Goal: Task Accomplishment & Management: Manage account settings

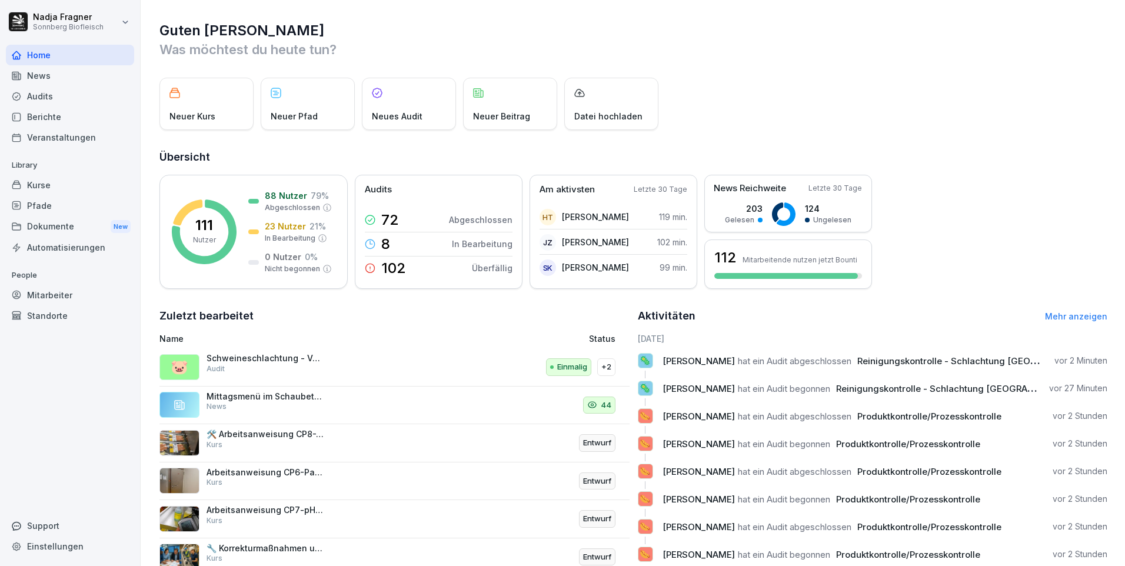
click at [59, 181] on div "Kurse" at bounding box center [70, 185] width 128 height 21
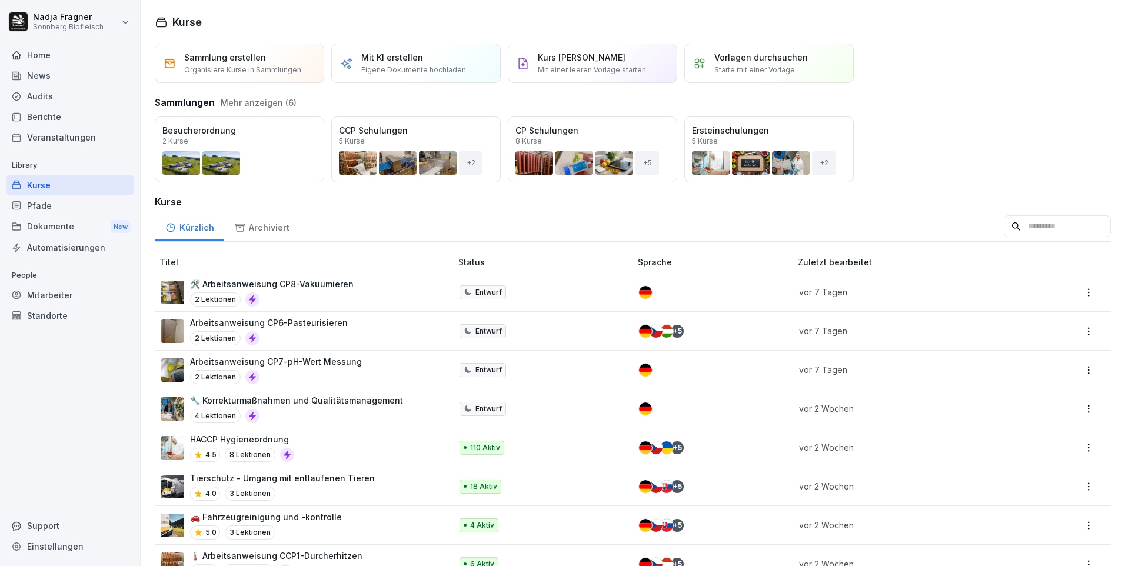
click at [48, 77] on div "News" at bounding box center [70, 75] width 128 height 21
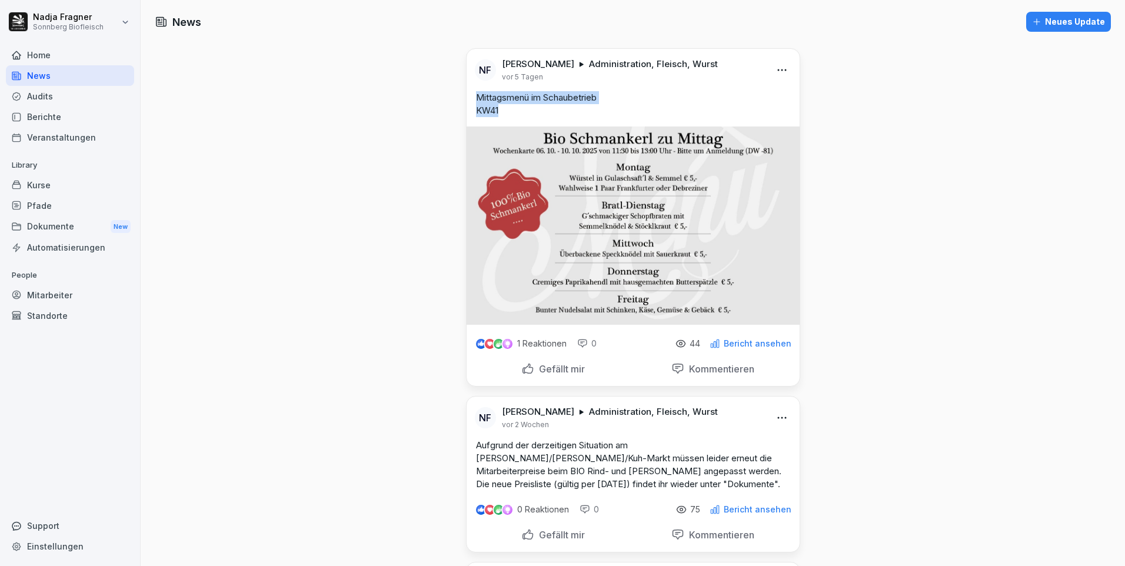
drag, startPoint x: 498, startPoint y: 112, endPoint x: 470, endPoint y: 100, distance: 30.6
click at [470, 100] on div "Mittagsmenü im Schaubetrieb KW41" at bounding box center [633, 104] width 333 height 26
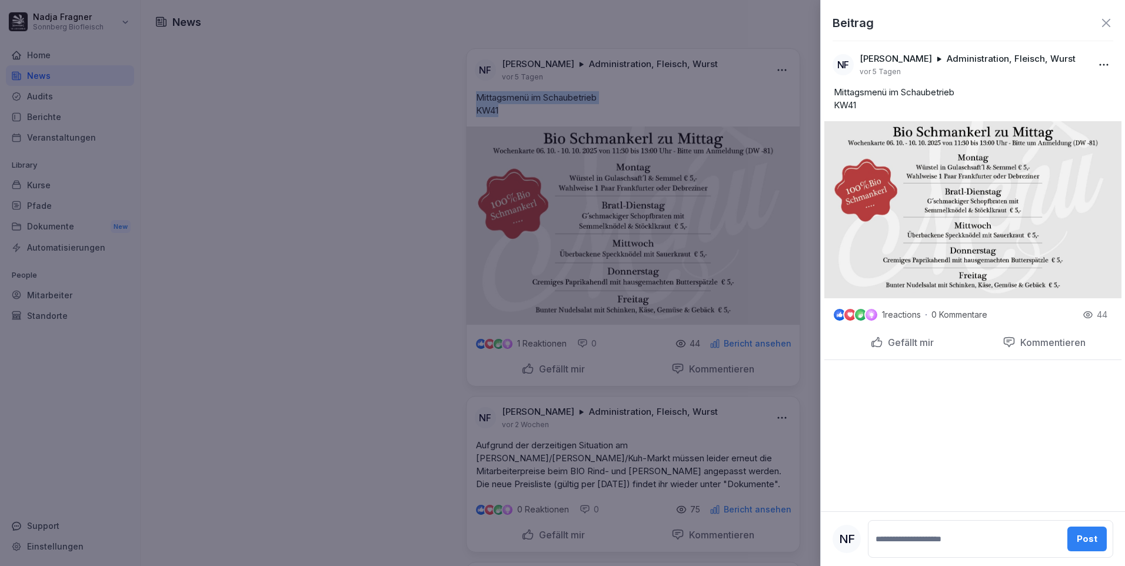
copy p "Mittagsmenü im Schaubetrieb KW41"
click at [1103, 21] on icon at bounding box center [1106, 23] width 8 height 8
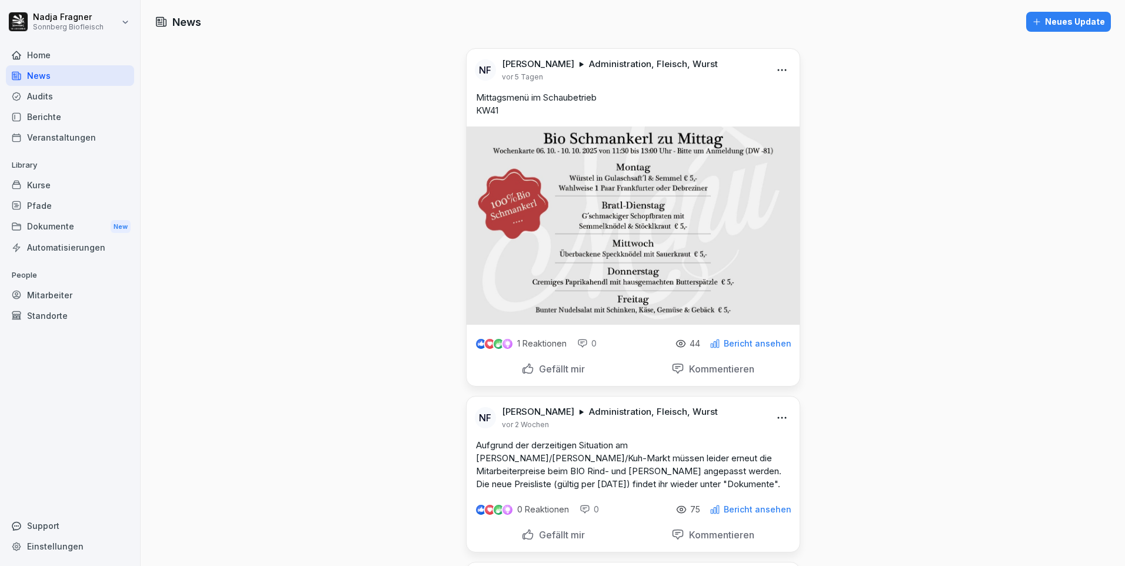
click at [1066, 28] on div "Neues Update" at bounding box center [1068, 21] width 73 height 13
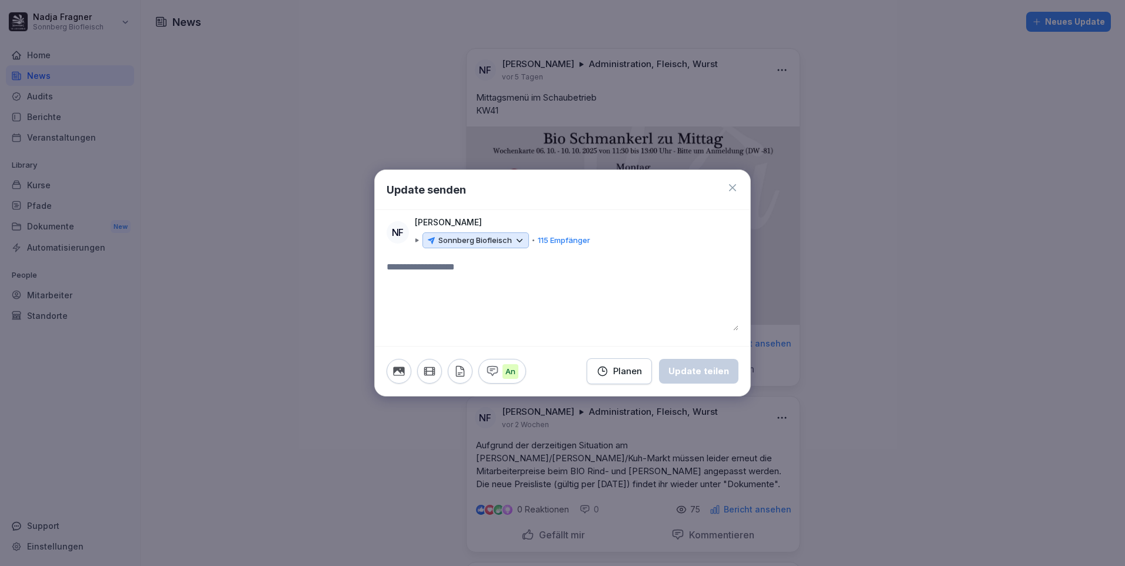
click at [428, 280] on textarea at bounding box center [563, 295] width 352 height 71
type textarea "**********"
click at [520, 244] on icon at bounding box center [519, 240] width 11 height 11
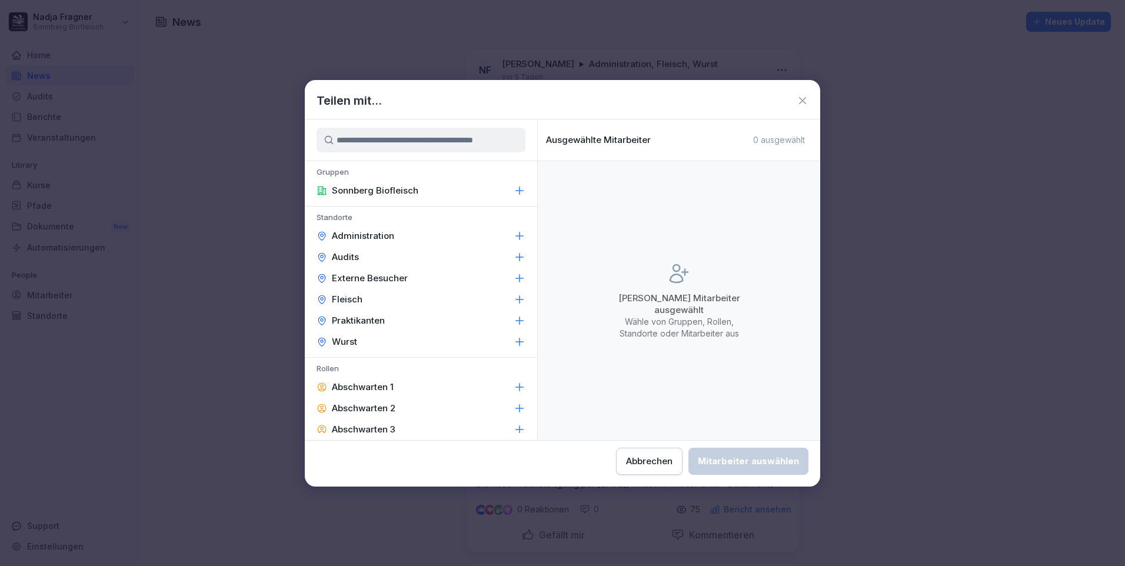
click at [412, 234] on div "Administration" at bounding box center [421, 235] width 232 height 21
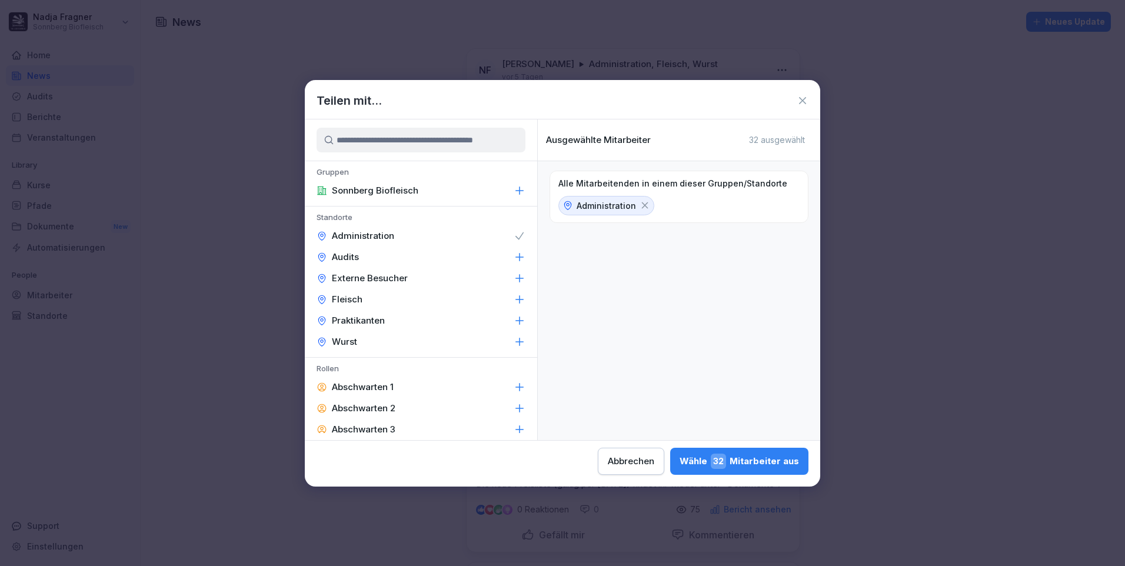
click at [396, 338] on div "Wurst" at bounding box center [421, 341] width 232 height 21
click at [397, 297] on div "Fleisch" at bounding box center [421, 299] width 232 height 21
click at [759, 461] on div "Wähle 109 Mitarbeiter aus" at bounding box center [737, 461] width 124 height 15
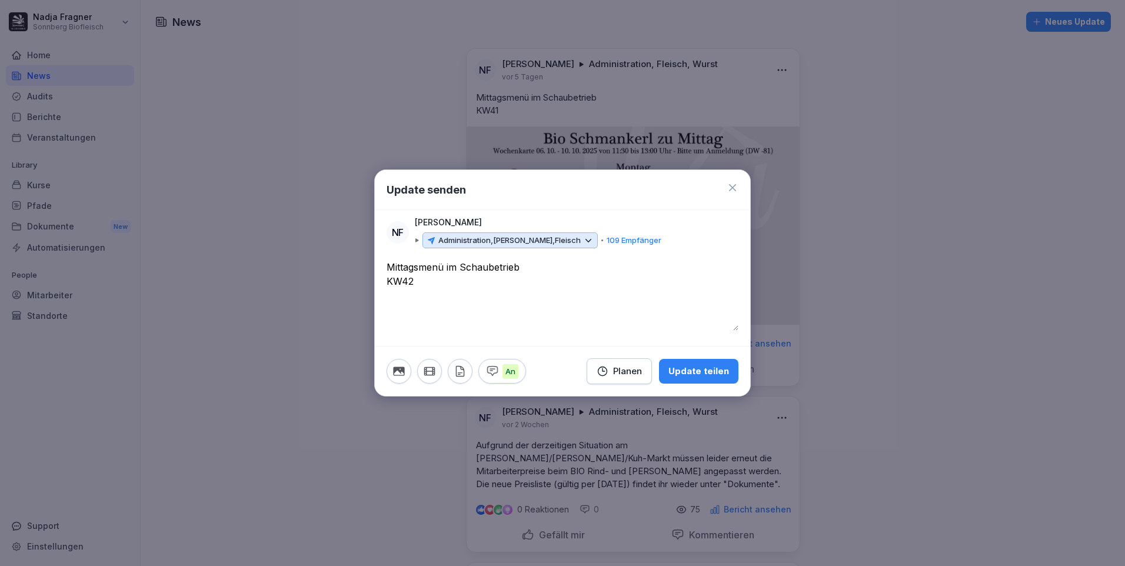
click at [402, 373] on icon "button" at bounding box center [398, 371] width 13 height 13
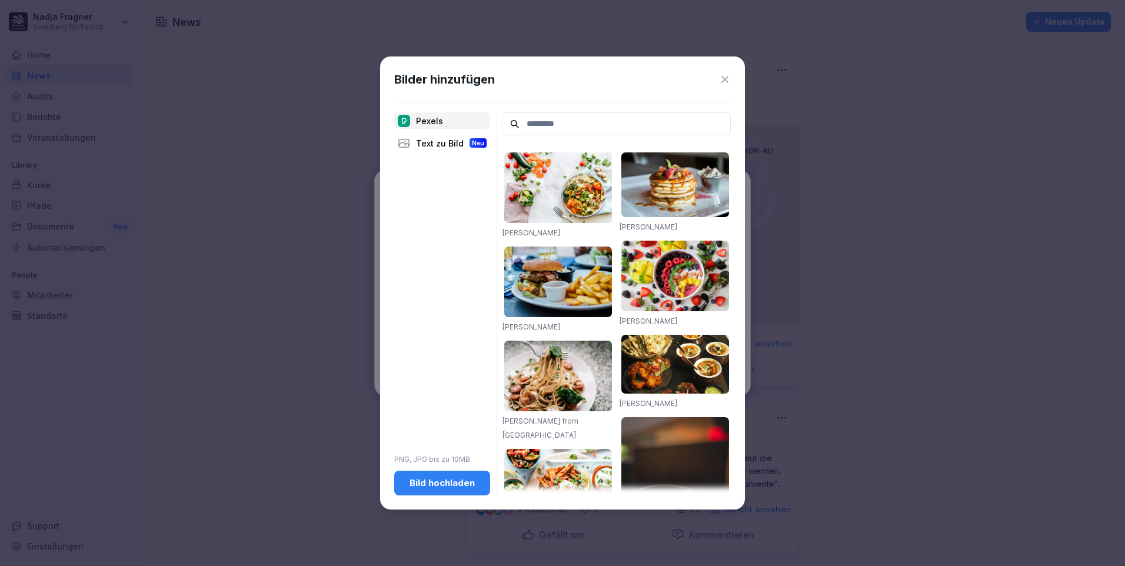
click at [435, 489] on div "Bild hochladen" at bounding box center [442, 483] width 77 height 13
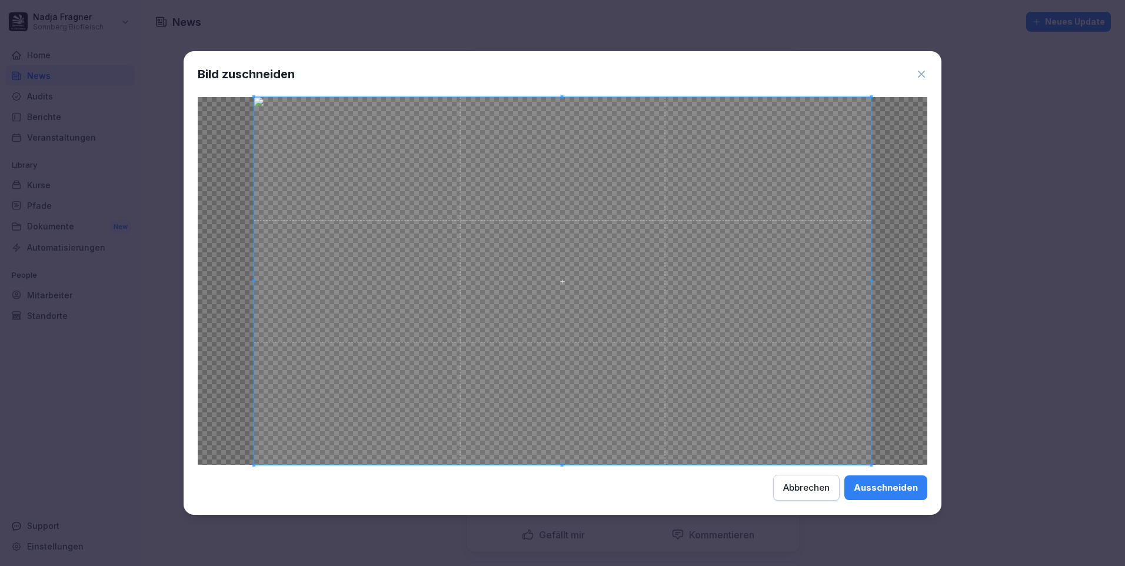
click at [897, 487] on div "Ausschneiden" at bounding box center [886, 487] width 64 height 13
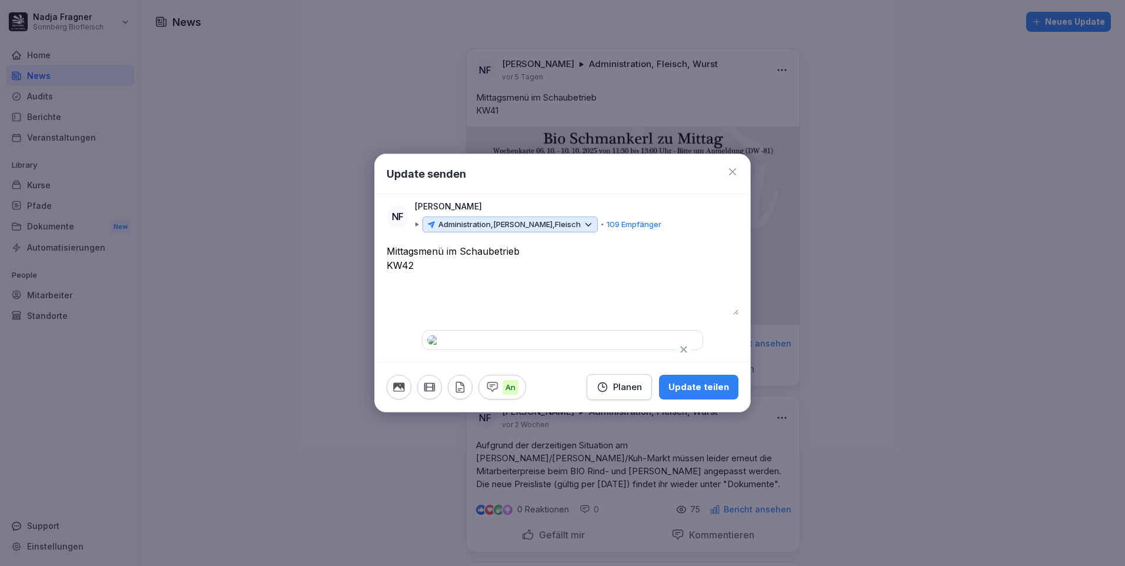
click at [622, 394] on div "Planen" at bounding box center [619, 387] width 45 height 13
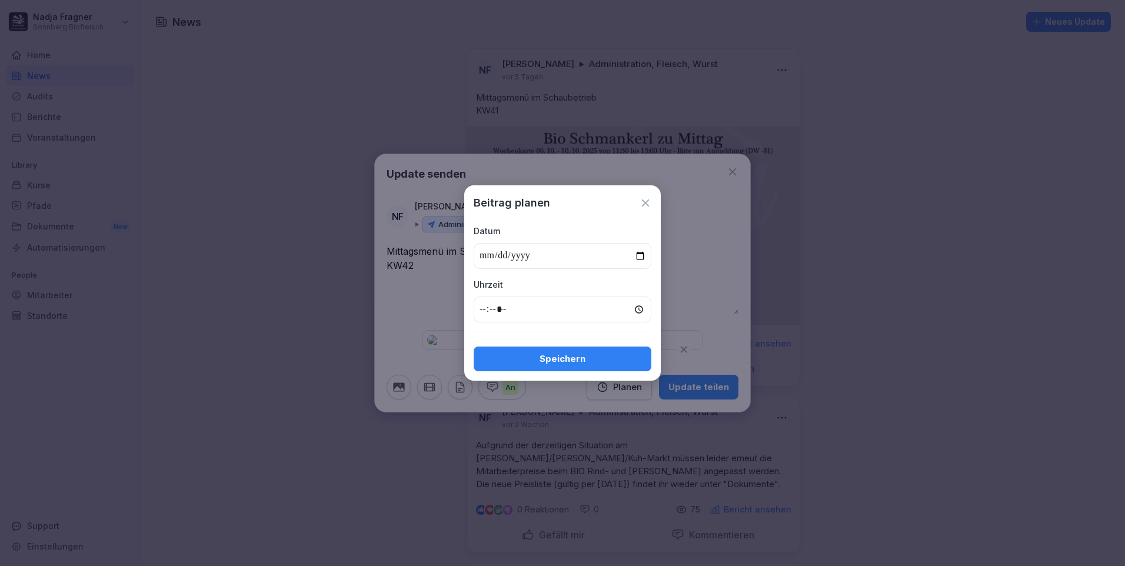
click at [645, 256] on input "date" at bounding box center [563, 256] width 178 height 26
type input "**********"
click at [637, 311] on input "time" at bounding box center [563, 310] width 178 height 26
type input "*****"
click at [586, 355] on div "Speichern" at bounding box center [562, 358] width 159 height 13
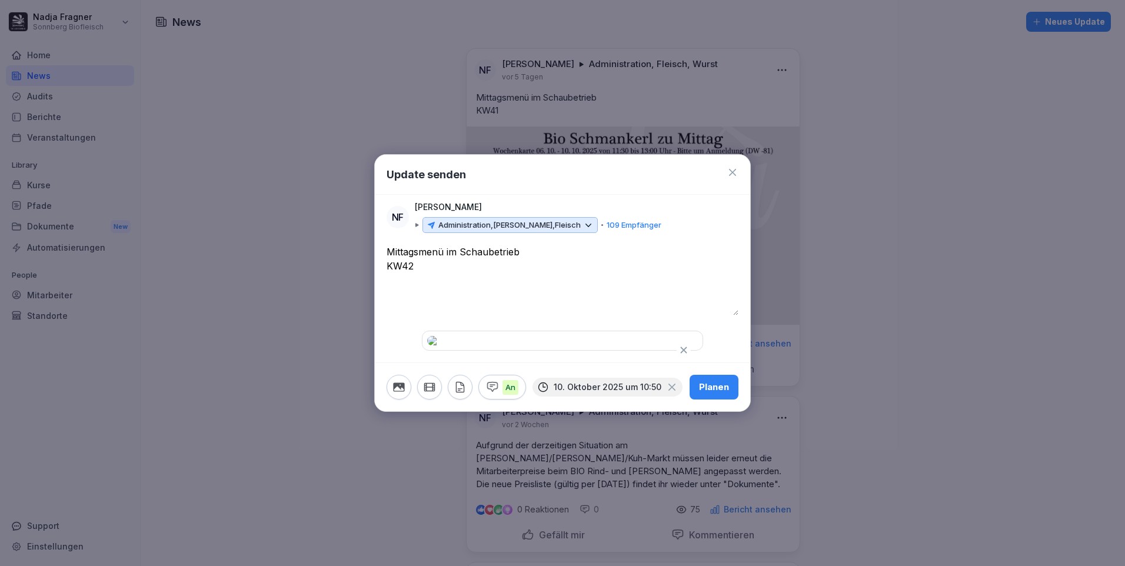
click at [714, 394] on div "Planen" at bounding box center [714, 387] width 30 height 13
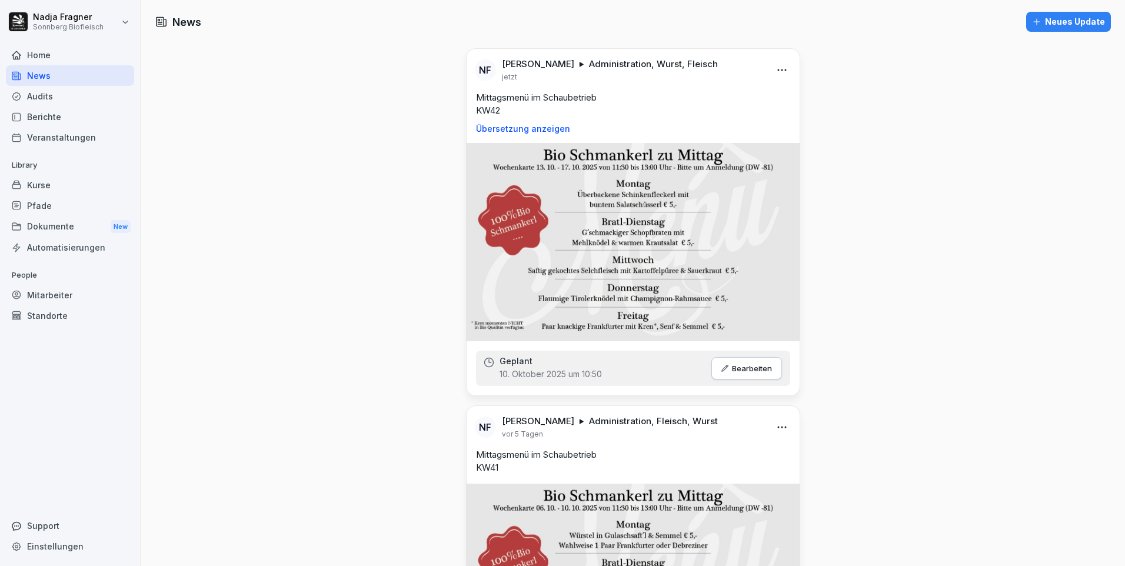
click at [45, 53] on div "Home" at bounding box center [70, 55] width 128 height 21
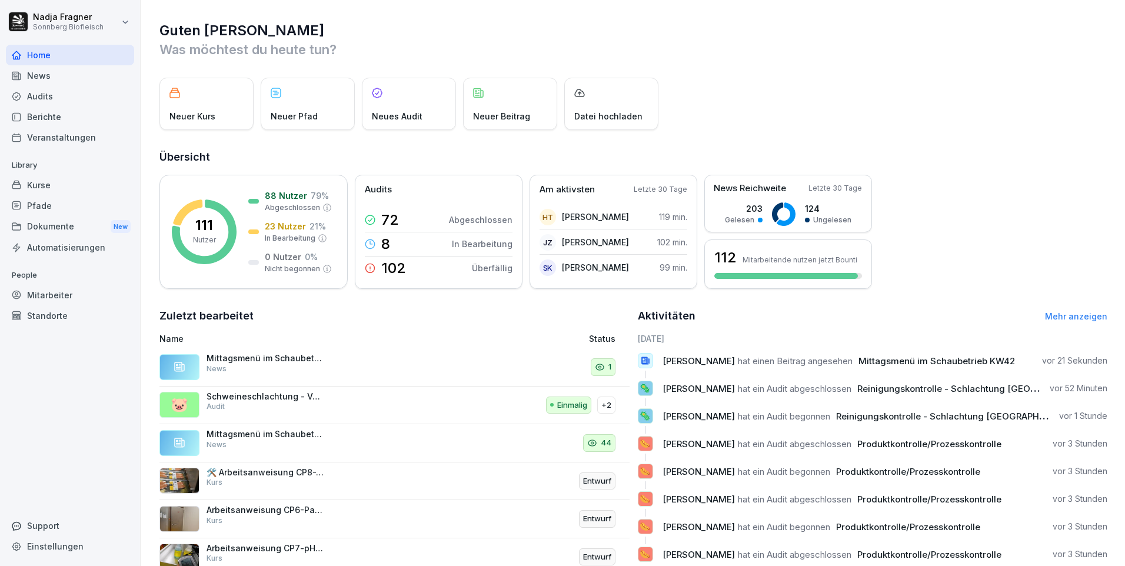
click at [69, 299] on div "Mitarbeiter" at bounding box center [70, 295] width 128 height 21
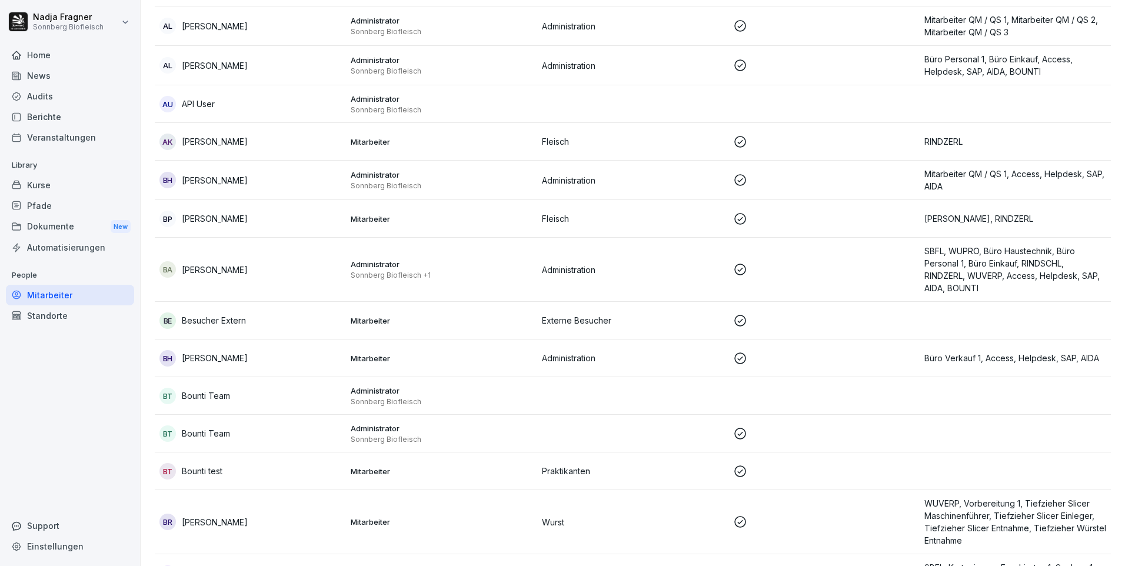
scroll to position [412, 0]
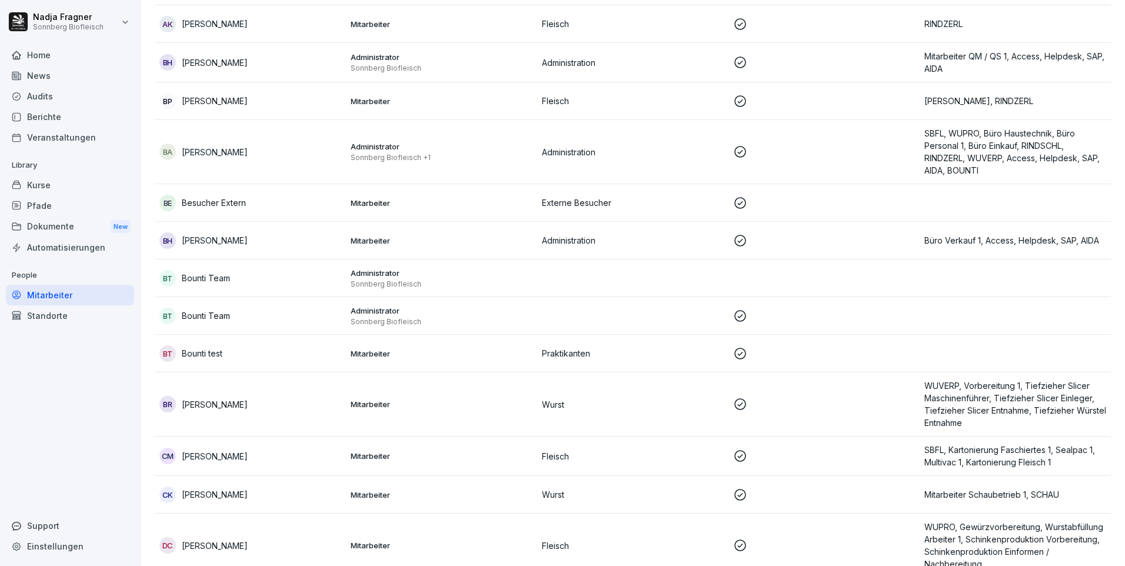
click at [488, 288] on p "Sonnberg Biofleisch" at bounding box center [442, 283] width 182 height 9
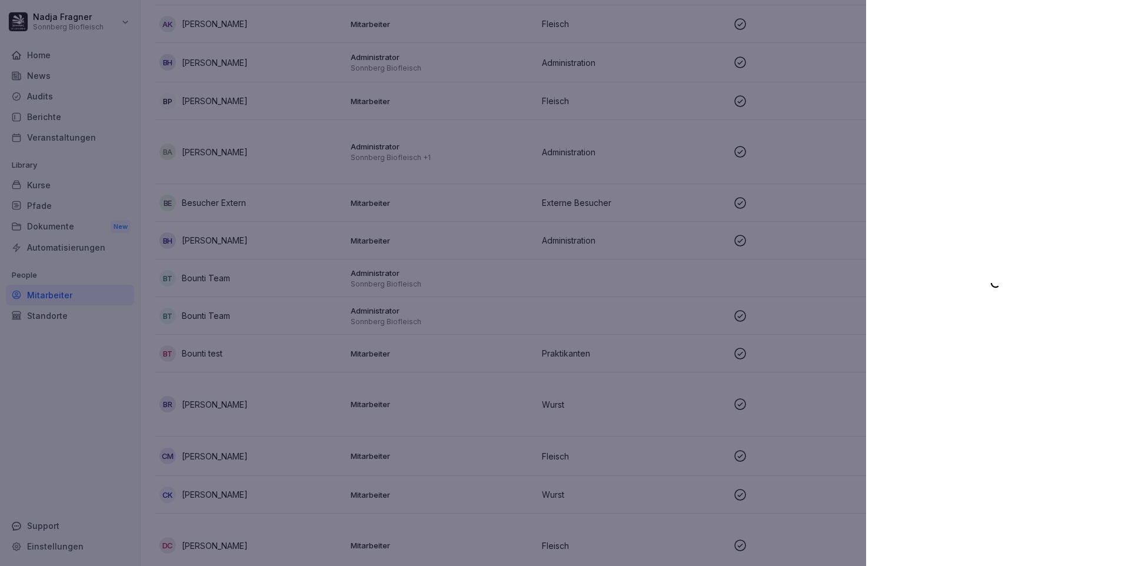
click at [798, 327] on div at bounding box center [562, 283] width 1125 height 566
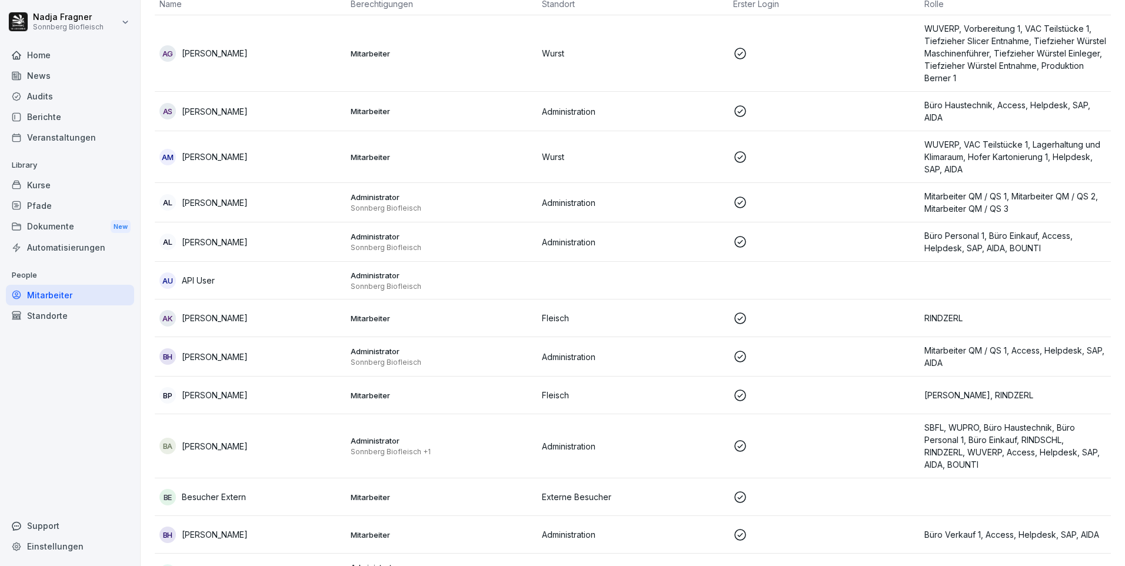
scroll to position [0, 0]
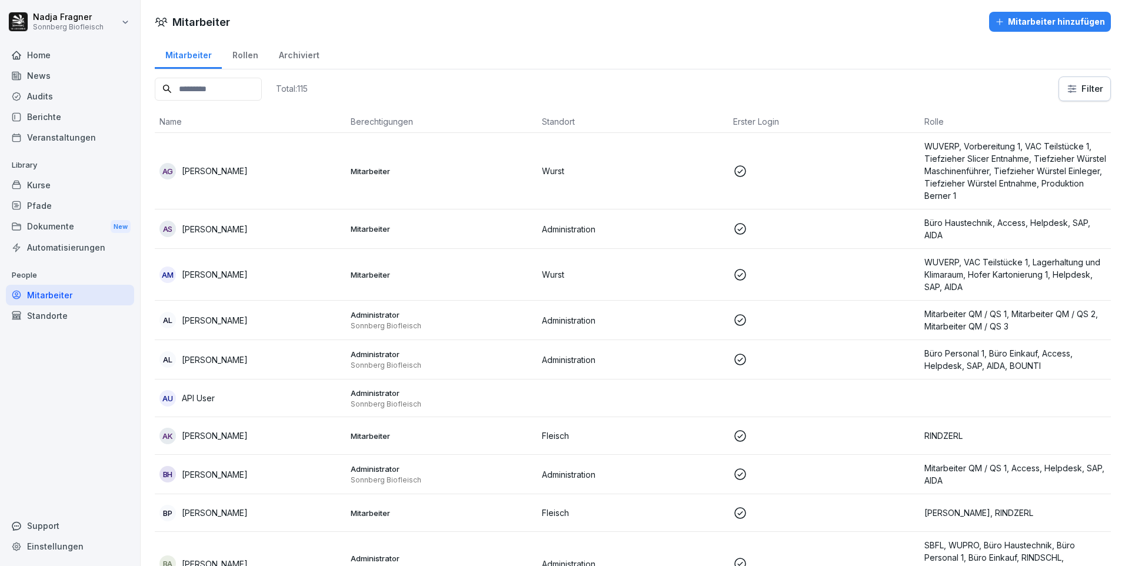
click at [46, 52] on div "Home" at bounding box center [70, 55] width 128 height 21
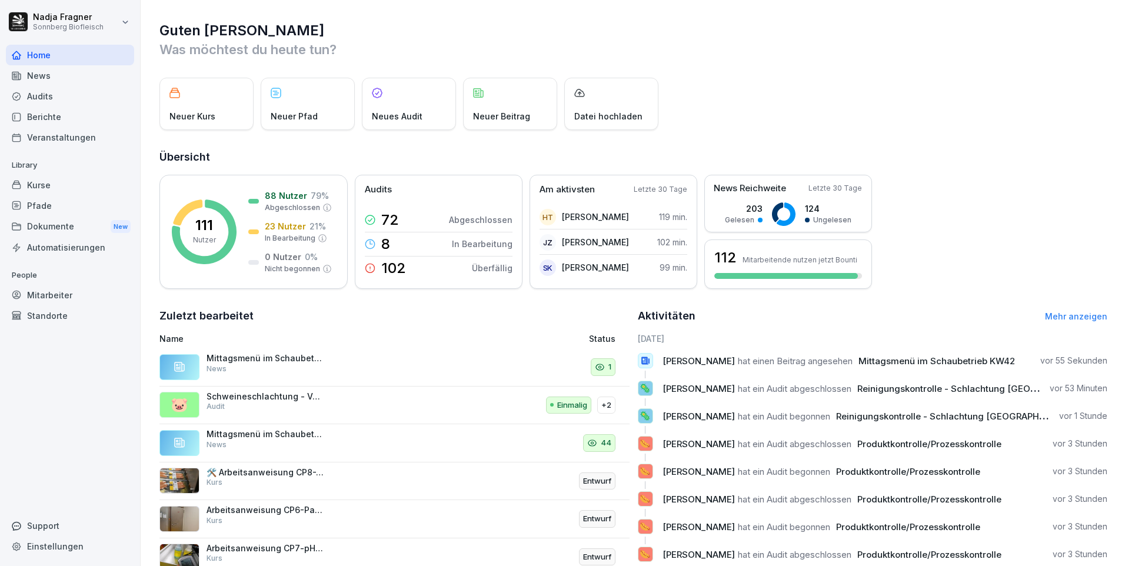
click at [42, 188] on div "Kurse" at bounding box center [70, 185] width 128 height 21
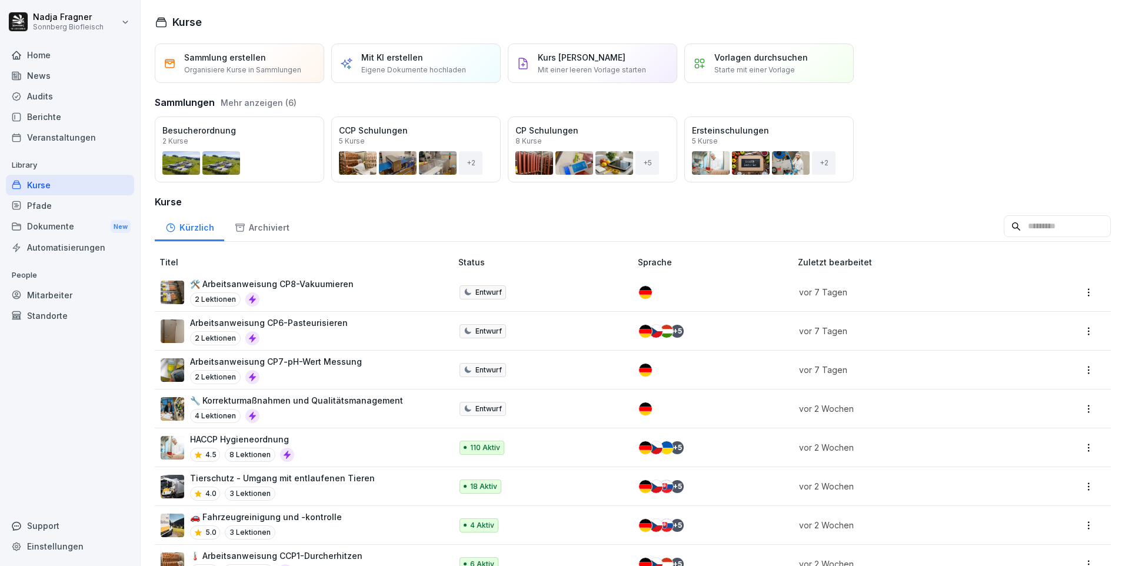
click at [0, 0] on div "Öffnen" at bounding box center [0, 0] width 0 height 0
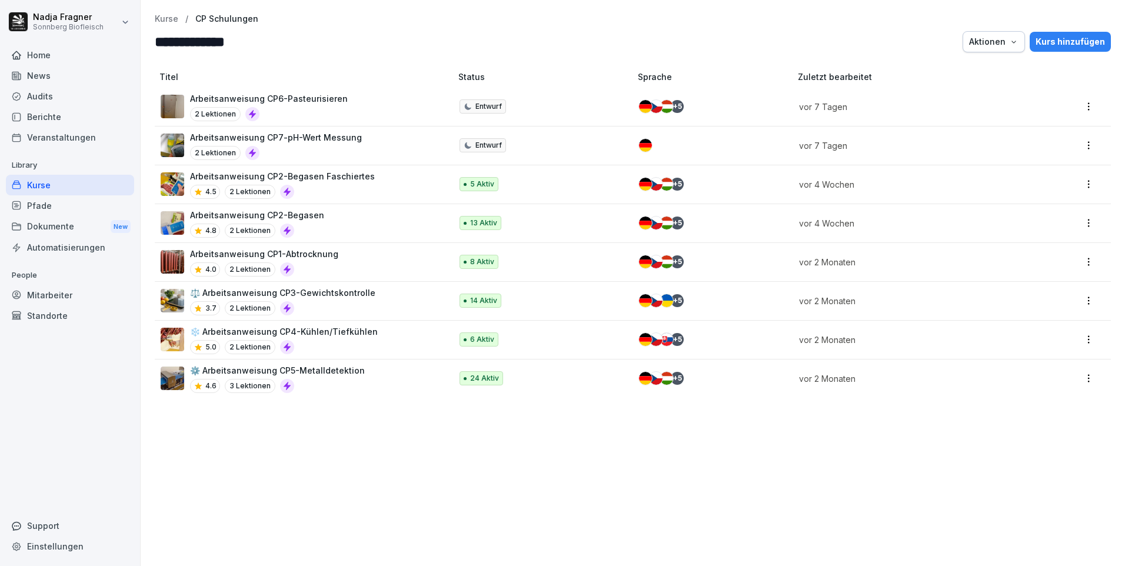
click at [309, 177] on p "Arbeitsanweisung CP2-Begasen Faschiertes" at bounding box center [282, 176] width 185 height 12
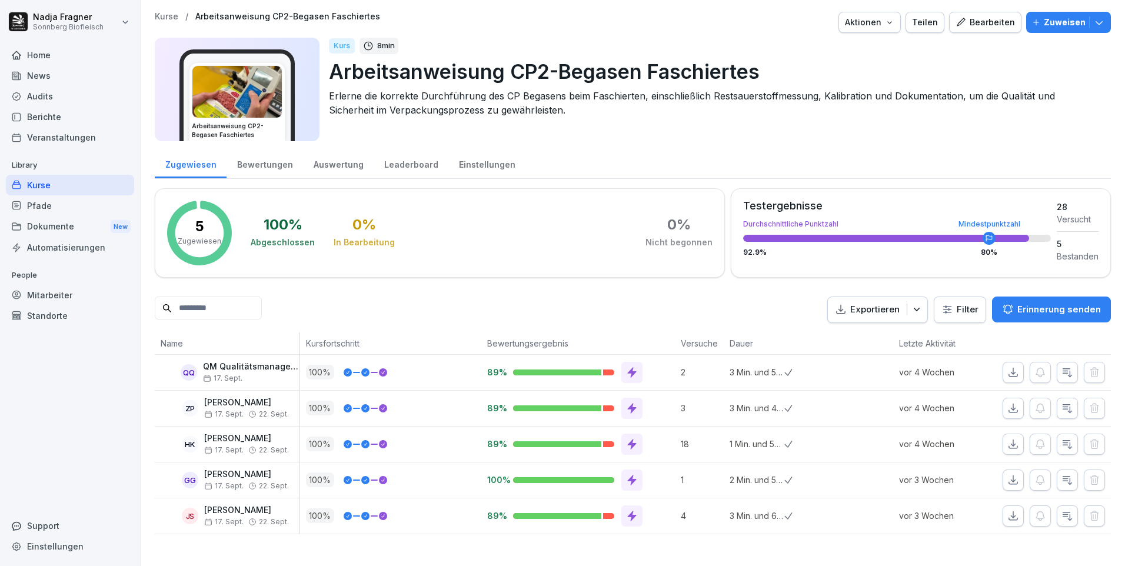
click at [1003, 21] on div "Bearbeiten" at bounding box center [984, 22] width 59 height 13
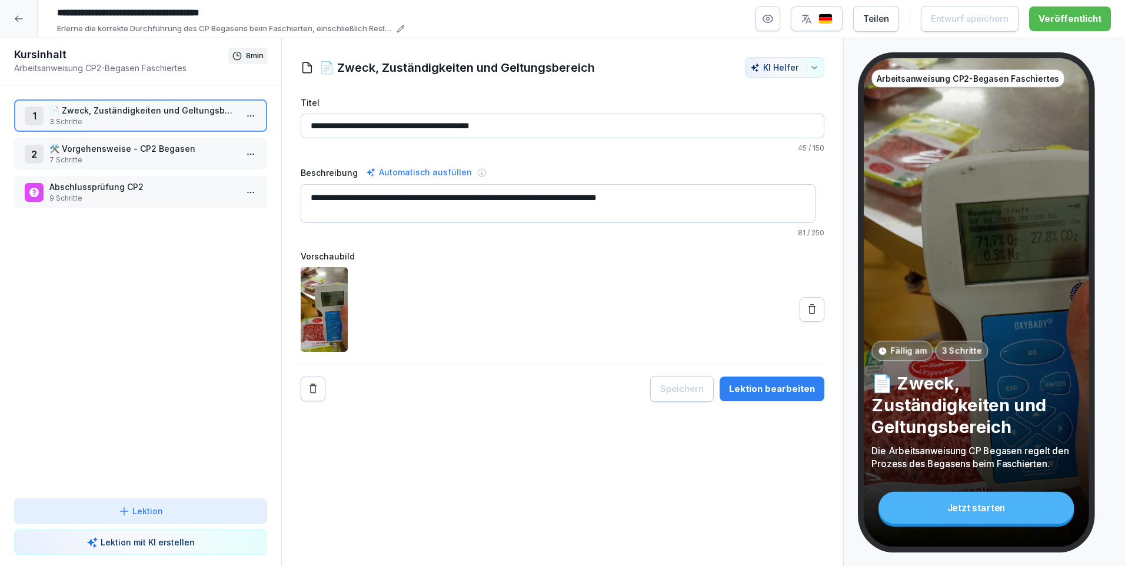
click at [104, 153] on p "🛠️ Vorgehensweise - CP2 Begasen" at bounding box center [142, 148] width 187 height 12
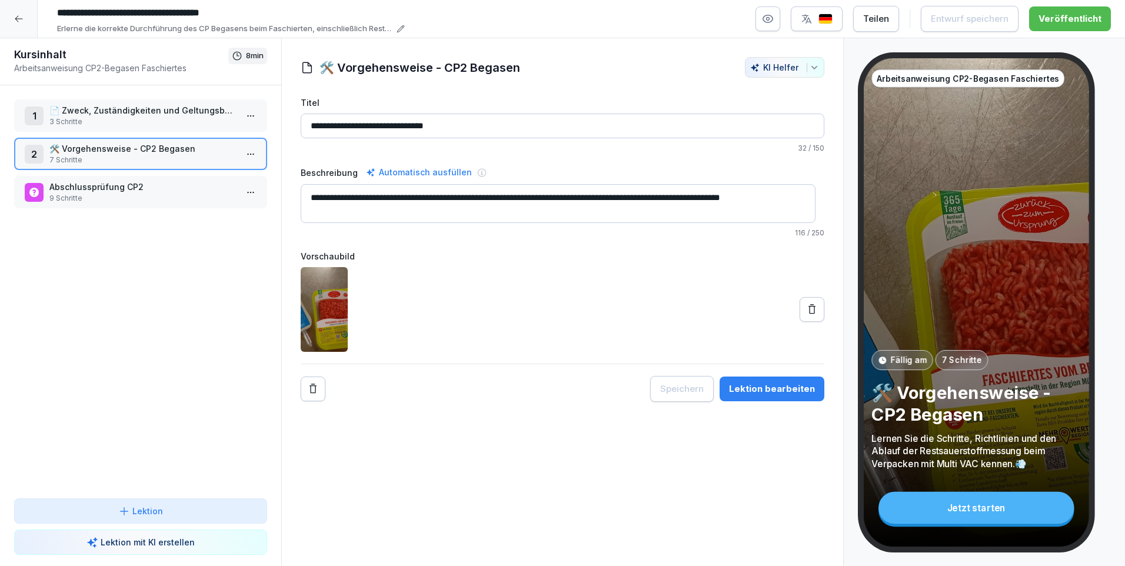
click at [169, 122] on p "3 Schritte" at bounding box center [142, 121] width 187 height 11
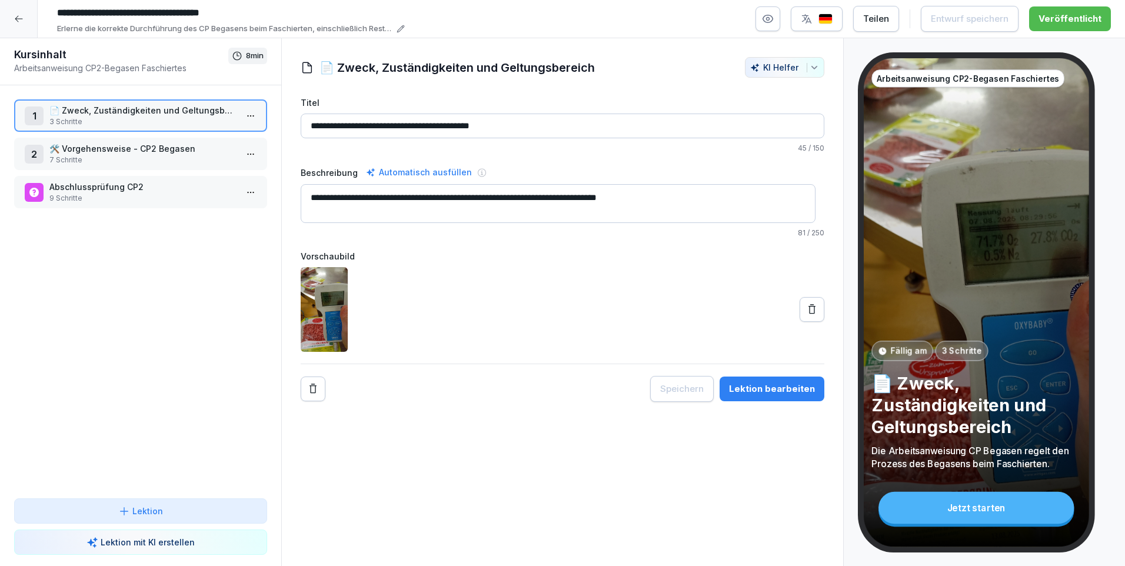
click at [148, 160] on p "7 Schritte" at bounding box center [142, 160] width 187 height 11
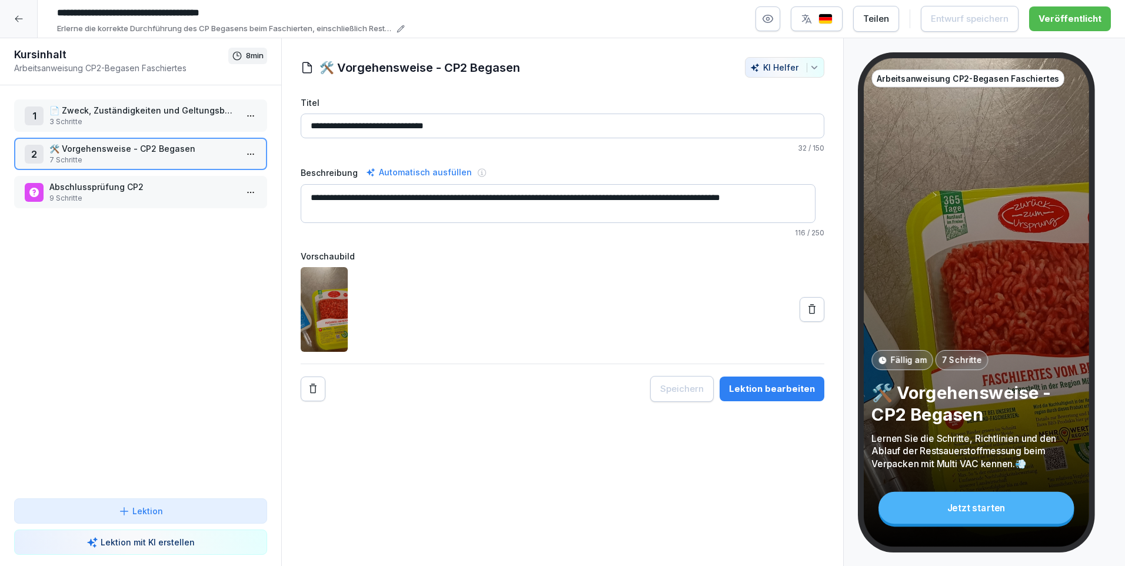
click at [155, 160] on p "7 Schritte" at bounding box center [142, 160] width 187 height 11
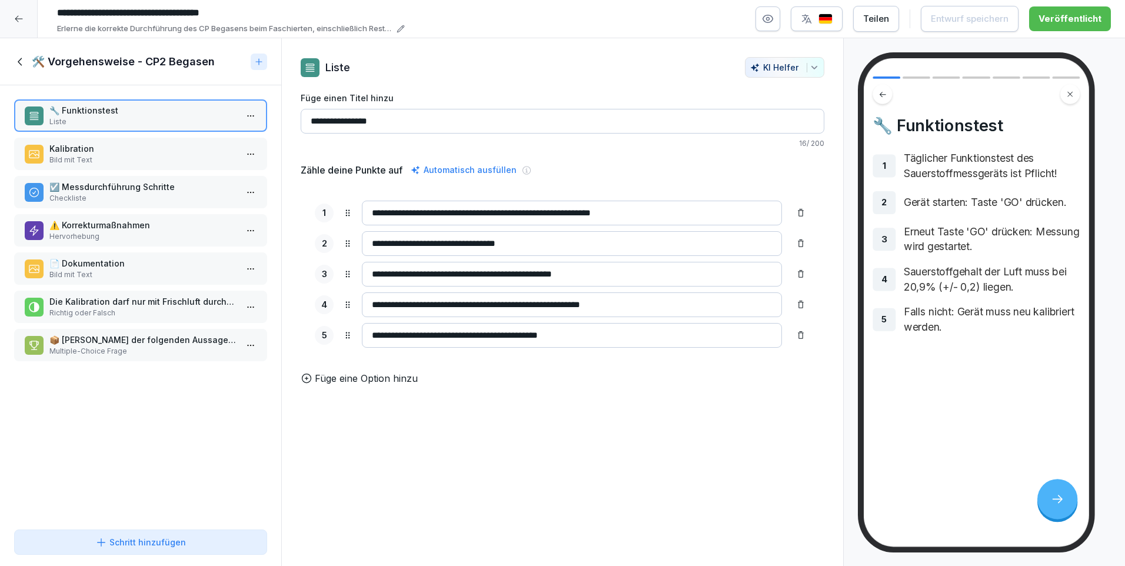
click at [149, 152] on p "Kalibration" at bounding box center [142, 148] width 187 height 12
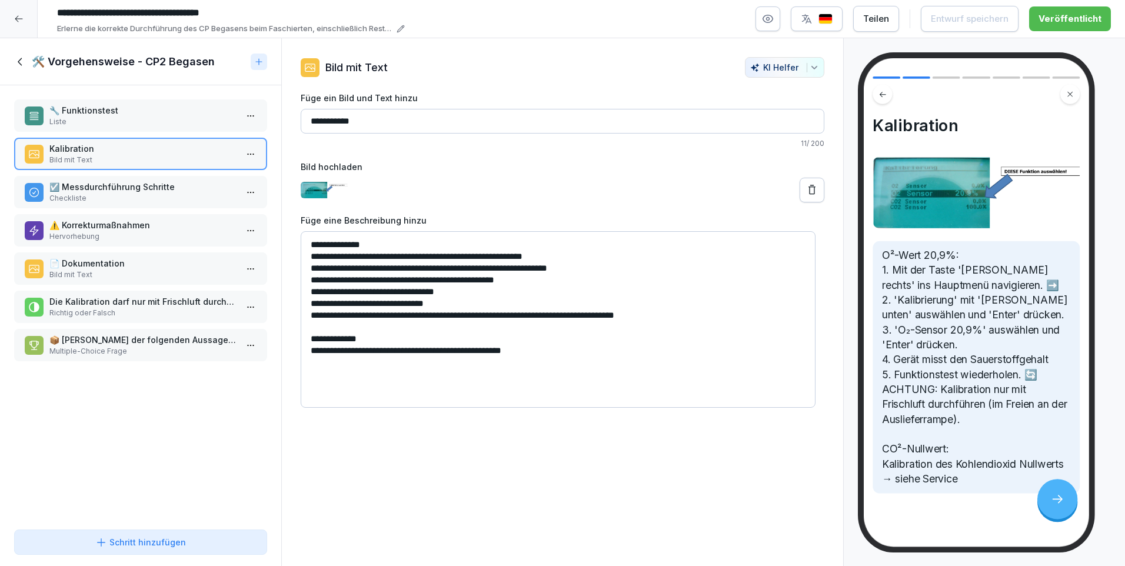
click at [124, 184] on p "☑️ Messdurchführung Schritte" at bounding box center [142, 187] width 187 height 12
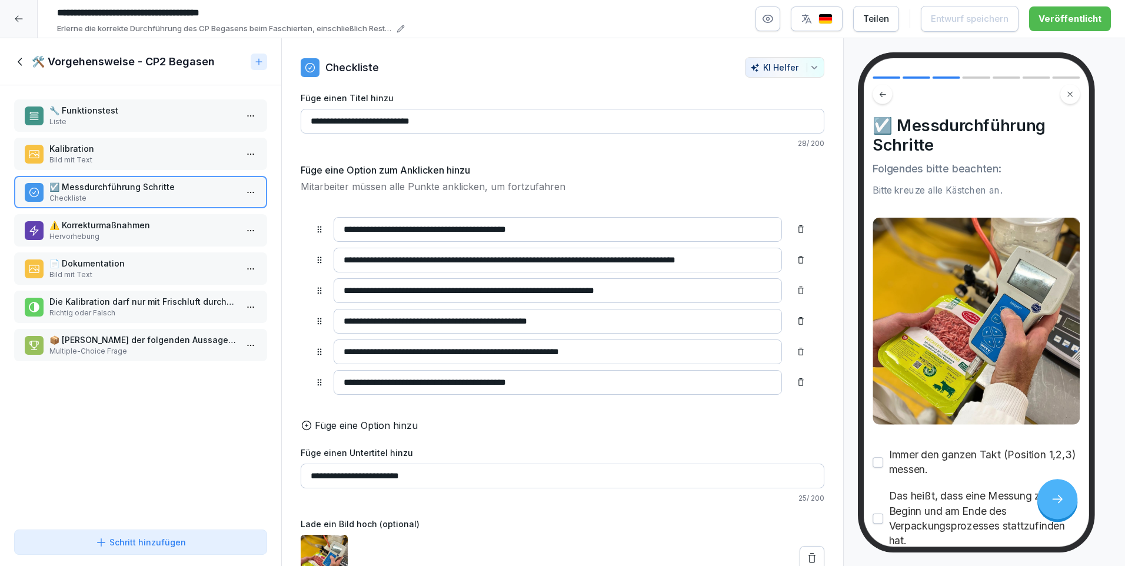
click at [79, 237] on p "Hervorhebung" at bounding box center [142, 236] width 187 height 11
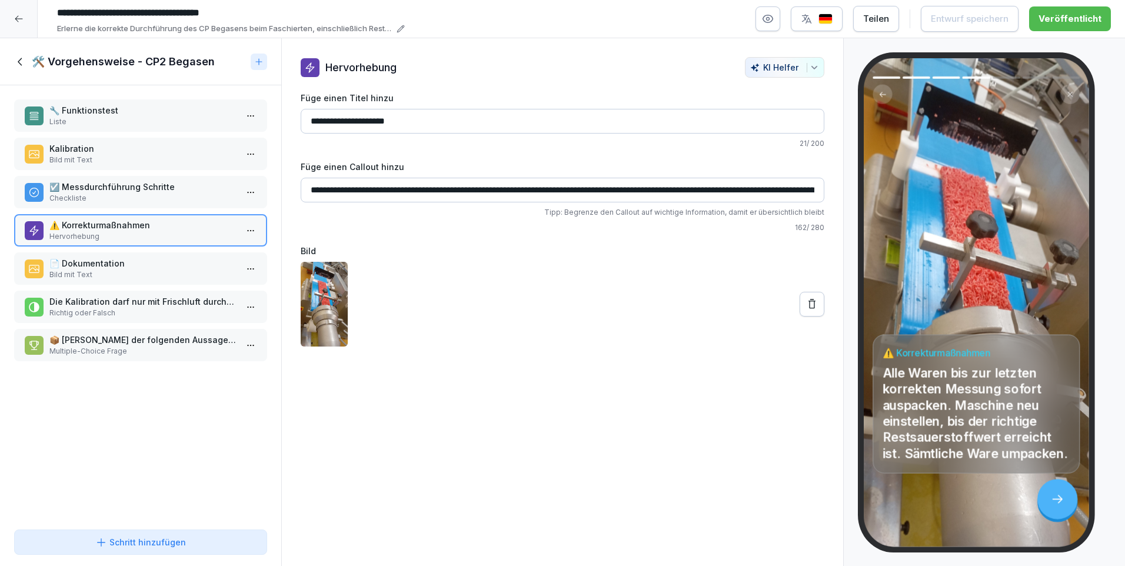
click at [126, 262] on p "📄 Dokumentation" at bounding box center [142, 263] width 187 height 12
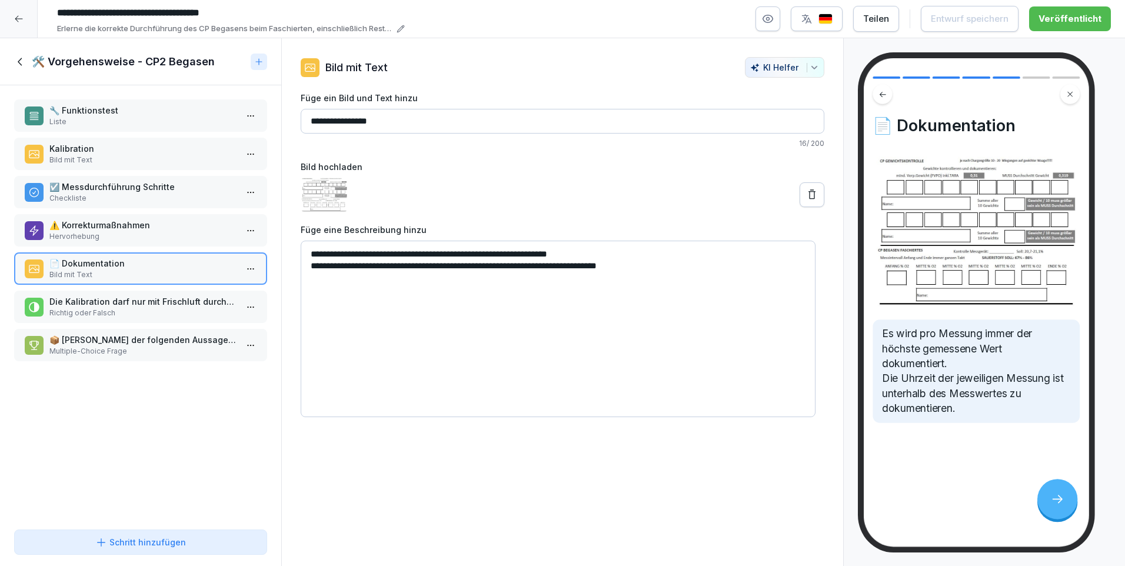
click at [142, 234] on p "Hervorhebung" at bounding box center [142, 236] width 187 height 11
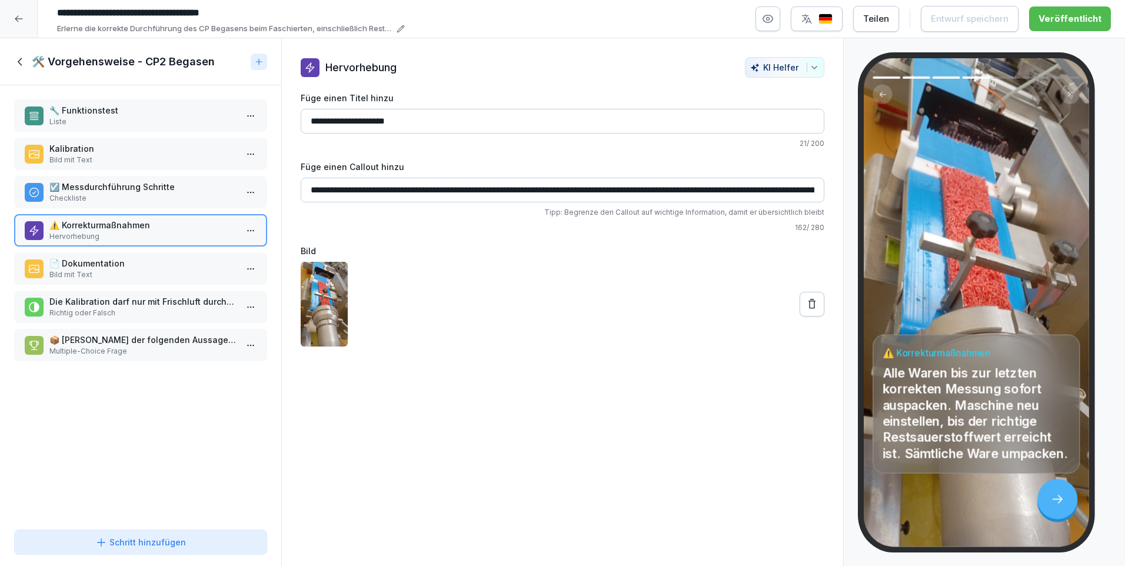
click at [127, 126] on p "Liste" at bounding box center [142, 121] width 187 height 11
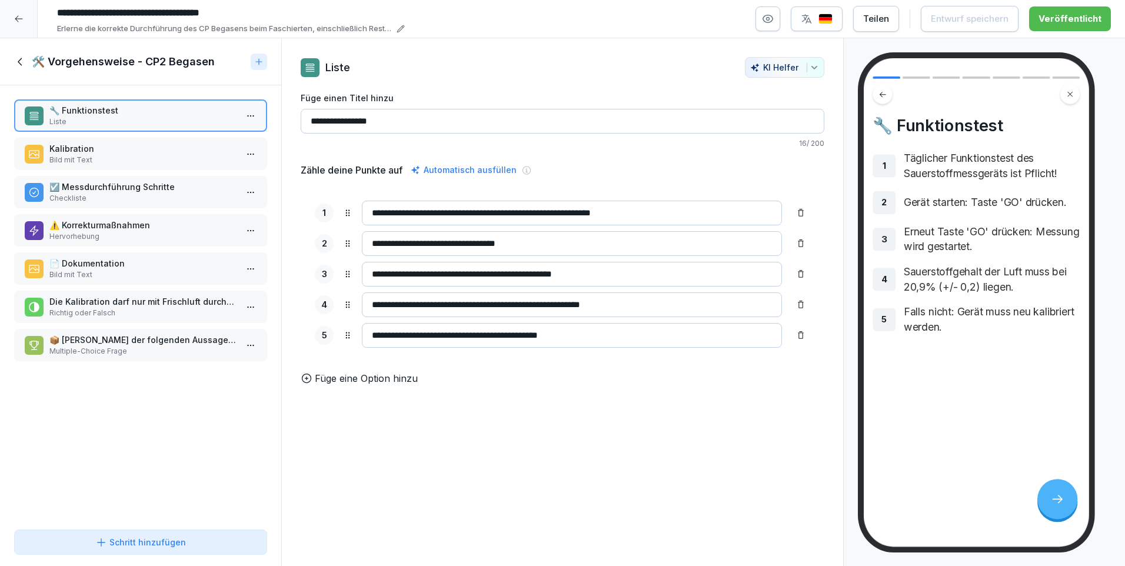
click at [117, 158] on p "Bild mit Text" at bounding box center [142, 160] width 187 height 11
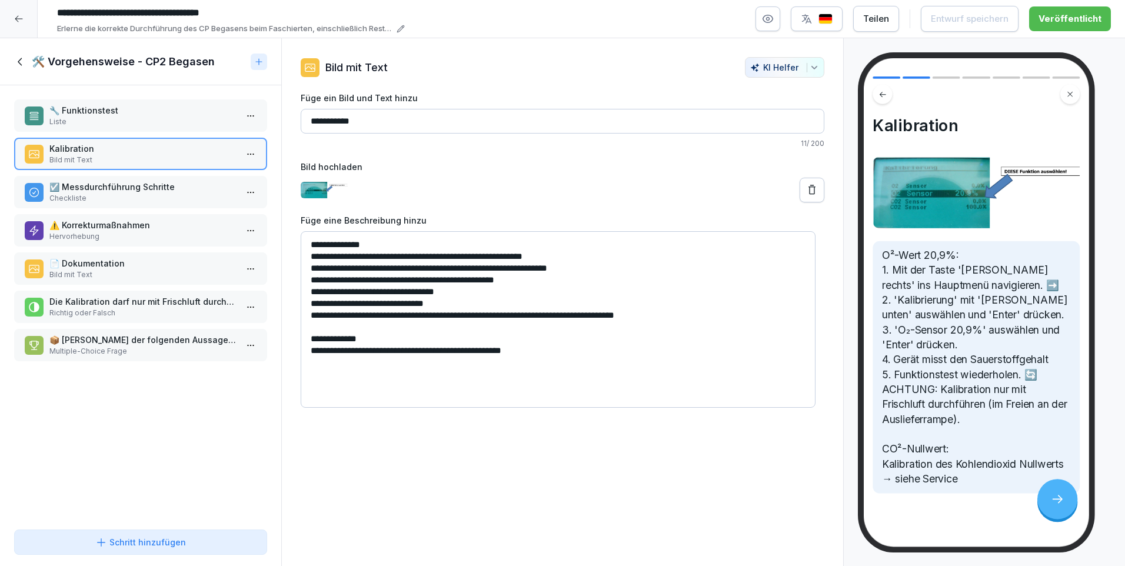
click at [14, 61] on div "🛠️ Vorgehensweise - CP2 Begasen" at bounding box center [140, 61] width 281 height 47
click at [121, 124] on p "Liste" at bounding box center [142, 121] width 187 height 11
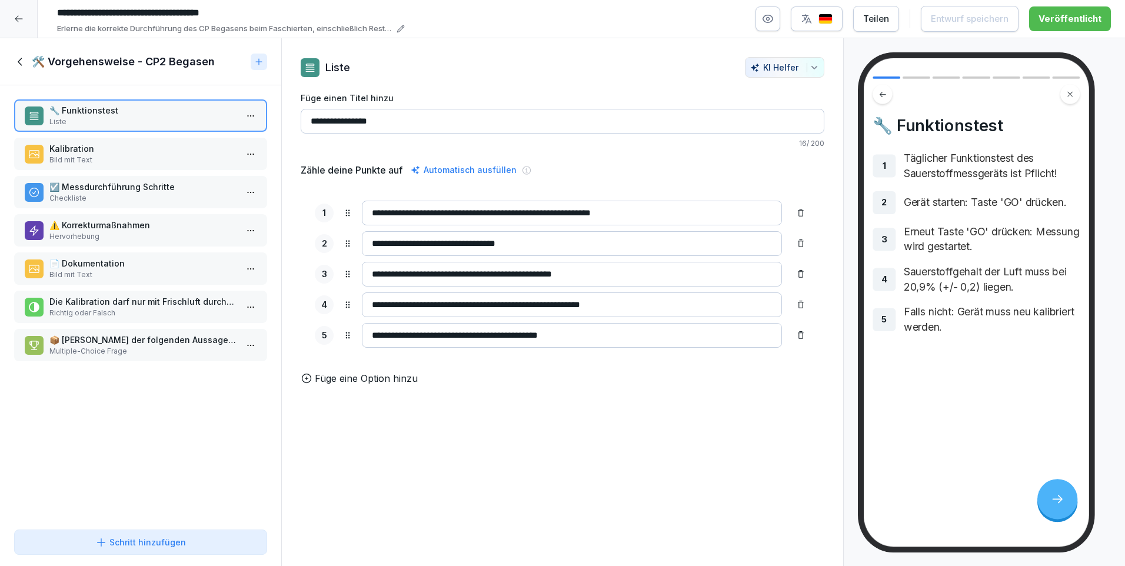
click at [15, 57] on icon at bounding box center [20, 61] width 13 height 13
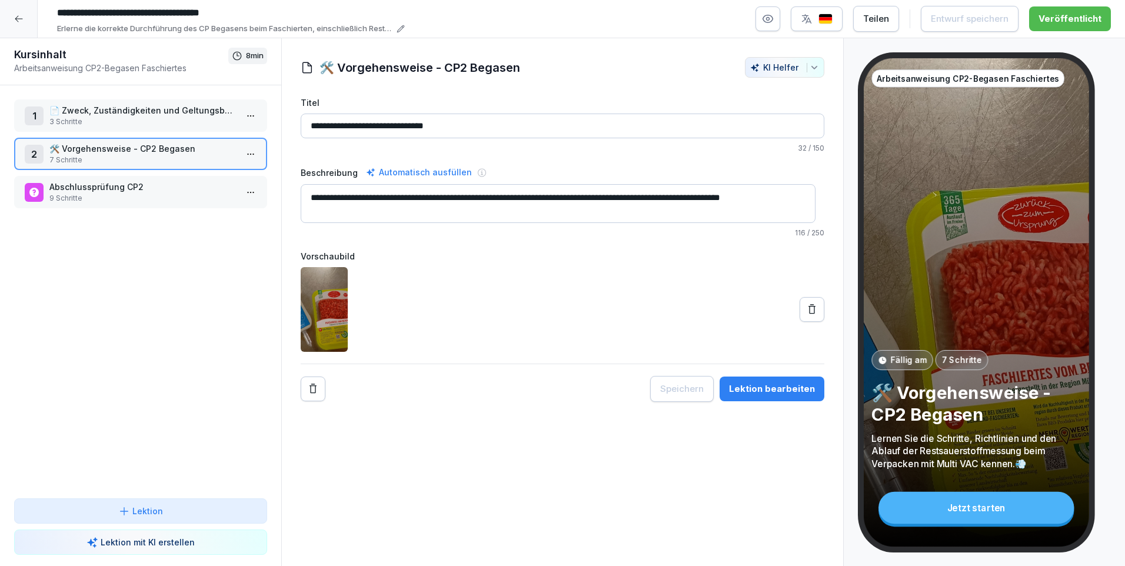
click at [19, 23] on icon at bounding box center [18, 18] width 9 height 9
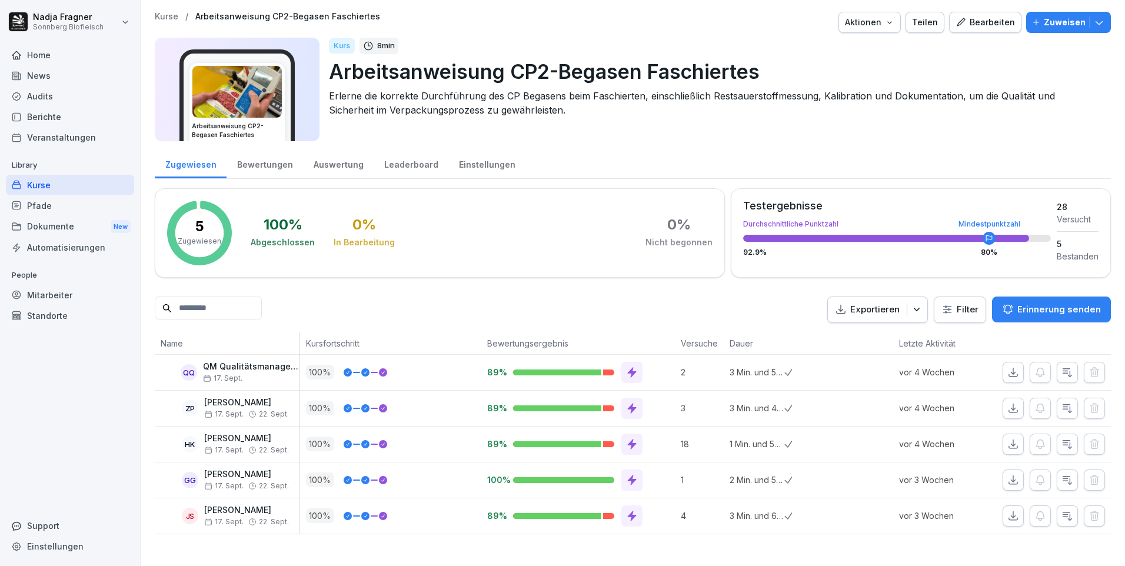
click at [545, 73] on p "Arbeitsanweisung CP2-Begasen Faschiertes" at bounding box center [715, 71] width 772 height 30
click at [541, 64] on p "Arbeitsanweisung CP2-Begasen Faschiertes" at bounding box center [715, 71] width 772 height 30
click at [984, 22] on div "Bearbeiten" at bounding box center [984, 22] width 59 height 13
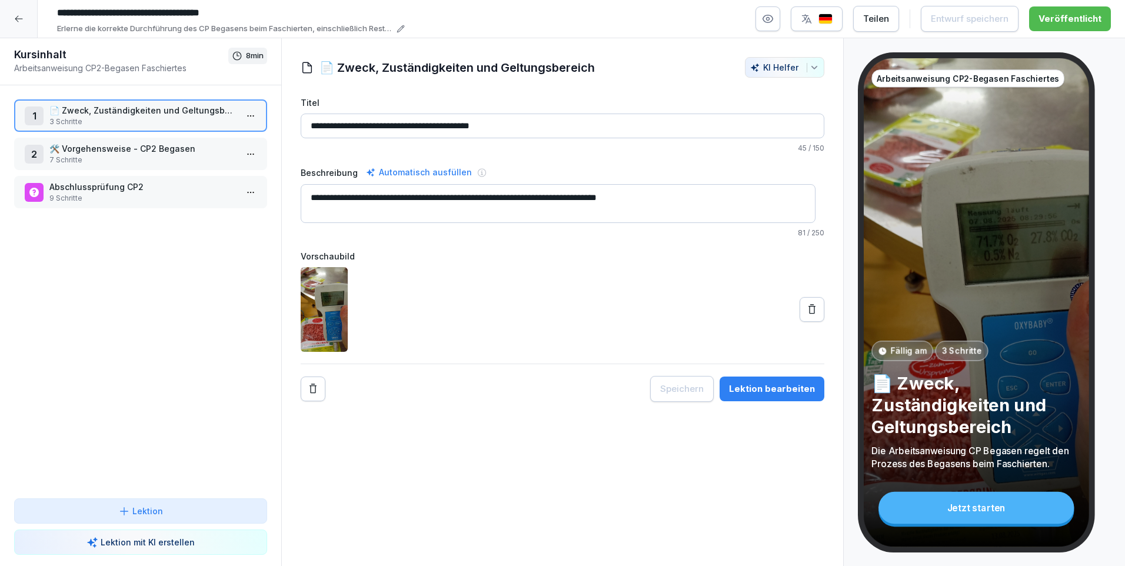
click at [158, 11] on input "**********" at bounding box center [228, 13] width 353 height 20
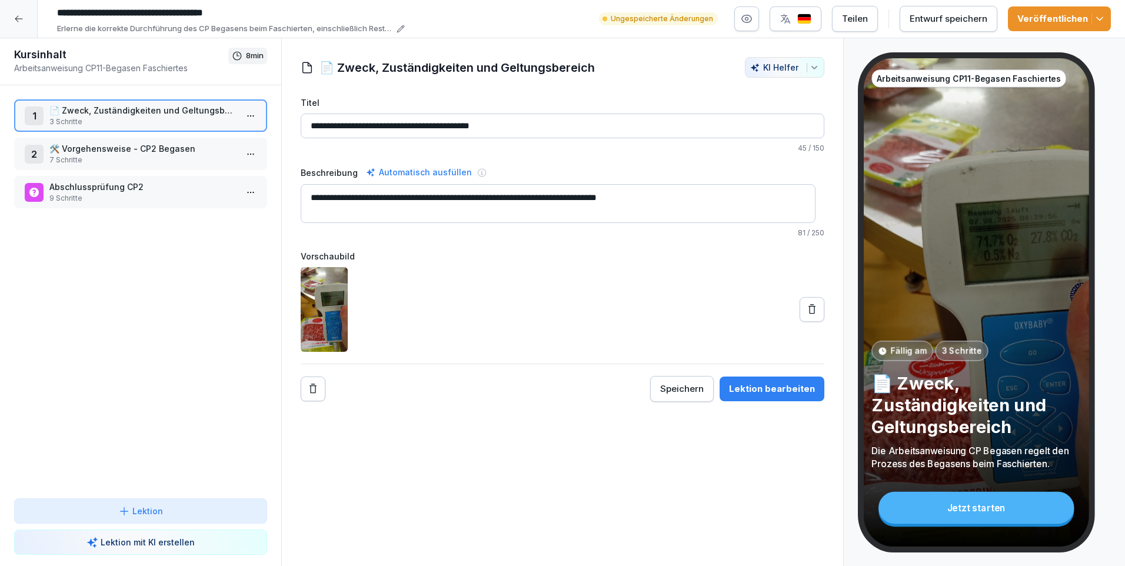
type input "**********"
click at [159, 152] on p "🛠️ Vorgehensweise - CP2 Begasen" at bounding box center [142, 148] width 187 height 12
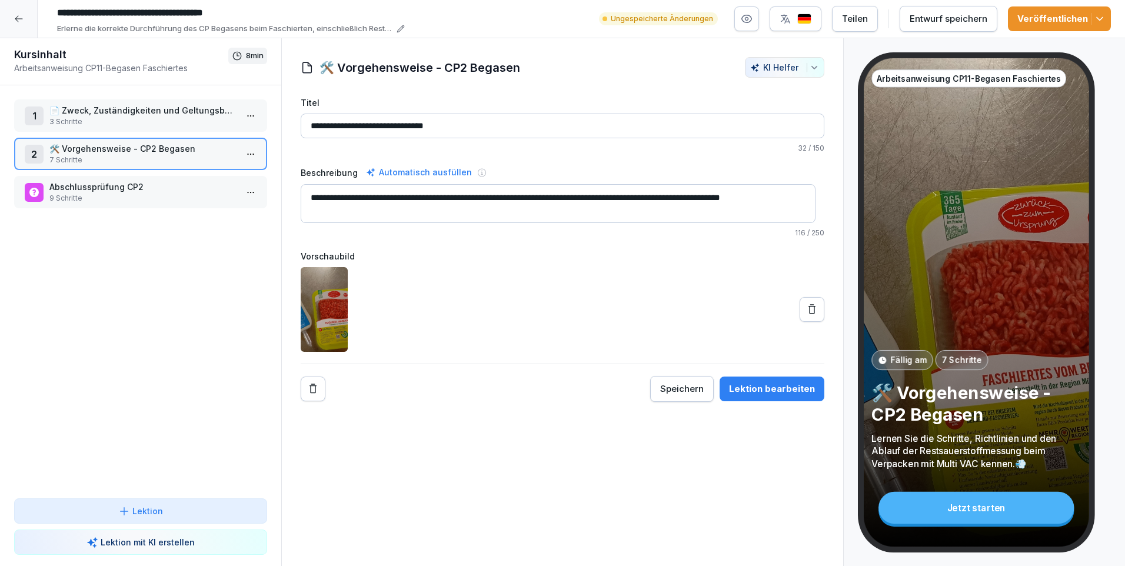
click at [415, 123] on input "**********" at bounding box center [563, 126] width 524 height 25
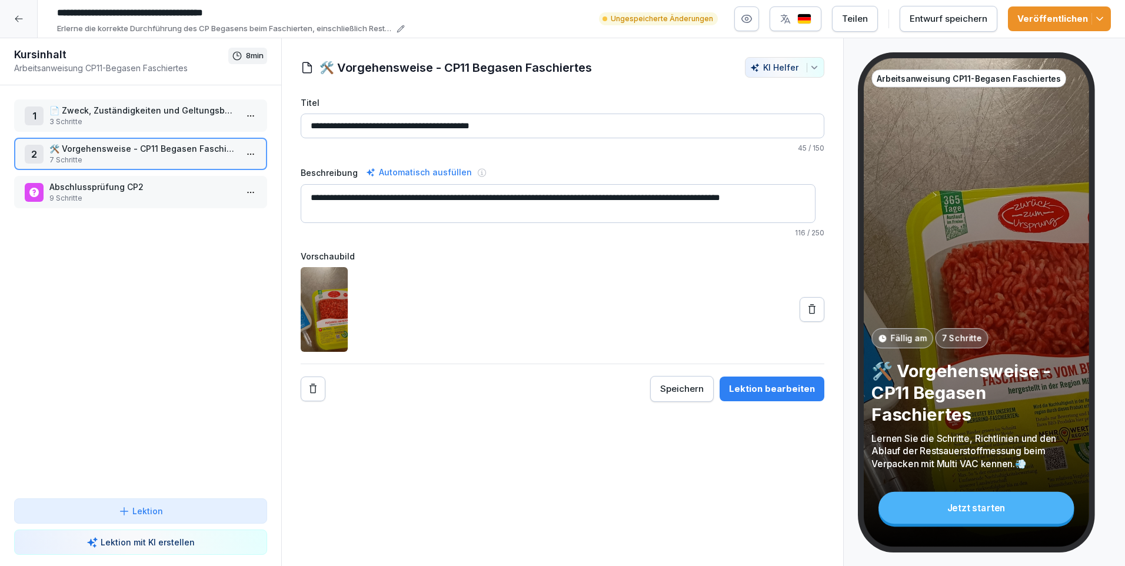
type input "**********"
click at [156, 189] on p "Abschlussprüfung CP2" at bounding box center [142, 187] width 187 height 12
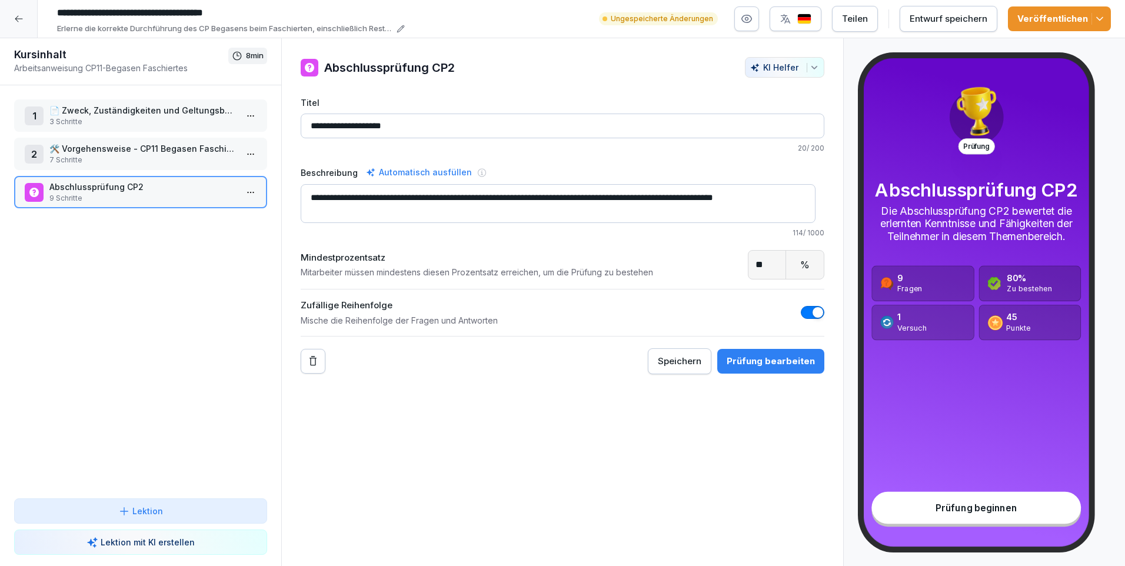
click at [421, 129] on input "**********" at bounding box center [563, 126] width 524 height 25
type input "**********"
click at [419, 192] on textarea "**********" at bounding box center [558, 203] width 515 height 39
type textarea "**********"
click at [153, 156] on p "7 Schritte" at bounding box center [142, 160] width 187 height 11
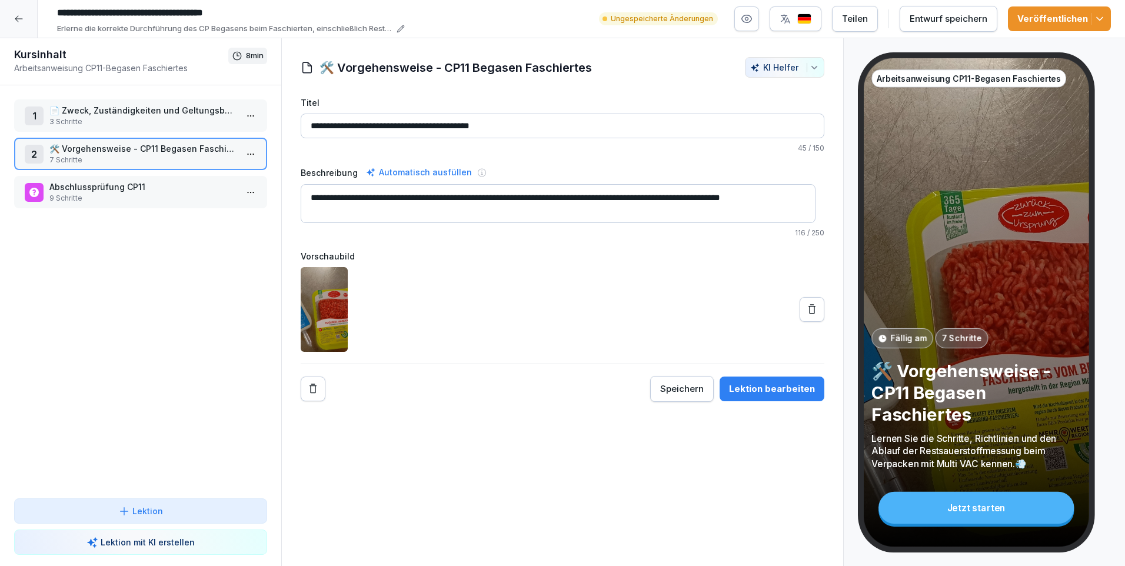
click at [153, 156] on p "7 Schritte" at bounding box center [142, 160] width 187 height 11
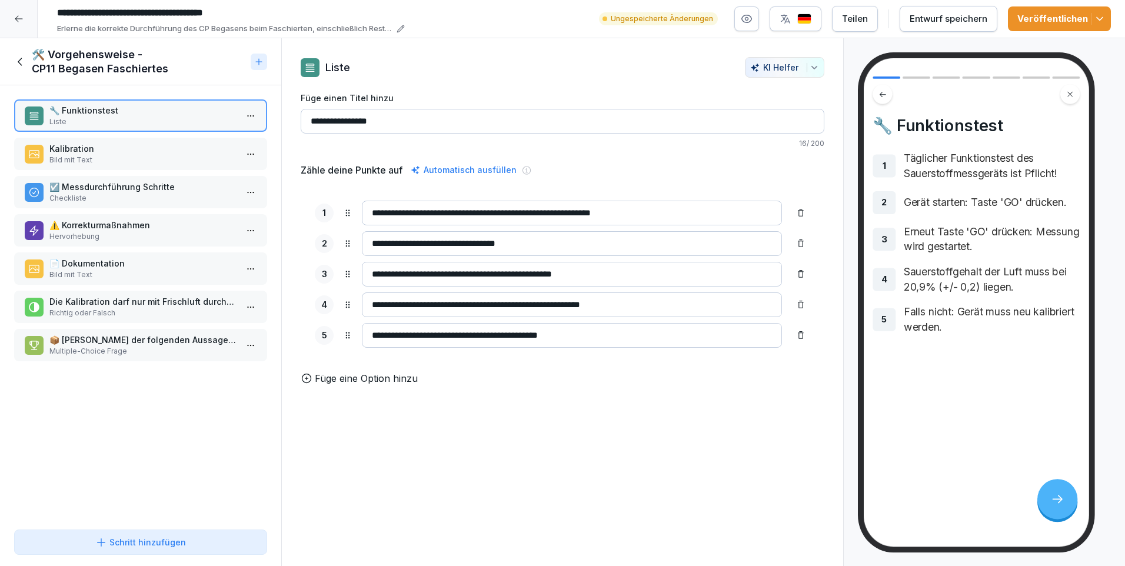
click at [152, 150] on p "Kalibration" at bounding box center [142, 148] width 187 height 12
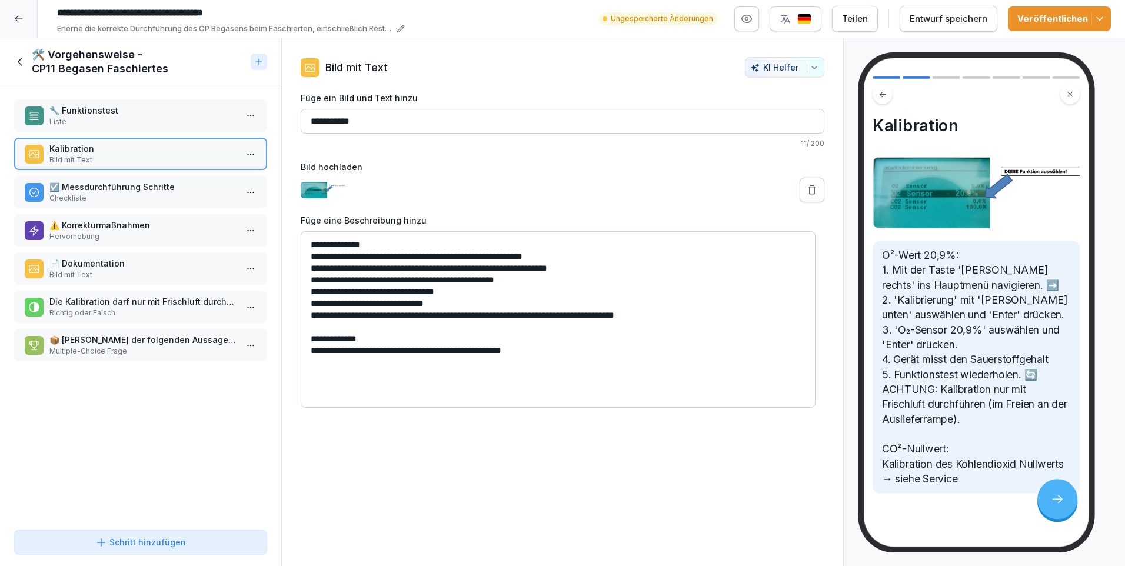
click at [151, 195] on p "Checkliste" at bounding box center [142, 198] width 187 height 11
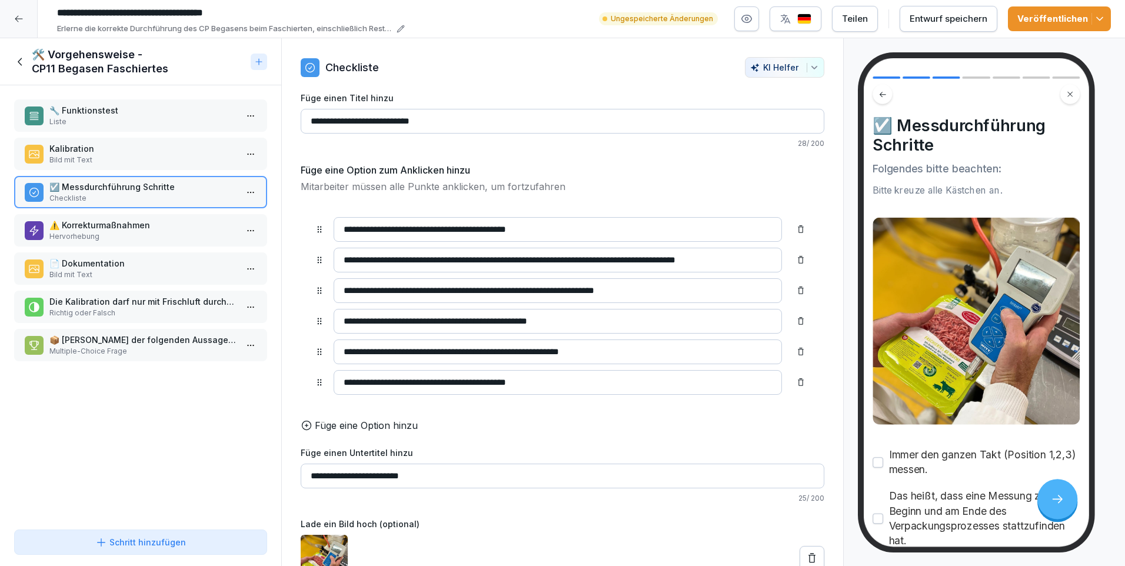
click at [156, 232] on p "Hervorhebung" at bounding box center [142, 236] width 187 height 11
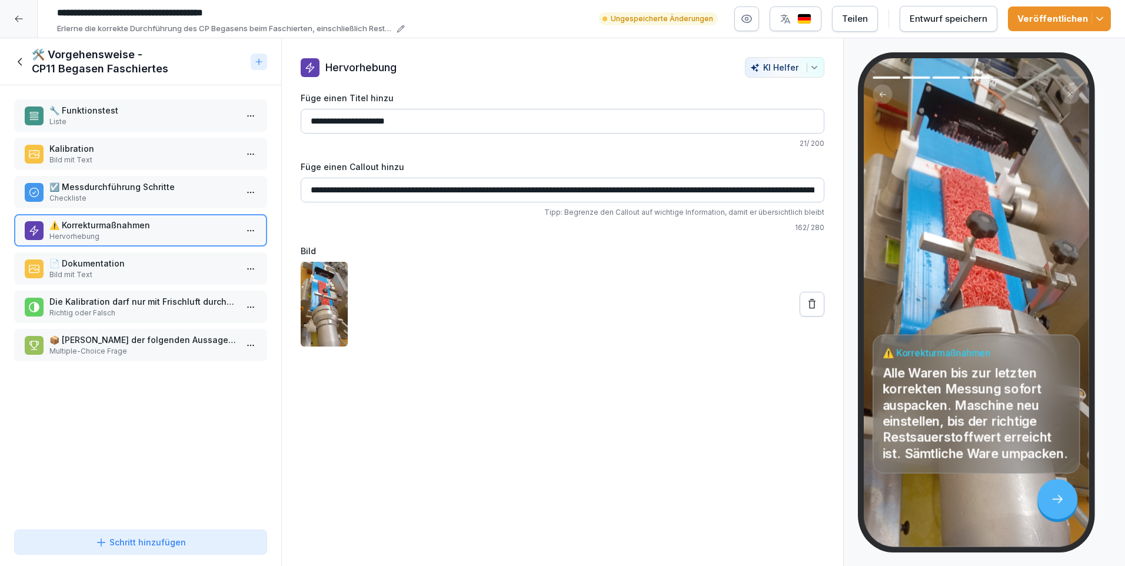
click at [157, 272] on p "Bild mit Text" at bounding box center [142, 274] width 187 height 11
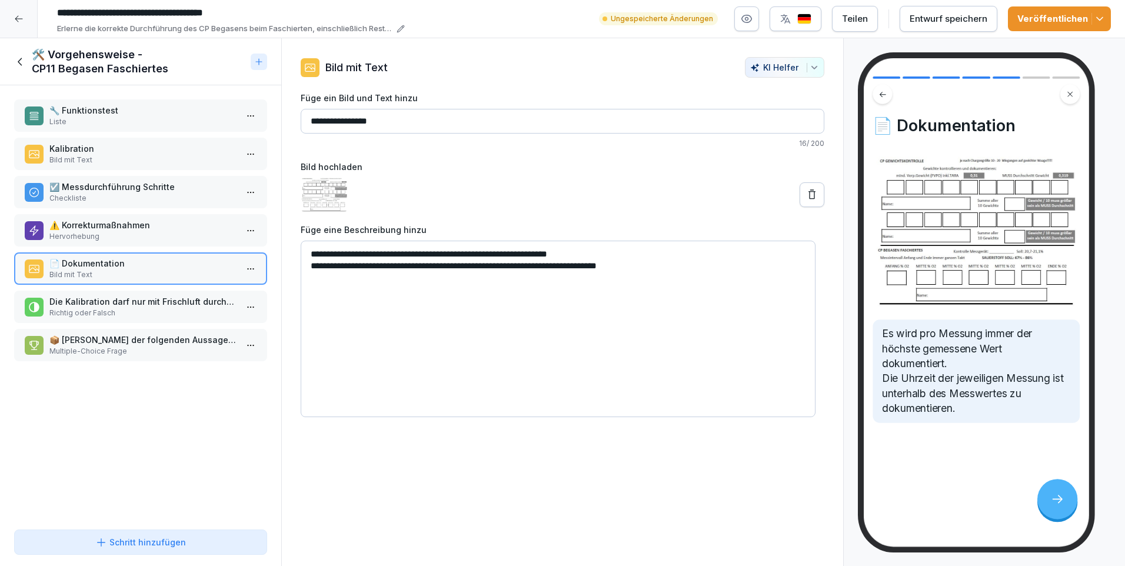
click at [171, 194] on p "Checkliste" at bounding box center [142, 198] width 187 height 11
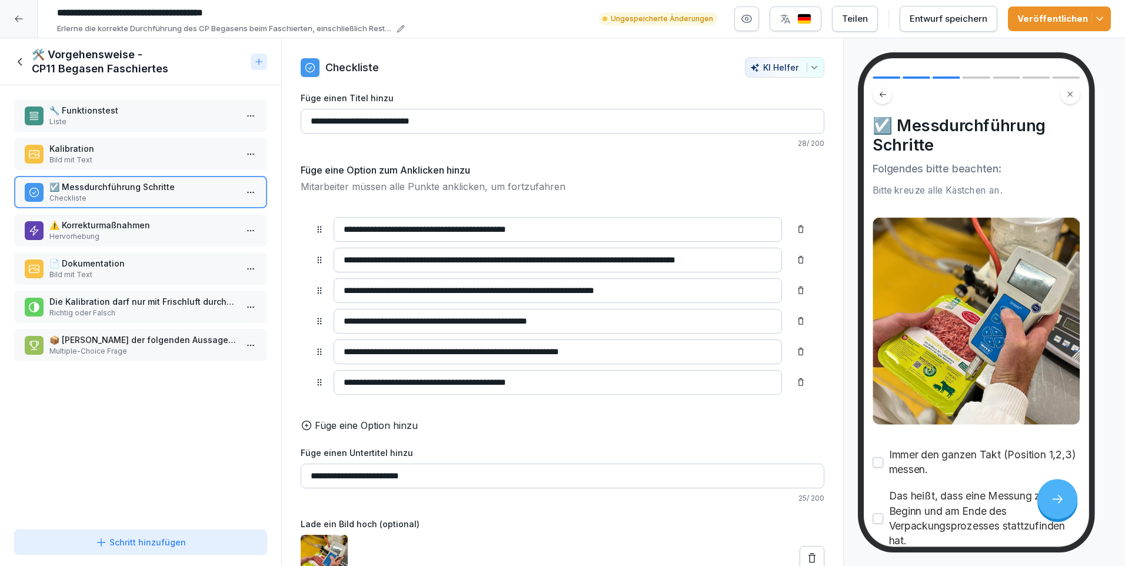
click at [164, 260] on p "📄 Dokumentation" at bounding box center [142, 263] width 187 height 12
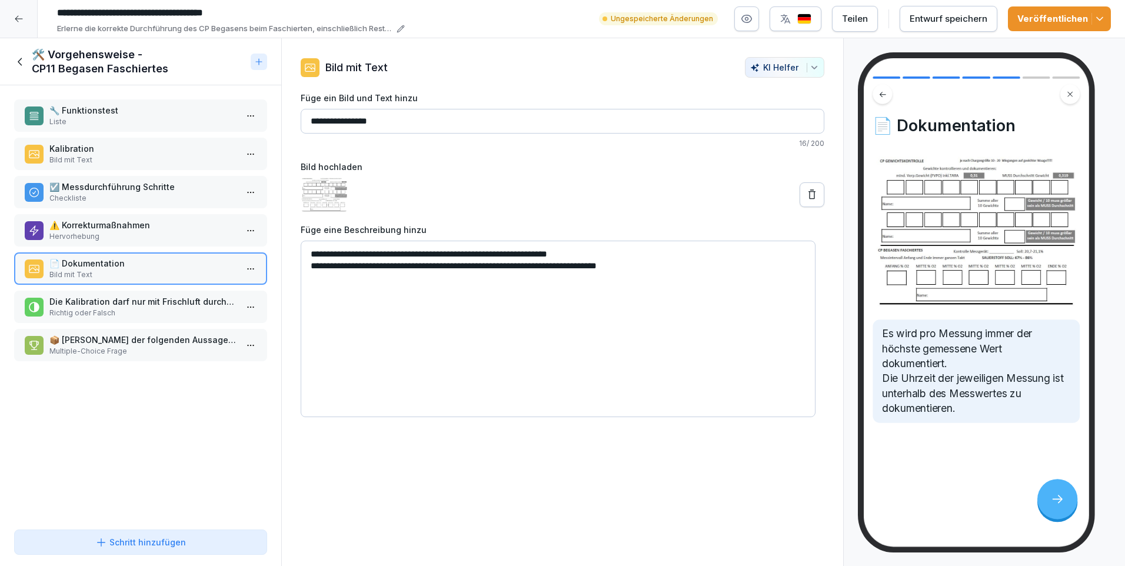
click at [159, 301] on p "Die Kalibration darf nur mit Frischluft durchgeführt werden!" at bounding box center [142, 301] width 187 height 12
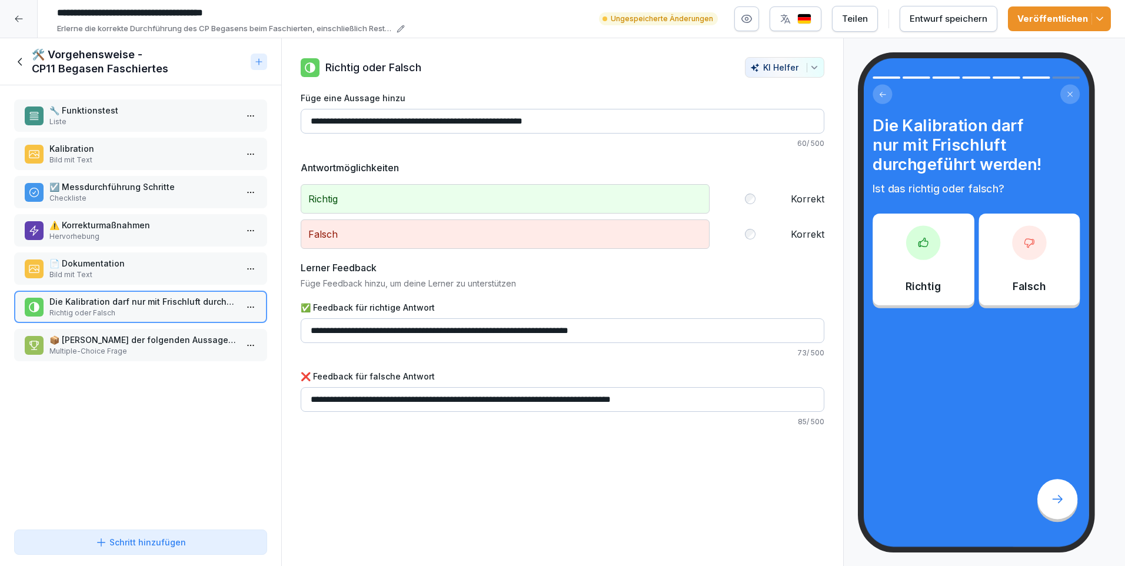
click at [154, 331] on div "📦 Welche der folgenden Aussagen sind korrekt für die Messdurchführung? Multiple…" at bounding box center [140, 345] width 253 height 32
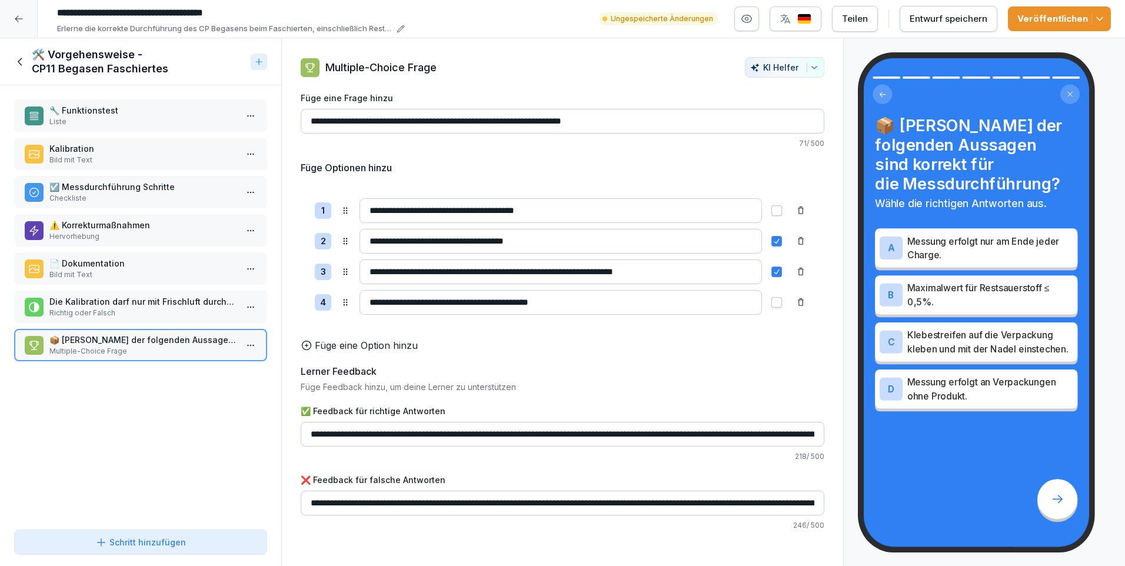
click at [176, 199] on p "Checkliste" at bounding box center [142, 198] width 187 height 11
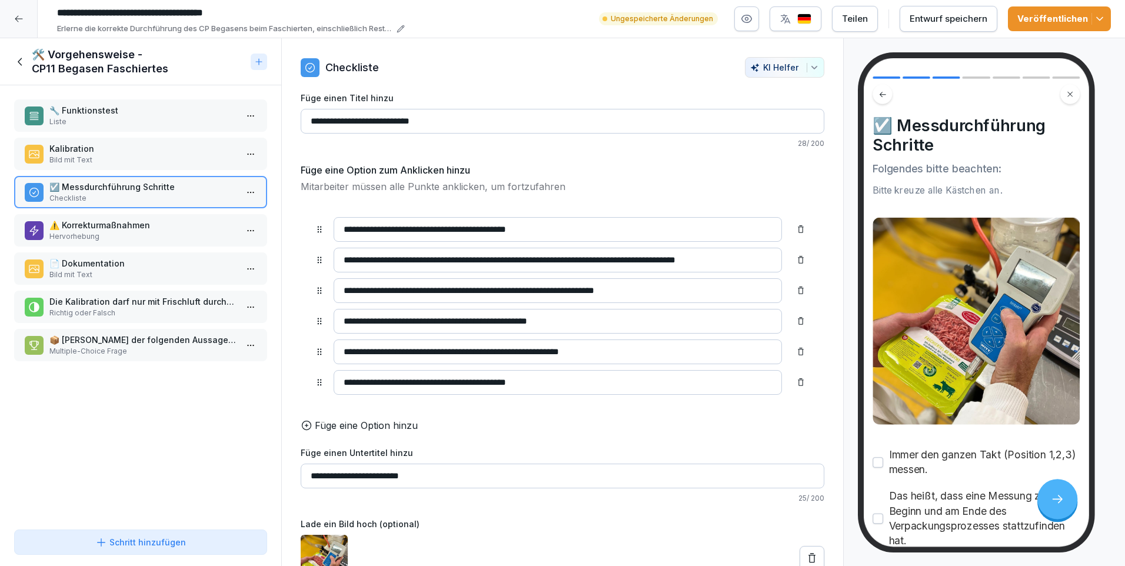
click at [191, 149] on p "Kalibration" at bounding box center [142, 148] width 187 height 12
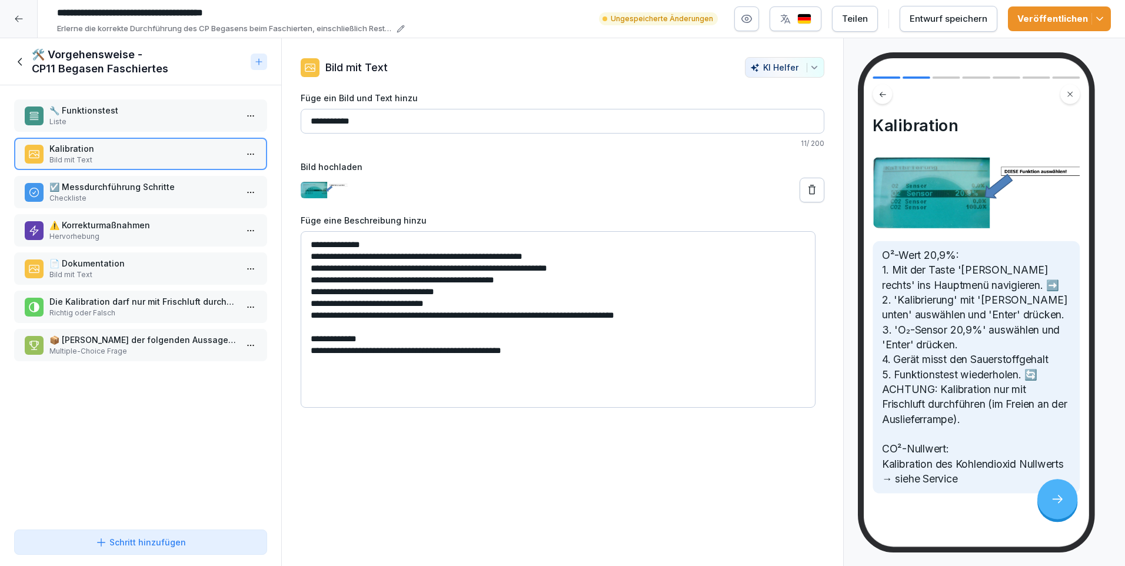
click at [192, 119] on p "Liste" at bounding box center [142, 121] width 187 height 11
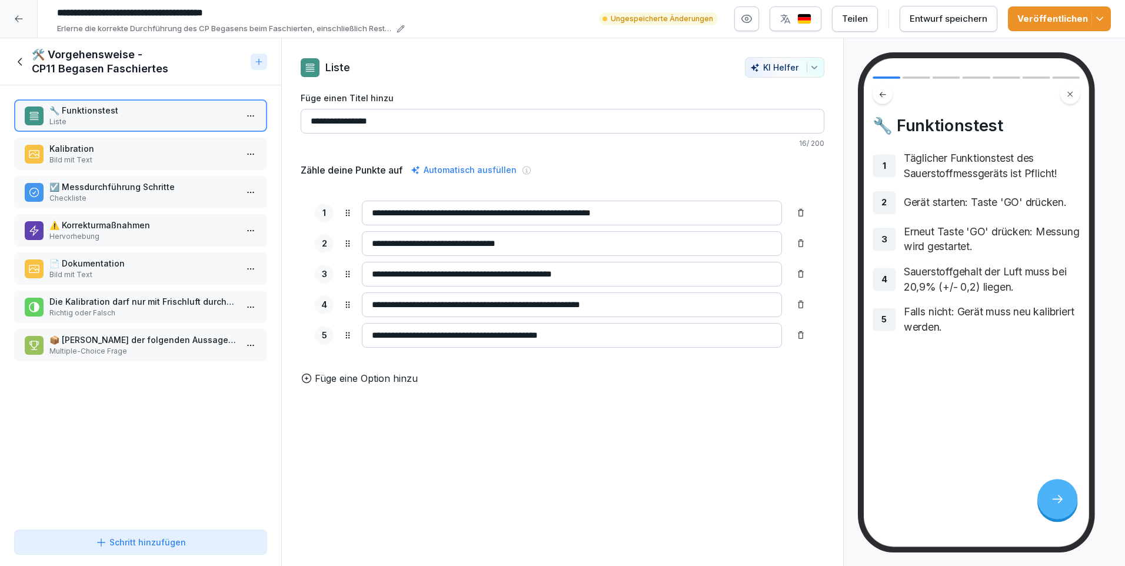
click at [16, 61] on icon at bounding box center [20, 61] width 13 height 13
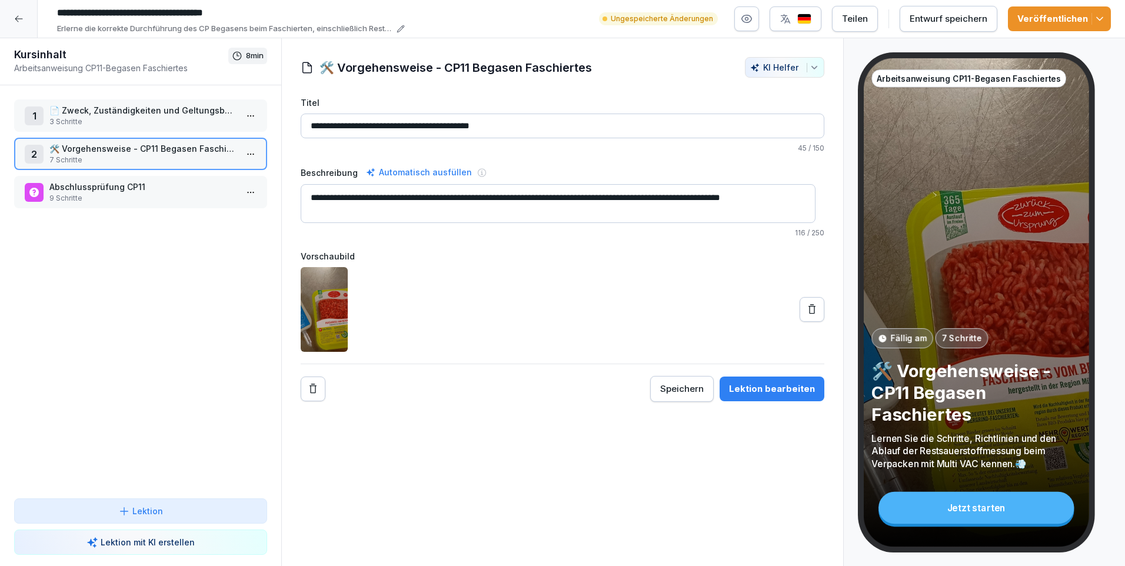
click at [126, 116] on p "3 Schritte" at bounding box center [142, 121] width 187 height 11
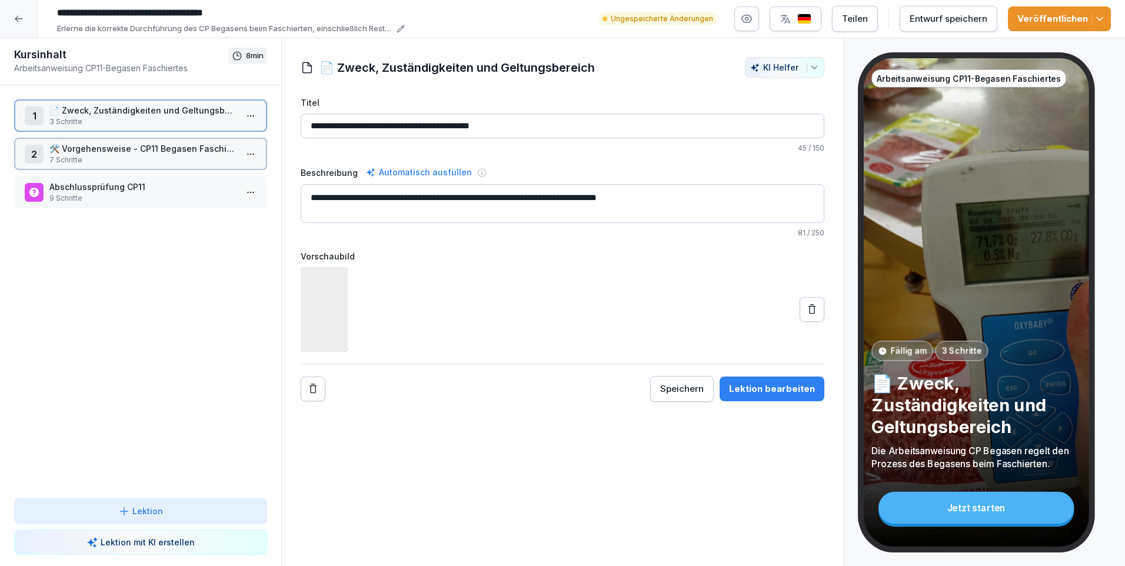
click at [126, 116] on p "3 Schritte" at bounding box center [142, 121] width 187 height 11
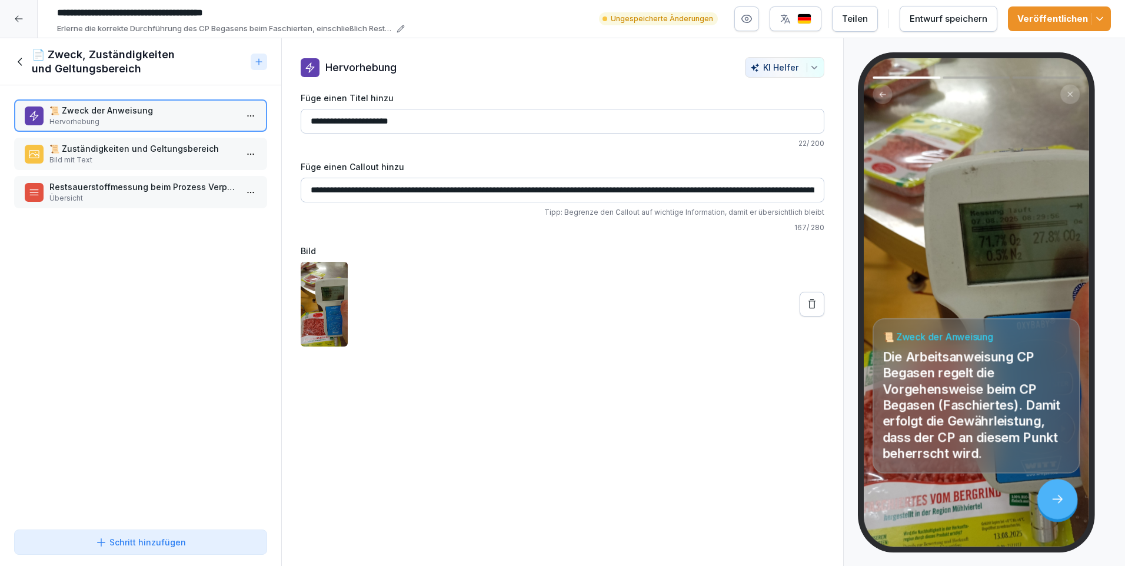
click at [126, 116] on p "Hervorhebung" at bounding box center [142, 121] width 187 height 11
click at [126, 148] on p "📜 Zuständigkeiten und Geltungsbereich" at bounding box center [142, 148] width 187 height 12
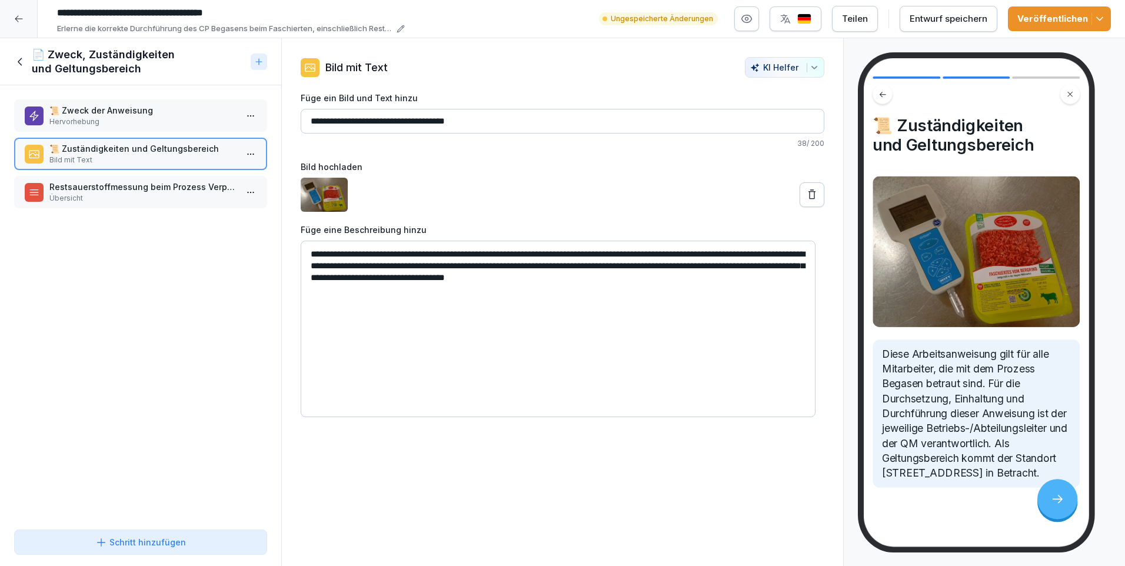
click at [130, 197] on p "Übersicht" at bounding box center [142, 198] width 187 height 11
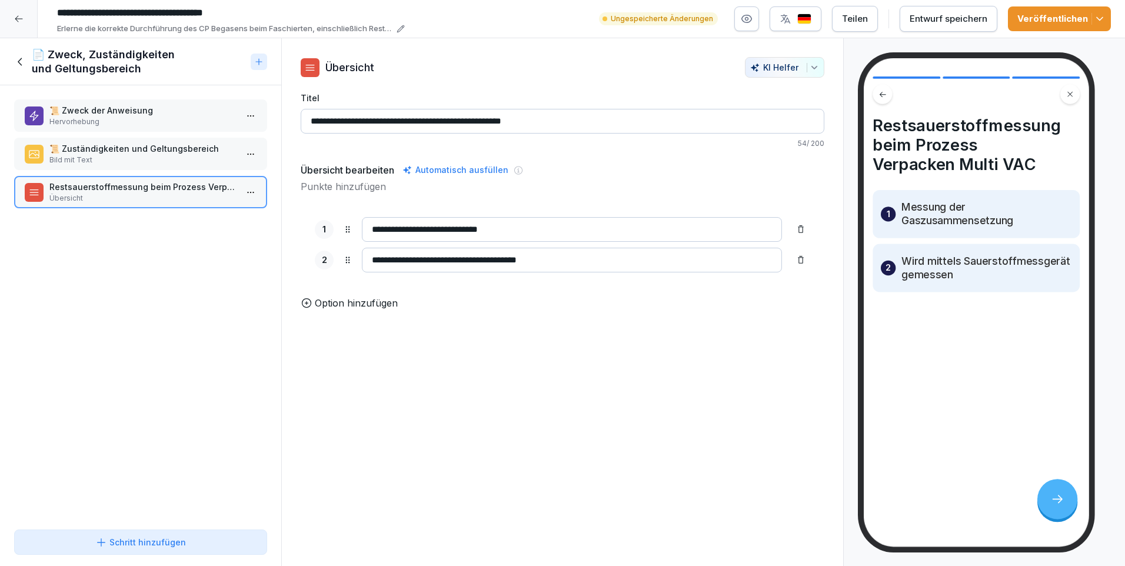
click at [22, 60] on icon at bounding box center [20, 61] width 13 height 13
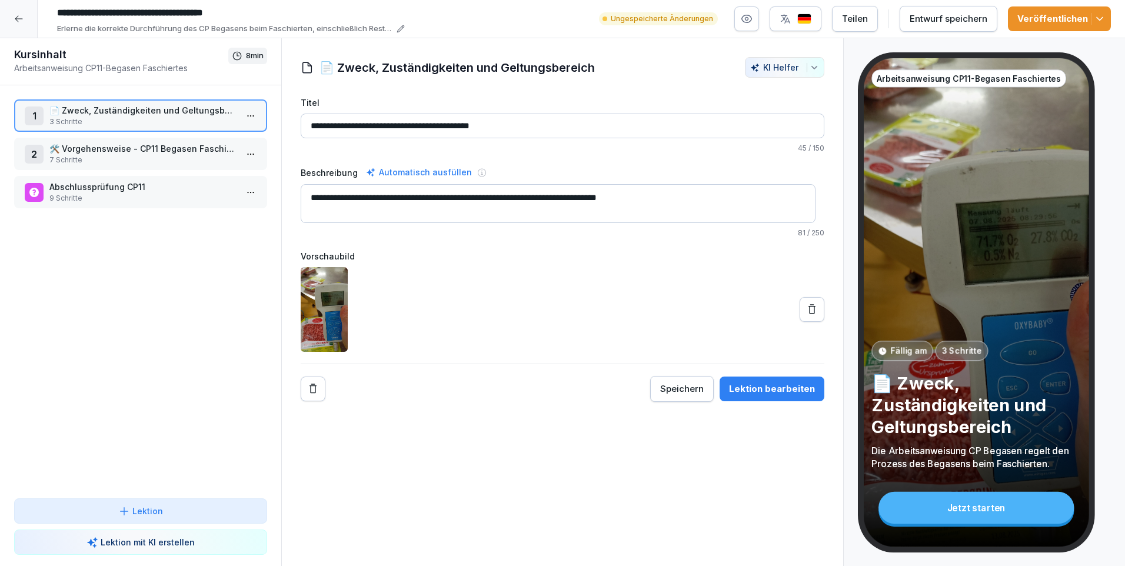
click at [1103, 23] on icon "button" at bounding box center [1100, 19] width 12 height 12
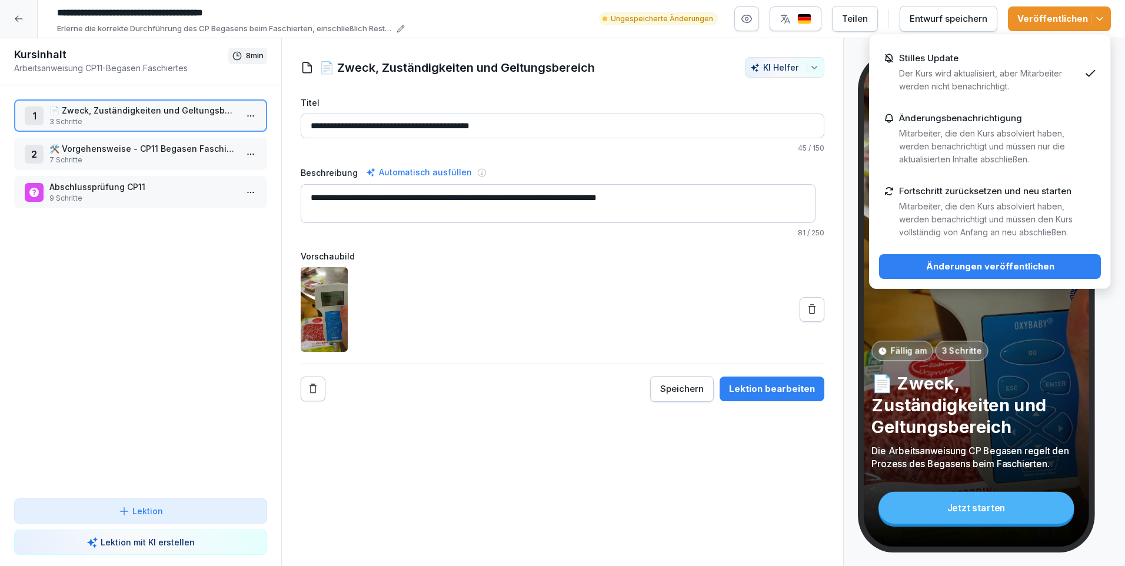
click at [1000, 273] on button "Änderungen veröffentlichen" at bounding box center [990, 266] width 222 height 25
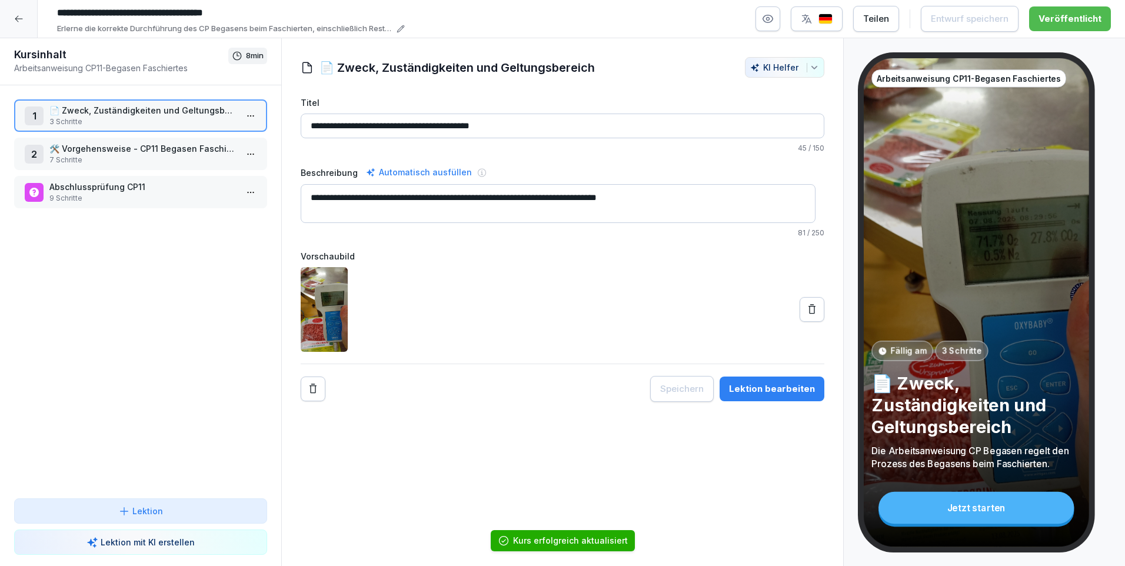
click at [14, 22] on icon at bounding box center [18, 18] width 9 height 9
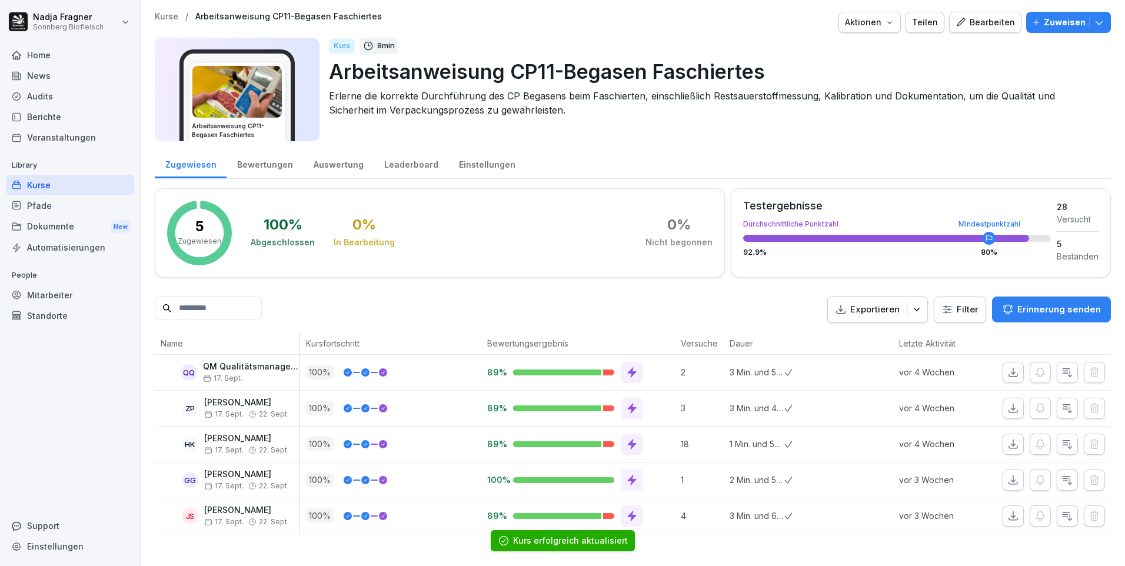
click at [49, 184] on div "Kurse" at bounding box center [70, 185] width 128 height 21
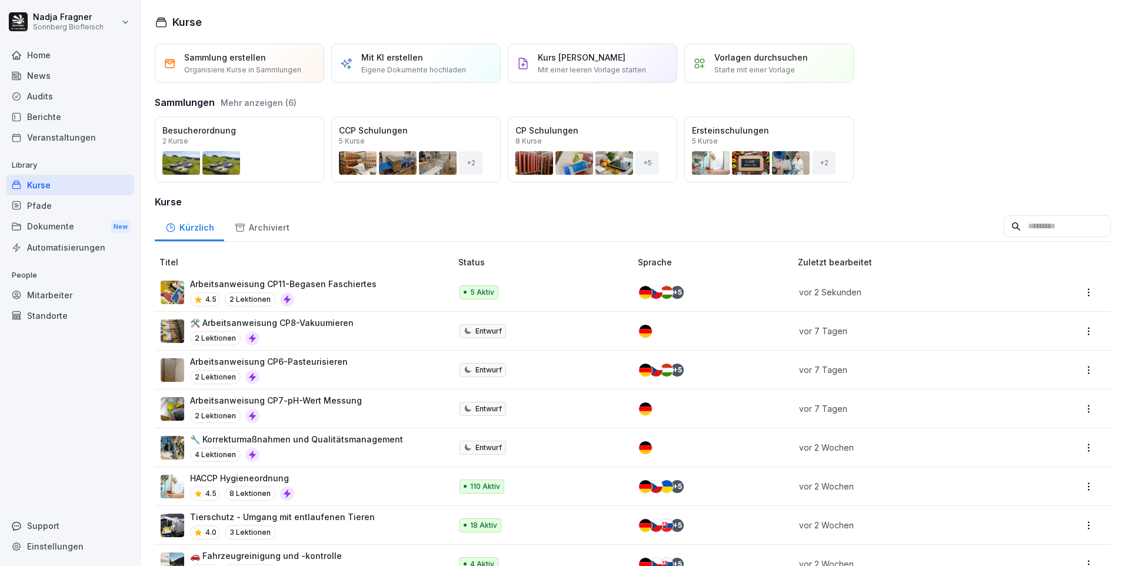
click at [571, 61] on p "Kurs manuell erstellen" at bounding box center [582, 57] width 88 height 12
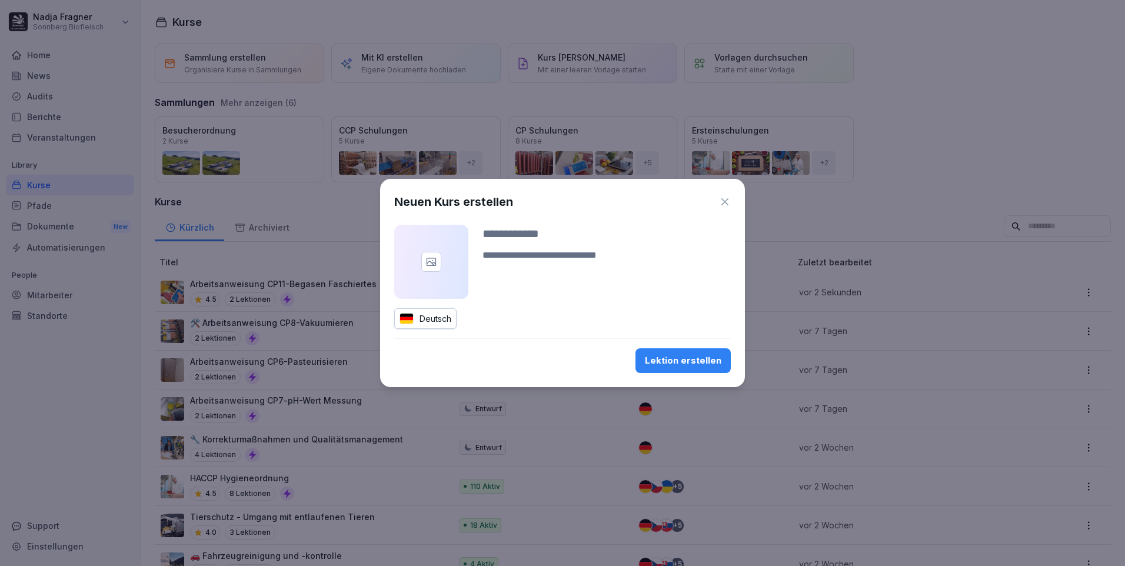
click at [725, 199] on icon "button" at bounding box center [725, 202] width 12 height 12
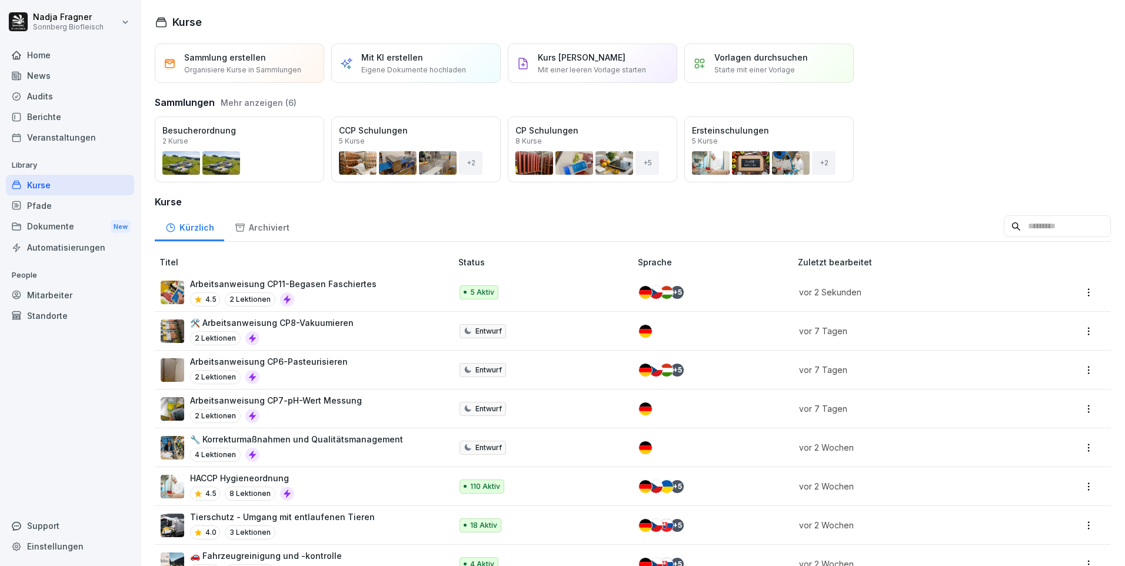
click at [397, 56] on p "Mit KI erstellen" at bounding box center [392, 57] width 62 height 12
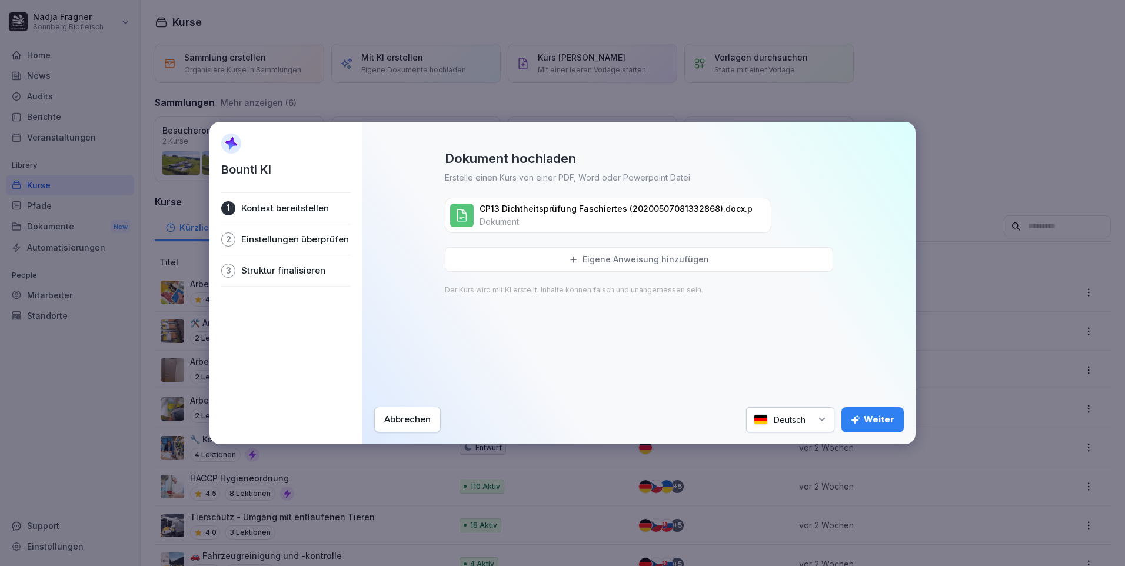
click at [884, 417] on div "Weiter" at bounding box center [873, 419] width 44 height 13
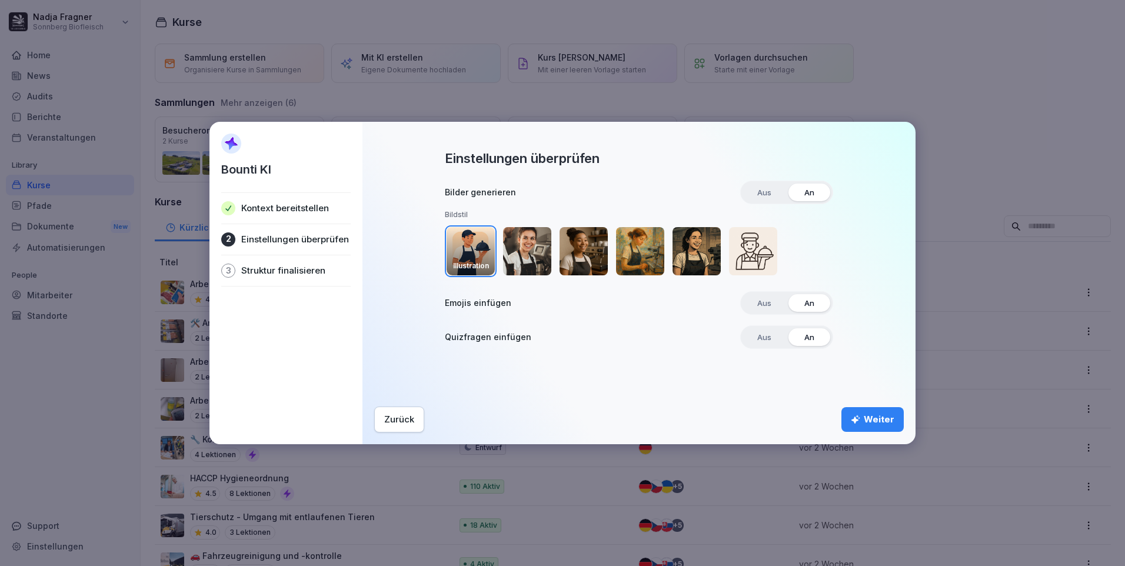
click at [528, 249] on img "button" at bounding box center [527, 251] width 48 height 48
click at [871, 419] on div "Weiter" at bounding box center [873, 419] width 44 height 13
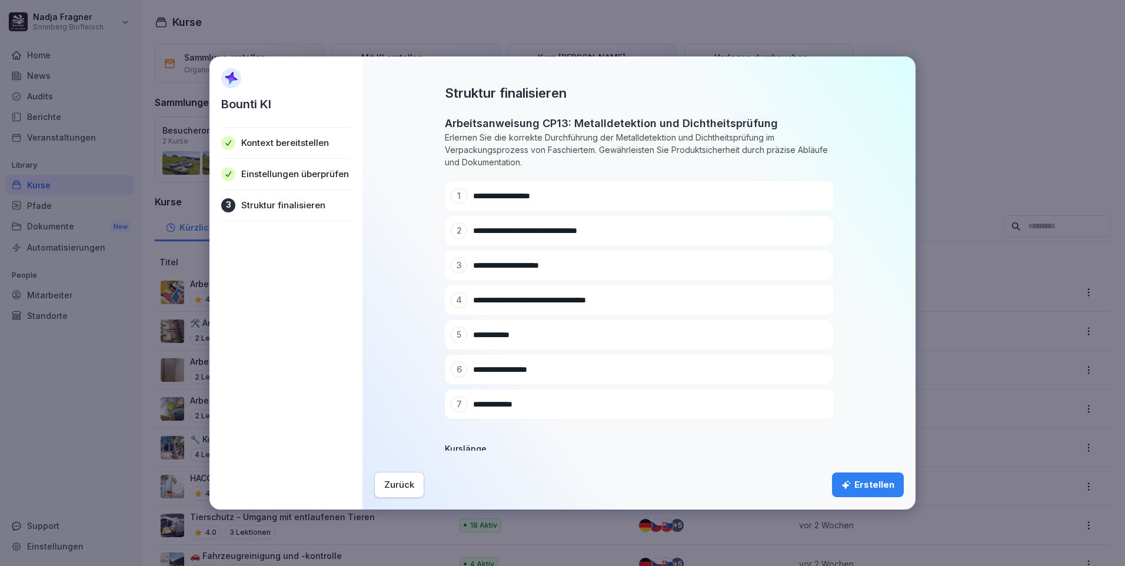
scroll to position [34, 0]
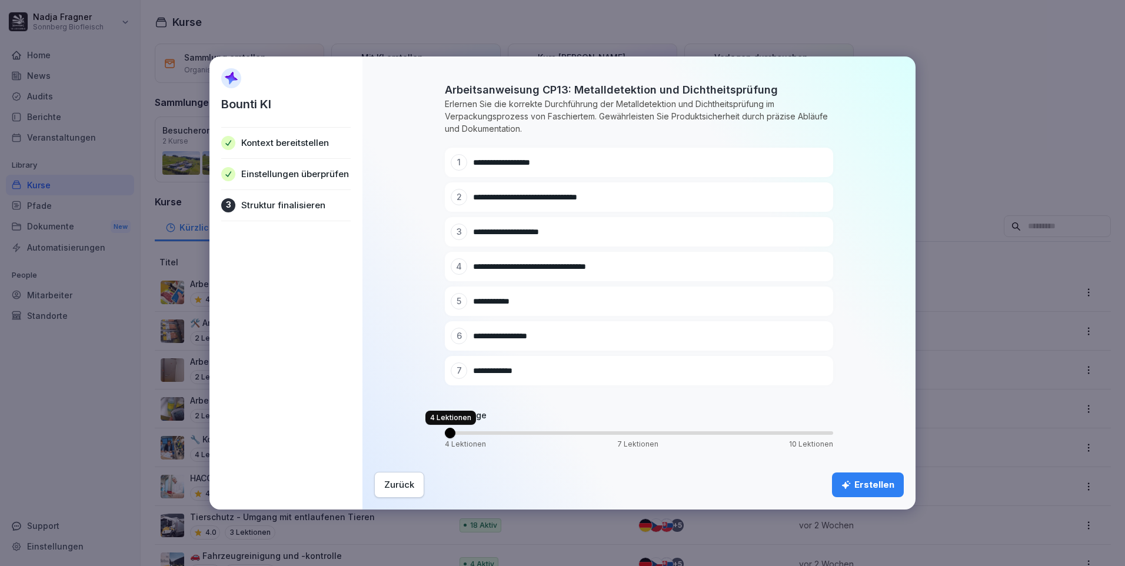
click at [445, 438] on span "Volume" at bounding box center [450, 433] width 11 height 11
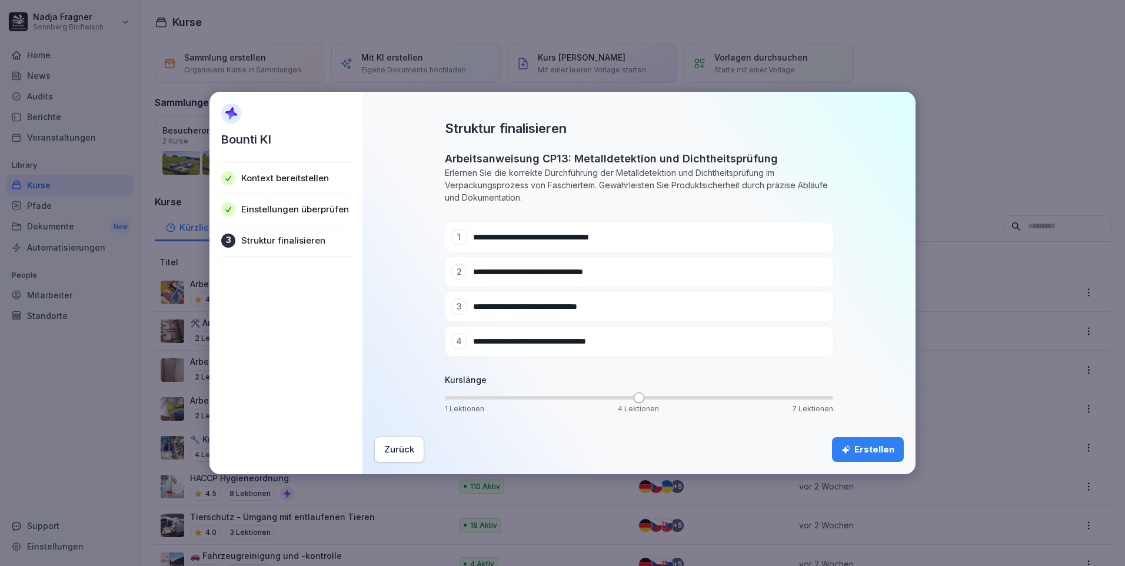
scroll to position [0, 0]
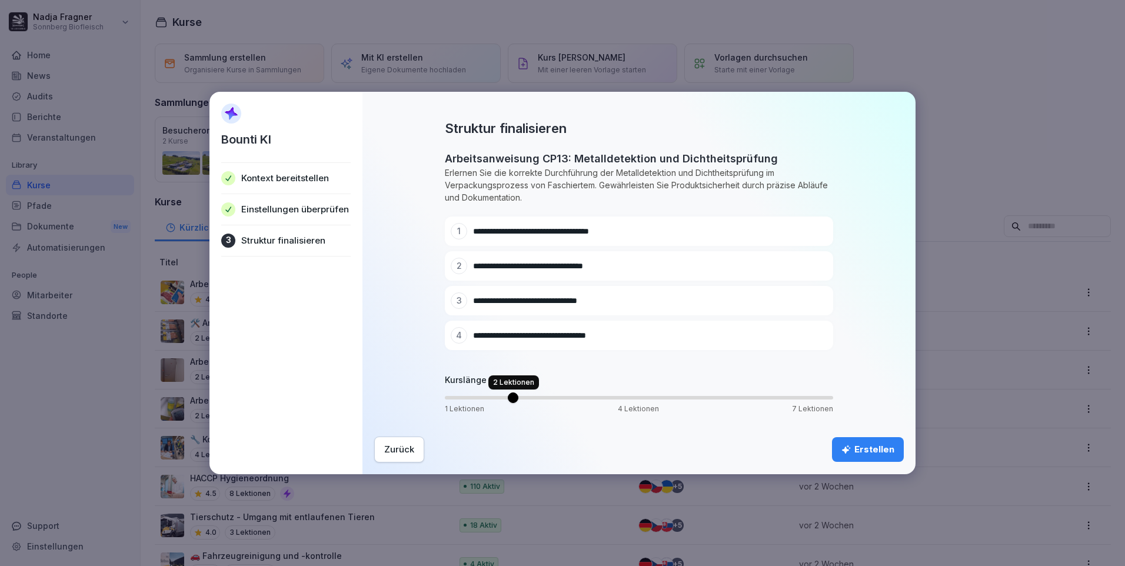
click at [509, 399] on span "Volume" at bounding box center [513, 397] width 11 height 11
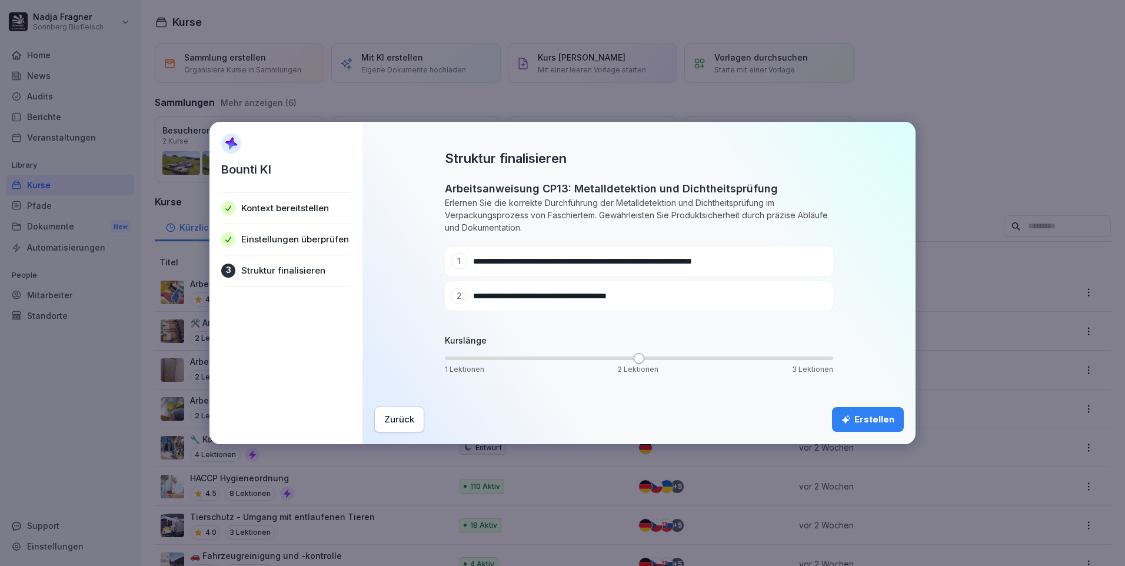
click at [797, 262] on icon at bounding box center [800, 261] width 8 height 8
drag, startPoint x: 555, startPoint y: 259, endPoint x: 475, endPoint y: 261, distance: 80.6
click at [475, 261] on input "**********" at bounding box center [629, 261] width 312 height 12
paste input "**********"
type input "**********"
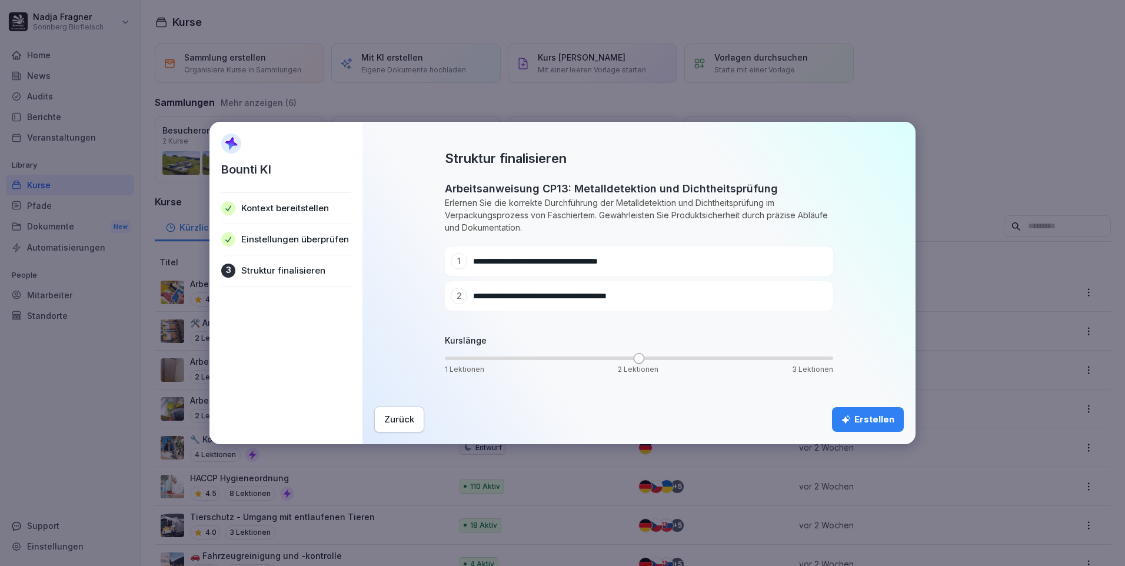
click at [614, 304] on div "**********" at bounding box center [618, 296] width 334 height 16
click at [798, 298] on icon at bounding box center [800, 295] width 7 height 7
drag, startPoint x: 664, startPoint y: 296, endPoint x: 474, endPoint y: 295, distance: 189.4
click at [474, 295] on input "**********" at bounding box center [629, 296] width 312 height 12
paste input
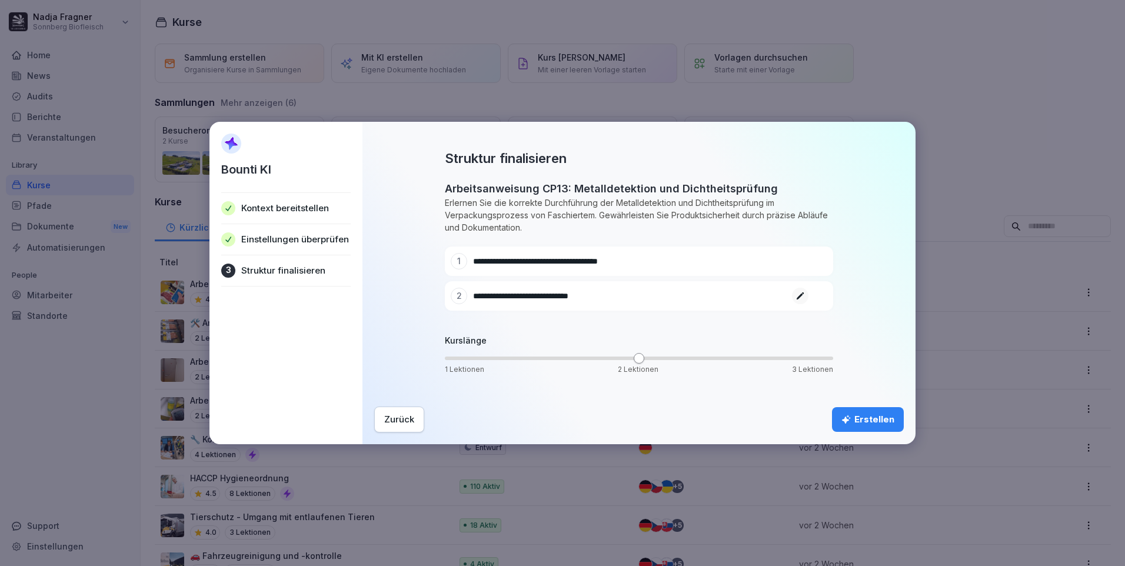
click at [562, 295] on input "**********" at bounding box center [629, 296] width 312 height 12
click at [798, 294] on icon at bounding box center [800, 296] width 8 height 8
click at [558, 293] on input "**********" at bounding box center [629, 296] width 312 height 12
type input "**********"
click at [878, 419] on div "Erstellen" at bounding box center [867, 419] width 53 height 13
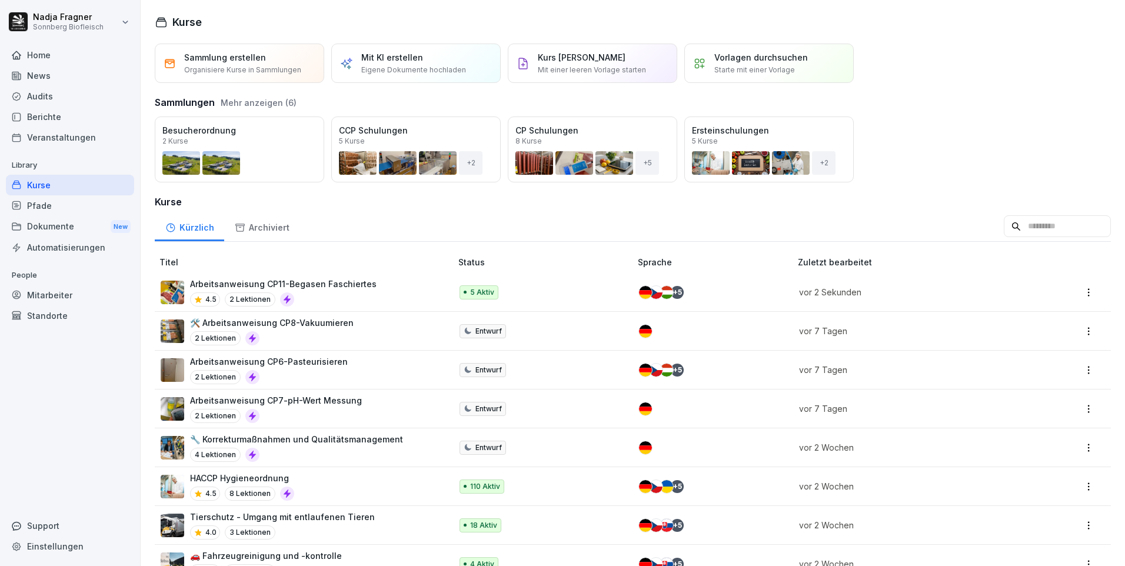
scroll to position [59, 0]
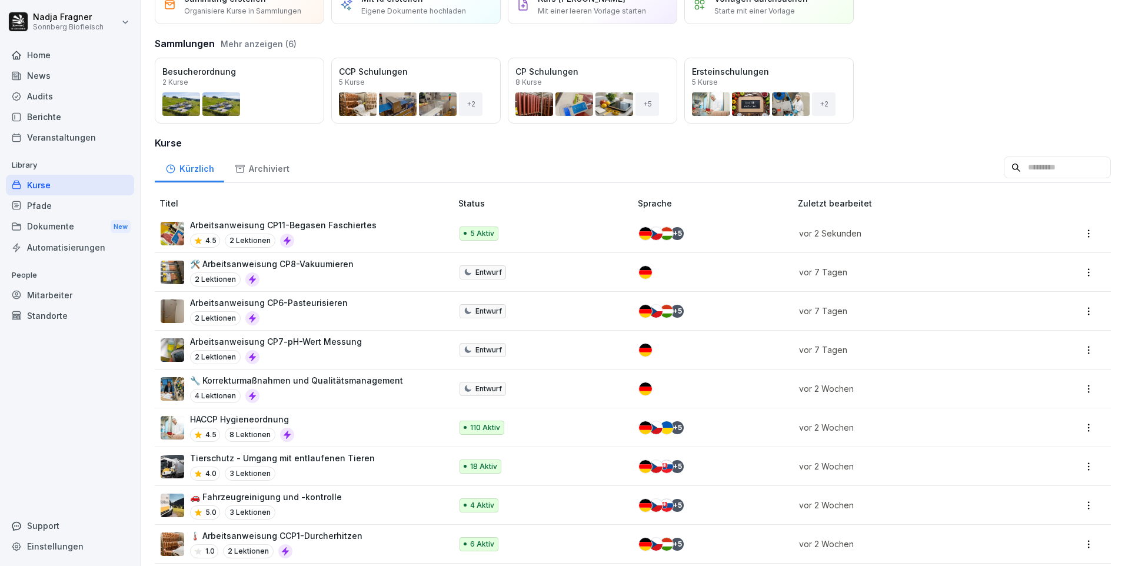
click at [51, 185] on div "Kurse" at bounding box center [70, 185] width 128 height 21
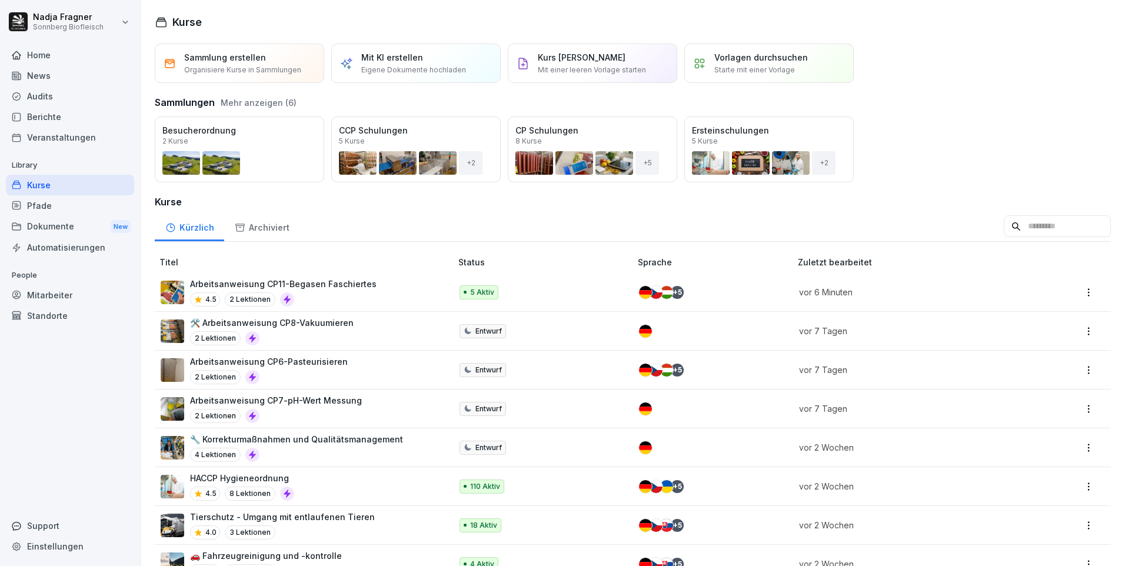
click at [46, 182] on div "Kurse" at bounding box center [70, 185] width 128 height 21
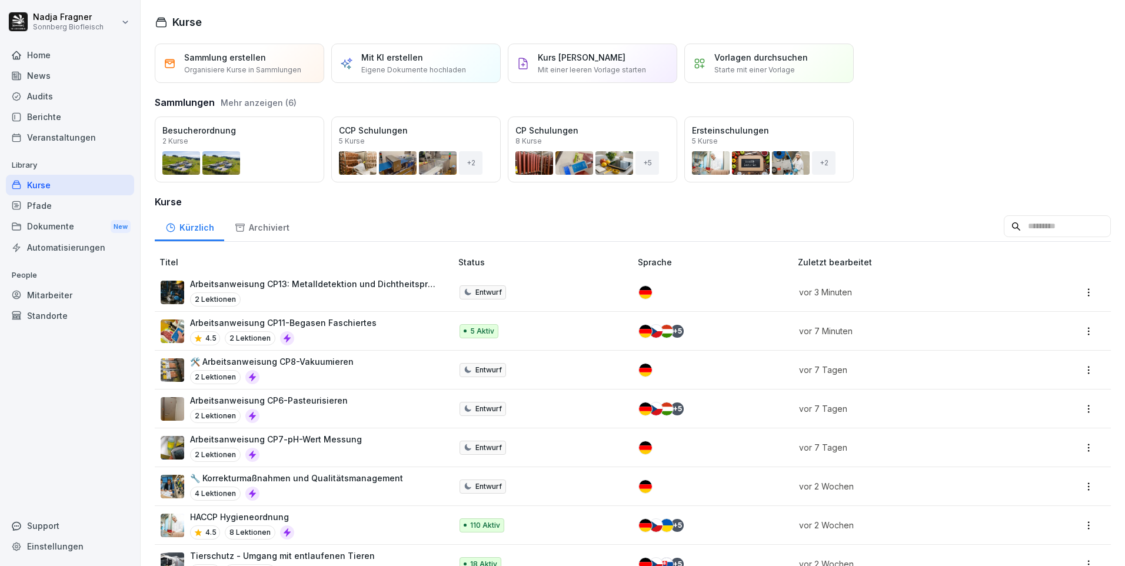
click at [390, 282] on p "Arbeitsanweisung CP13: Metalldetektion und Dichtheitsprüfung" at bounding box center [314, 284] width 249 height 12
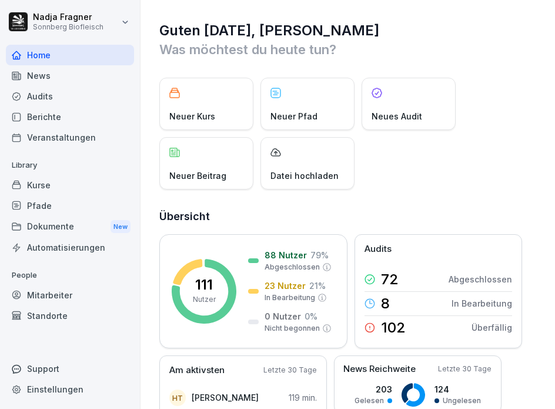
click at [76, 184] on div "Kurse" at bounding box center [70, 185] width 128 height 21
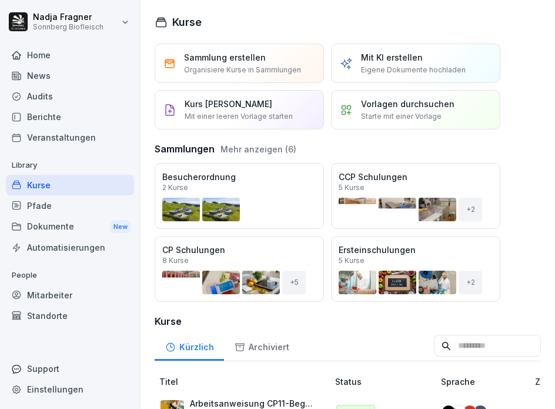
scroll to position [235, 0]
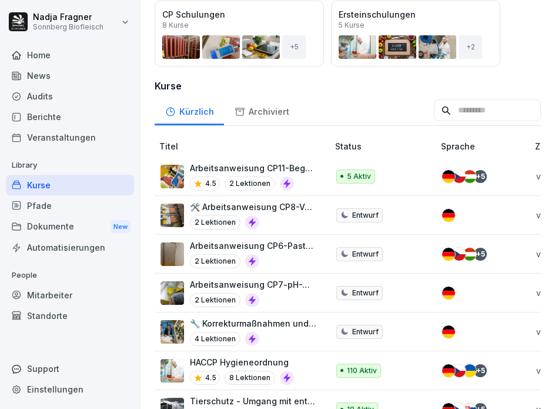
click at [283, 206] on p "🛠️ Arbeitsanweisung CP8-Vakuumieren" at bounding box center [253, 207] width 126 height 12
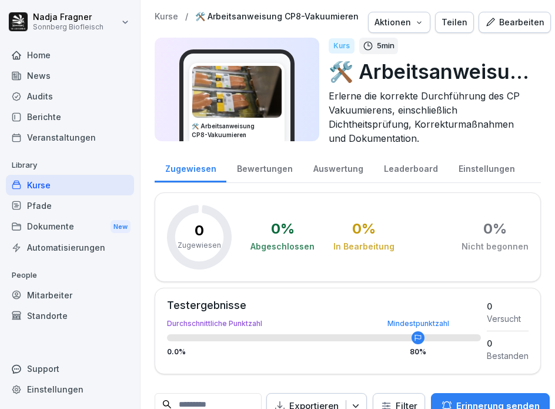
click at [500, 23] on div "Bearbeiten" at bounding box center [514, 22] width 59 height 13
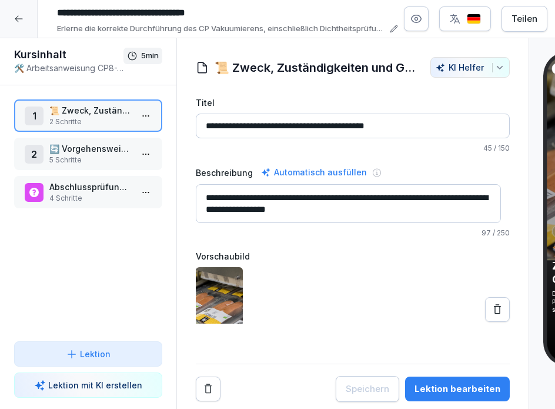
drag, startPoint x: 422, startPoint y: 126, endPoint x: 221, endPoint y: 125, distance: 201.2
click at [221, 125] on input "**********" at bounding box center [353, 126] width 314 height 25
click at [96, 151] on p "🔄 Vorgehensweise - CP8 Vakuumieren" at bounding box center [90, 148] width 82 height 12
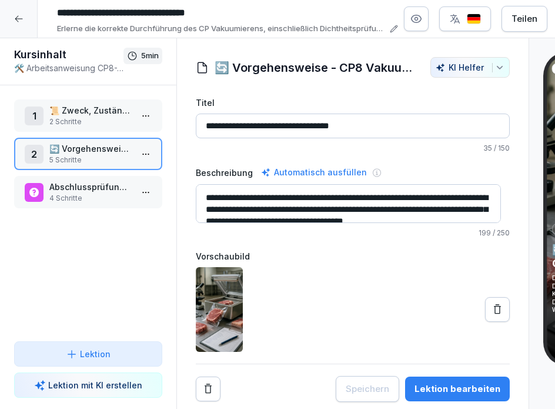
drag, startPoint x: 409, startPoint y: 129, endPoint x: 219, endPoint y: 121, distance: 189.6
click at [219, 121] on input "**********" at bounding box center [353, 126] width 314 height 25
click at [84, 114] on p "📜 Zweck, Zuständigkeiten und Geltungsbereich" at bounding box center [90, 110] width 82 height 12
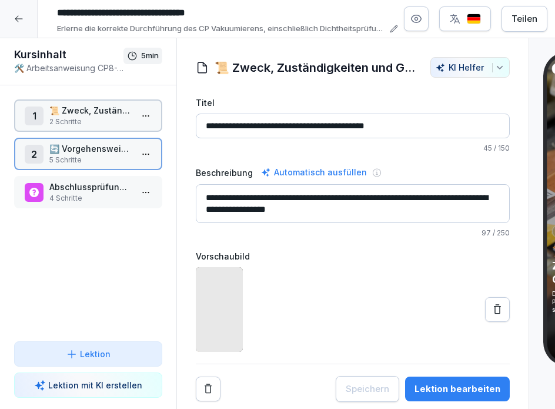
click at [84, 114] on p "📜 Zweck, Zuständigkeiten und Geltungsbereich" at bounding box center [90, 110] width 82 height 12
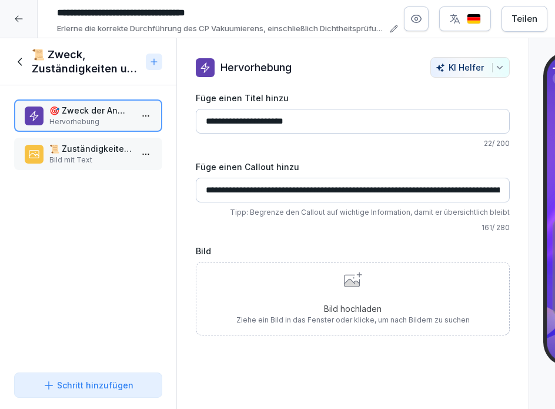
click at [84, 114] on p "🎯 Zweck der Anweisung" at bounding box center [90, 110] width 82 height 12
click at [89, 159] on p "Bild mit Text" at bounding box center [90, 160] width 82 height 11
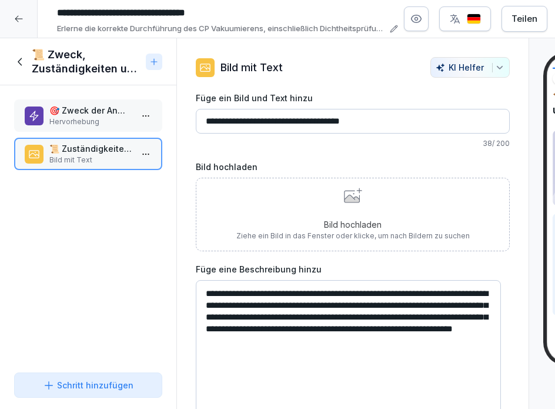
click at [100, 118] on p "Hervorhebung" at bounding box center [90, 121] width 82 height 11
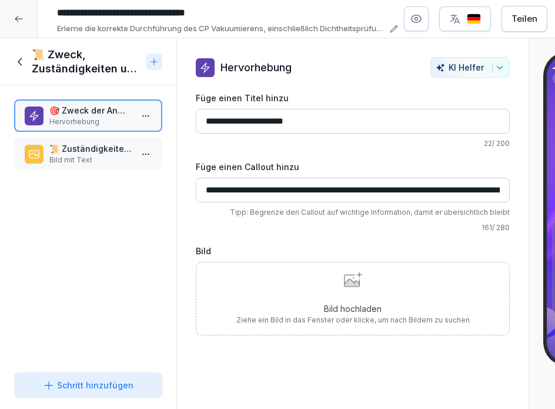
click at [25, 61] on icon at bounding box center [20, 61] width 13 height 13
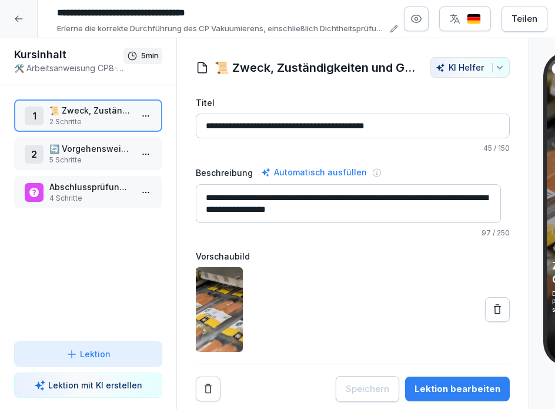
click at [73, 156] on p "5 Schritte" at bounding box center [90, 160] width 82 height 11
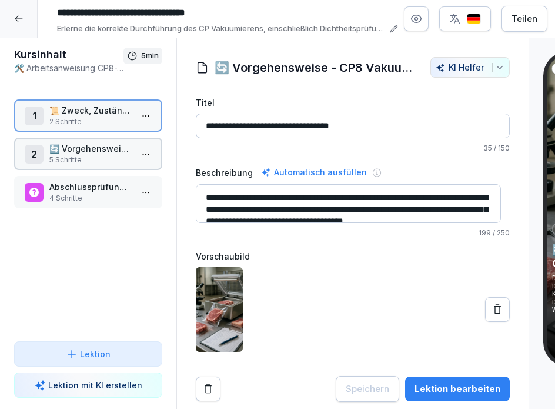
click at [73, 156] on p "5 Schritte" at bounding box center [90, 160] width 82 height 11
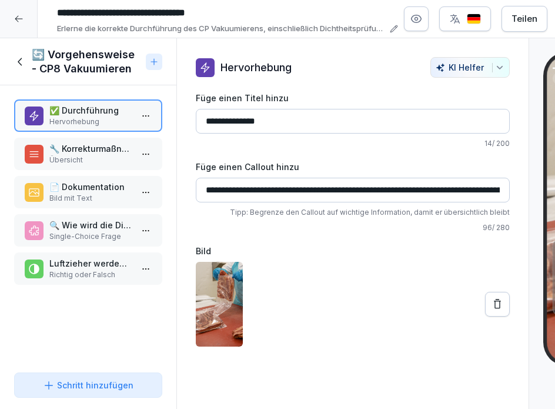
click at [17, 55] on div "🔄 Vorgehensweise - CP8 Vakuumieren" at bounding box center [77, 62] width 127 height 28
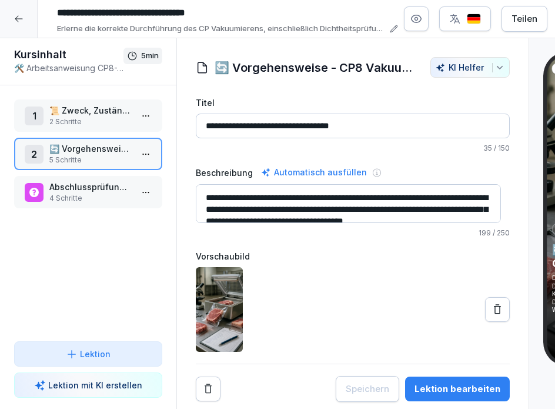
click at [79, 194] on p "4 Schritte" at bounding box center [90, 198] width 82 height 11
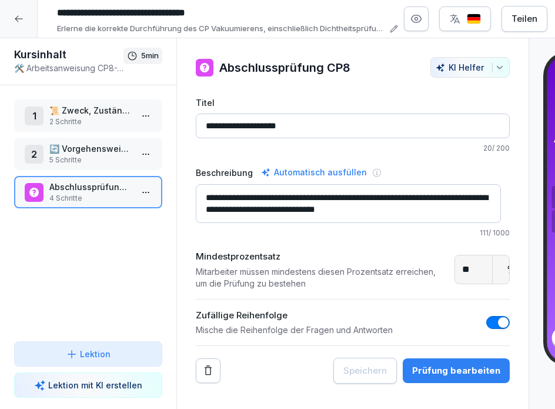
drag, startPoint x: 202, startPoint y: 195, endPoint x: 438, endPoint y: 217, distance: 236.9
click at [438, 217] on textarea "**********" at bounding box center [348, 203] width 305 height 39
click at [96, 111] on p "📜 Zweck, Zuständigkeiten und Geltungsbereich" at bounding box center [90, 110] width 82 height 12
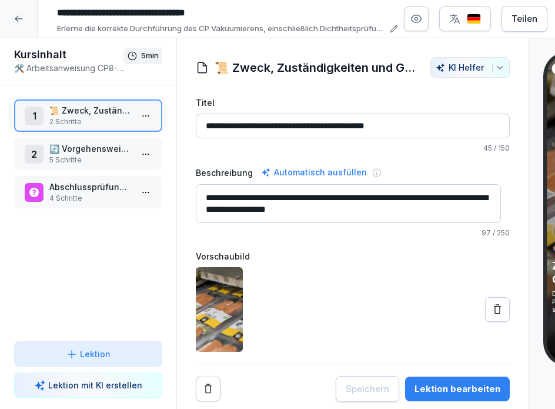
click at [84, 156] on p "5 Schritte" at bounding box center [90, 160] width 82 height 11
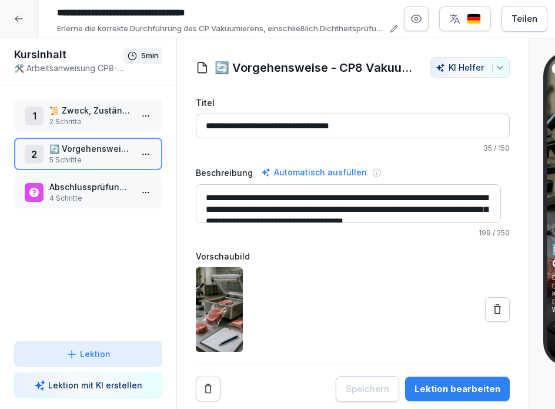
click at [89, 155] on p "5 Schritte" at bounding box center [90, 160] width 82 height 11
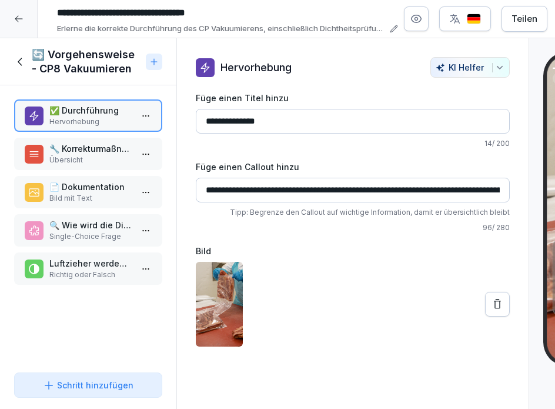
click at [92, 155] on p "Übersicht" at bounding box center [90, 160] width 82 height 11
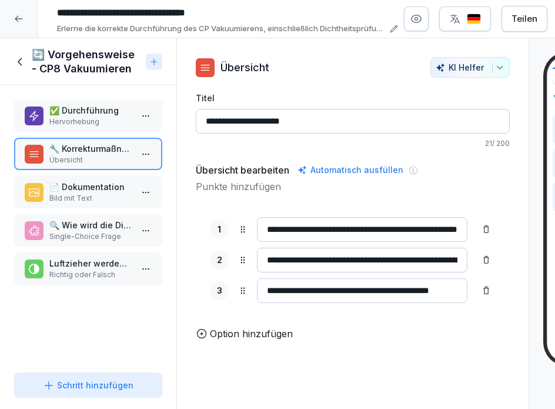
click at [92, 185] on p "📄 Dokumentation" at bounding box center [90, 187] width 82 height 12
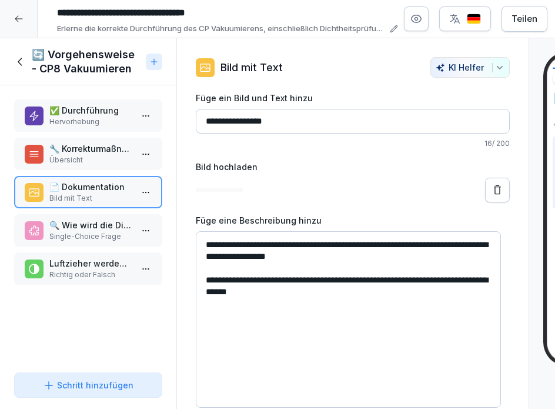
click at [89, 222] on p "🔍 Wie wird die Dichtheit von Vakuumverpackungen überprüft?" at bounding box center [90, 225] width 82 height 12
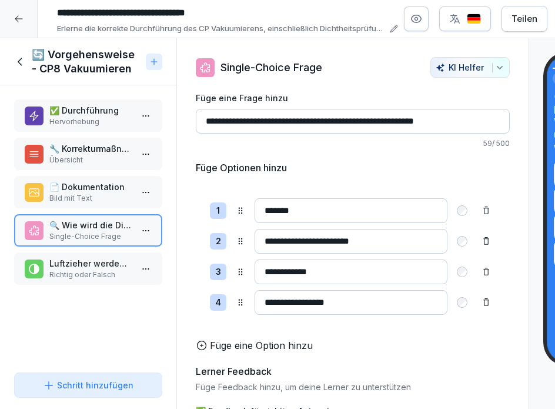
click at [85, 116] on p "Hervorhebung" at bounding box center [90, 121] width 82 height 11
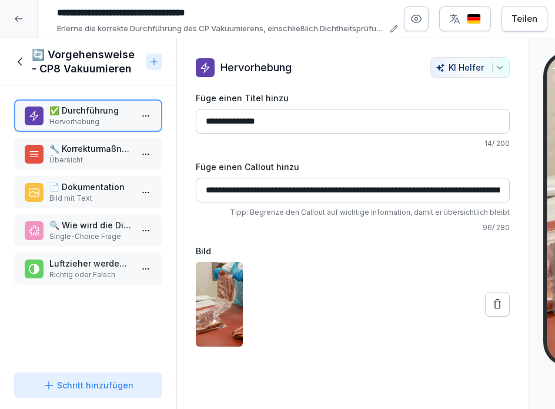
click at [22, 59] on icon at bounding box center [20, 61] width 13 height 13
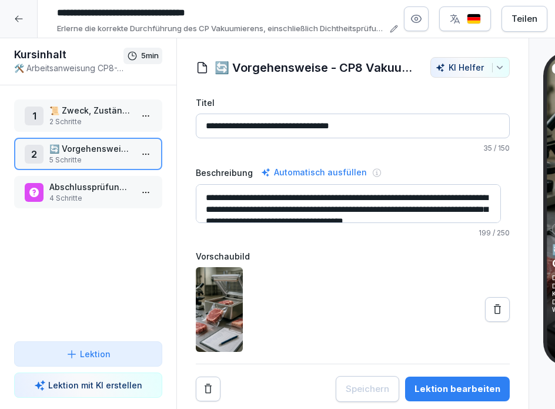
click at [106, 121] on p "2 Schritte" at bounding box center [90, 121] width 82 height 11
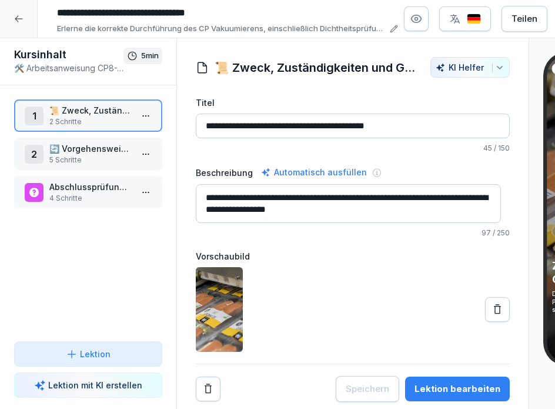
click at [88, 115] on p "📜 Zweck, Zuständigkeiten und Geltungsbereich" at bounding box center [90, 110] width 82 height 12
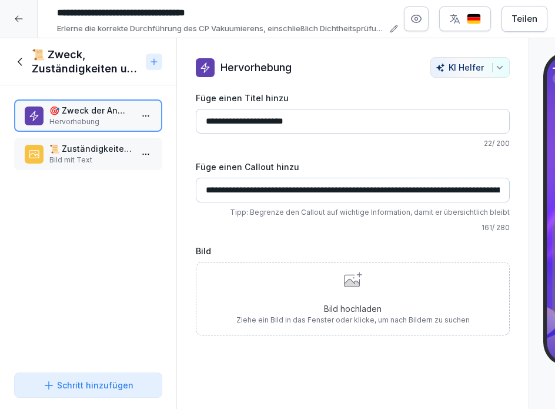
click at [85, 151] on p "📜 Zuständigkeiten und Geltungsbereich" at bounding box center [90, 148] width 82 height 12
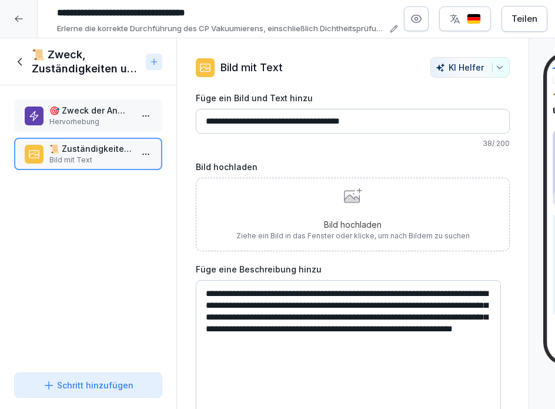
click at [19, 61] on icon at bounding box center [20, 61] width 13 height 13
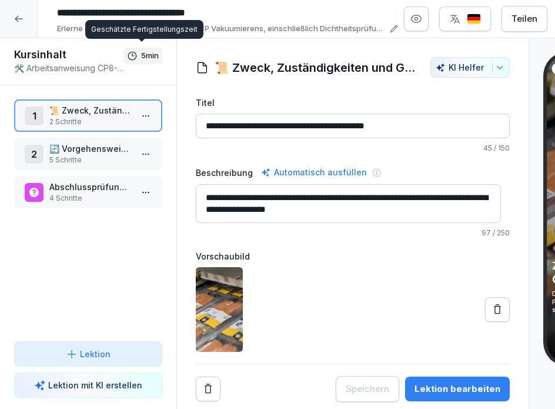
click at [67, 149] on p "🔄 Vorgehensweise - CP8 Vakuumieren" at bounding box center [90, 148] width 82 height 12
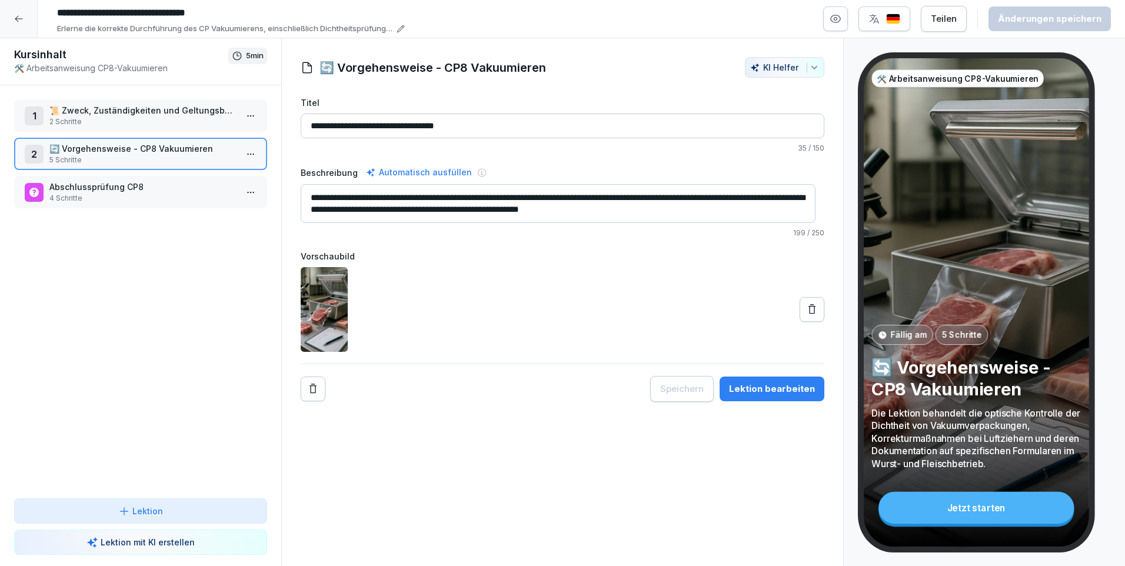
click at [13, 25] on div at bounding box center [19, 19] width 38 height 38
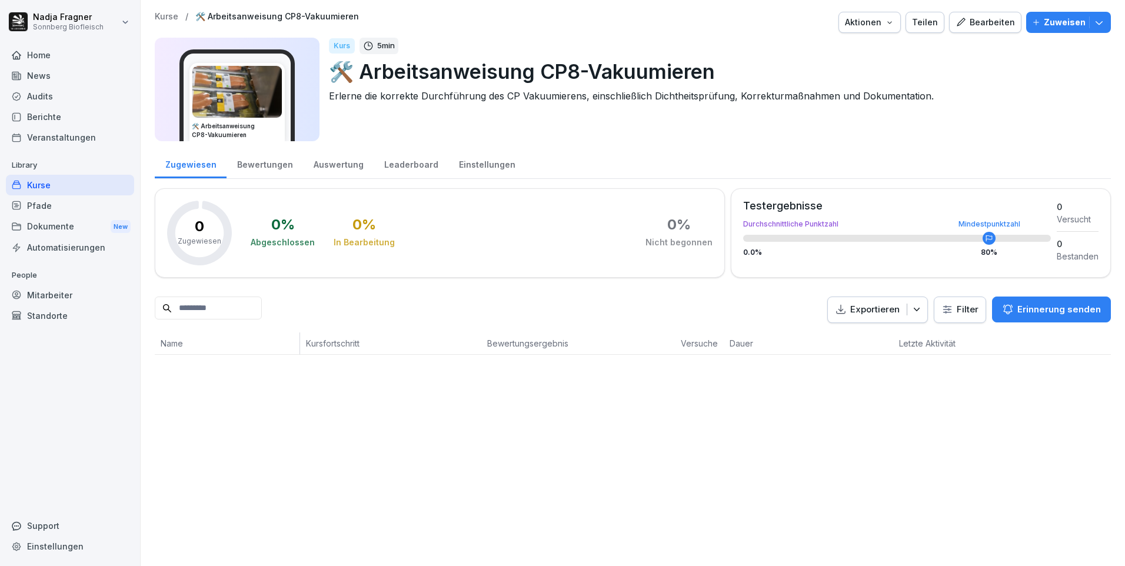
click at [555, 22] on icon "button" at bounding box center [1098, 23] width 7 height 4
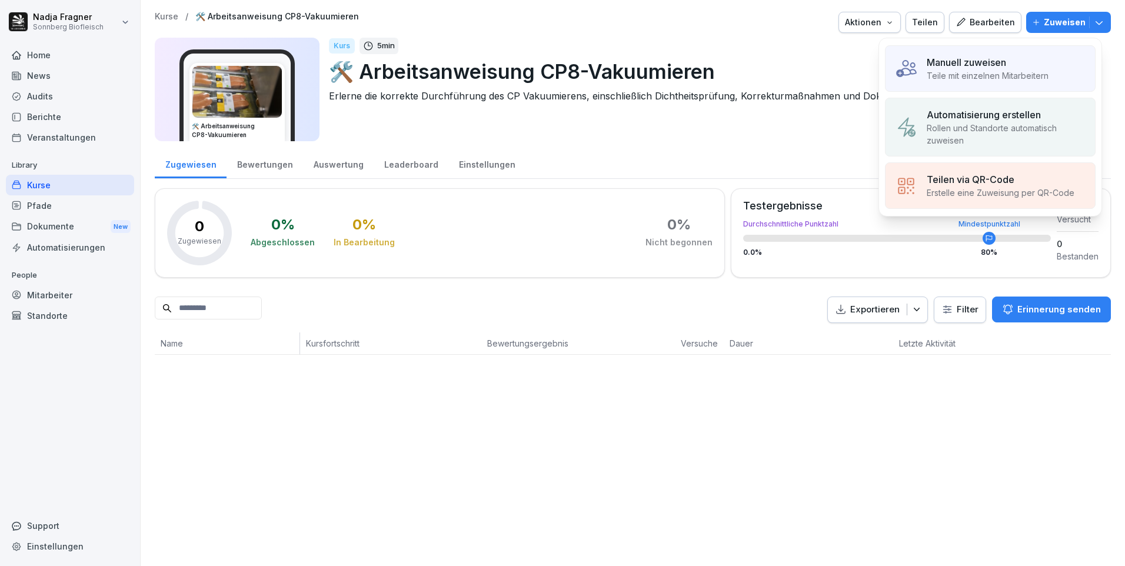
click at [555, 68] on div "Manuell zuweisen" at bounding box center [988, 62] width 122 height 14
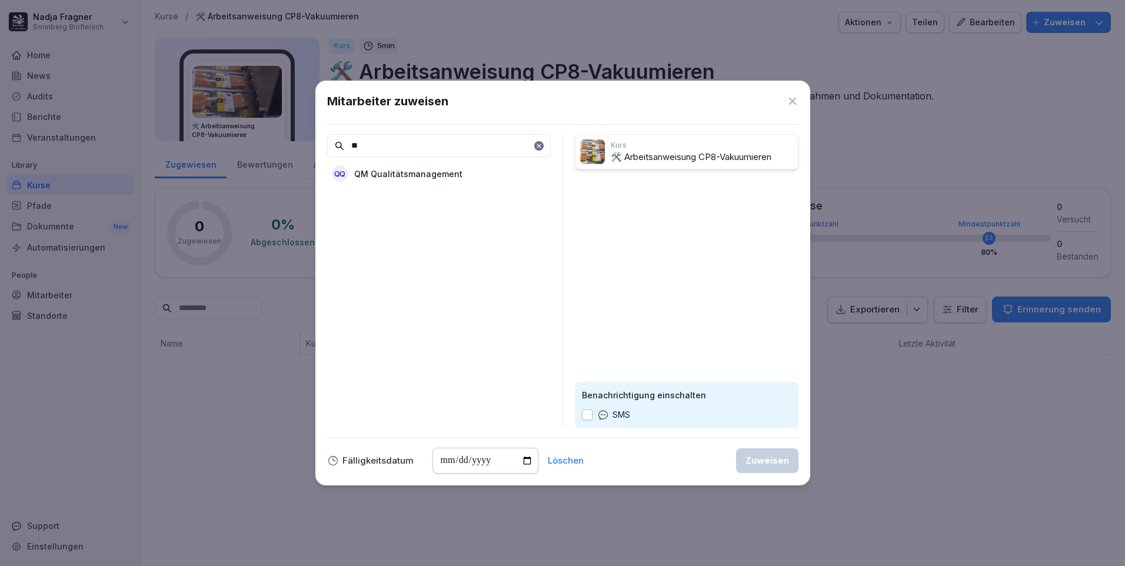
type input "**"
click at [438, 166] on div "QQ QM Qualitätsmanagement" at bounding box center [439, 173] width 224 height 21
click at [555, 408] on div "Zuweisen" at bounding box center [767, 460] width 44 height 13
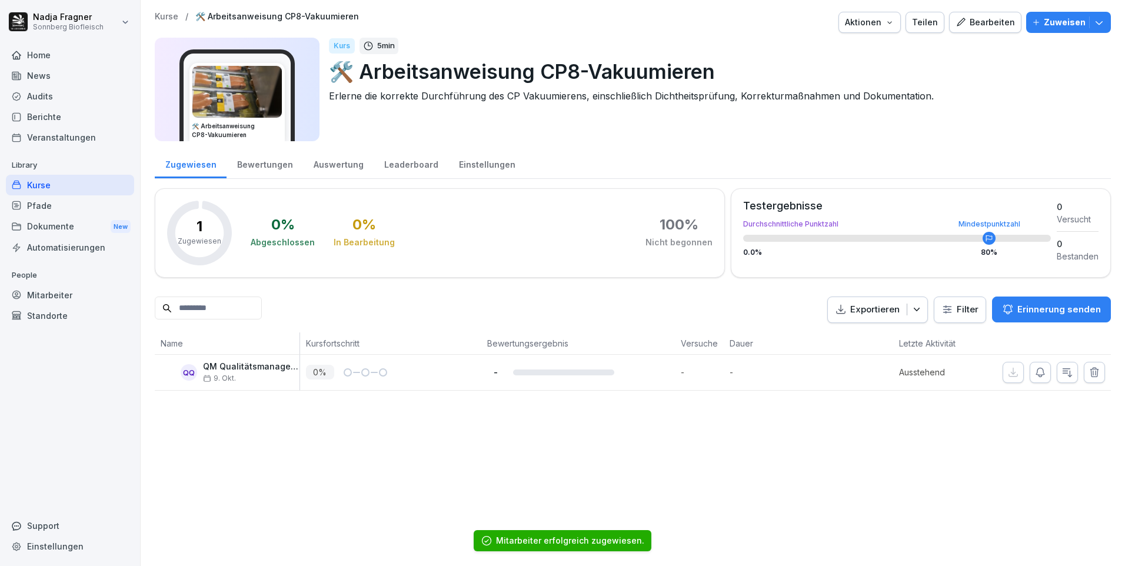
click at [52, 185] on div "Kurse" at bounding box center [70, 185] width 128 height 21
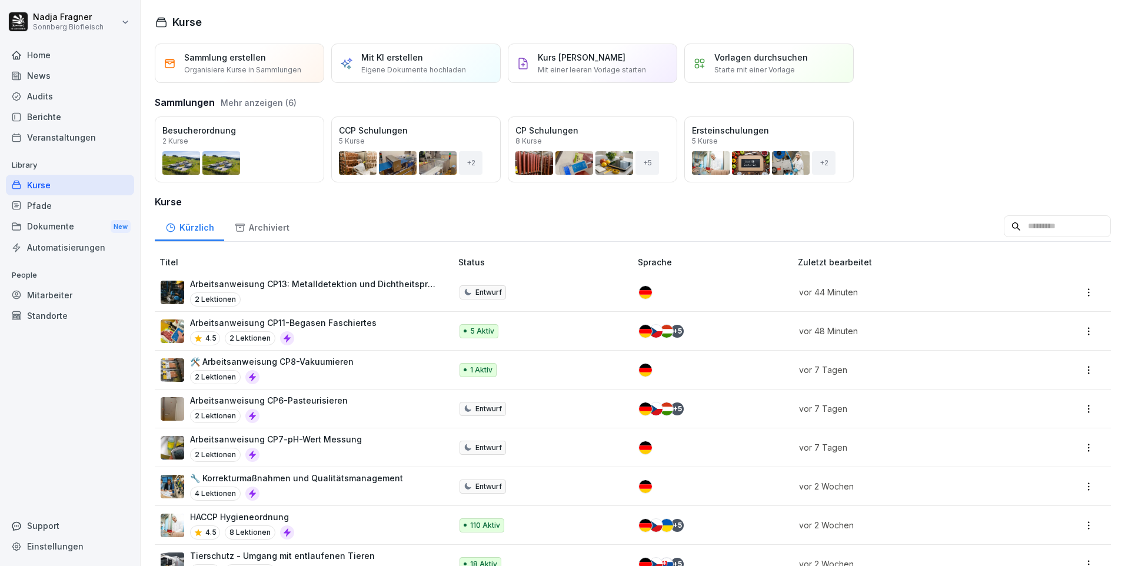
click at [311, 397] on p "Arbeitsanweisung CP6-Pasteurisieren" at bounding box center [269, 400] width 158 height 12
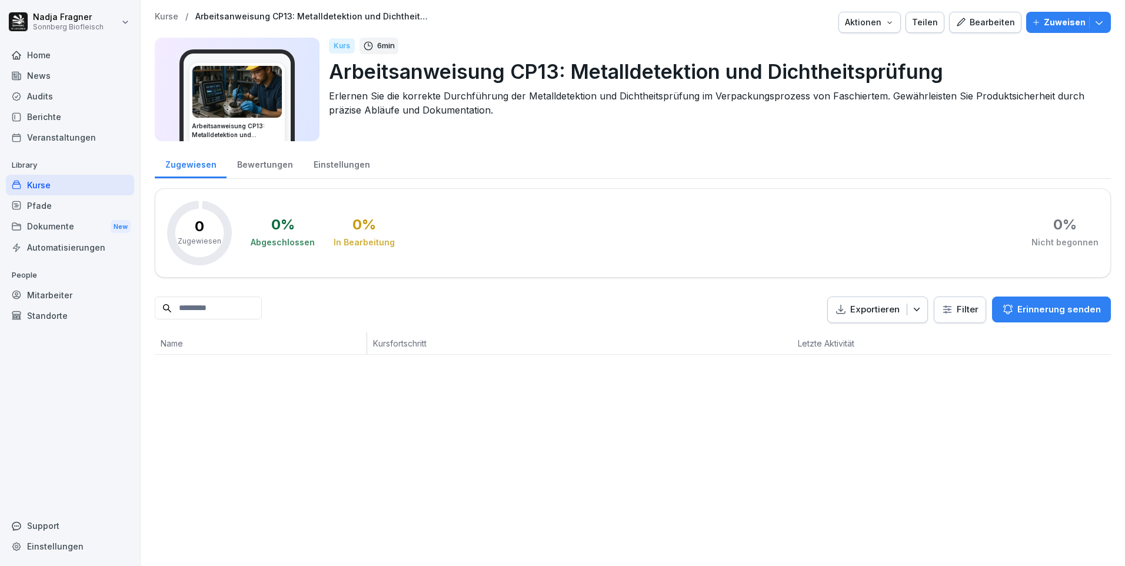
click at [976, 19] on div "Bearbeiten" at bounding box center [984, 22] width 59 height 13
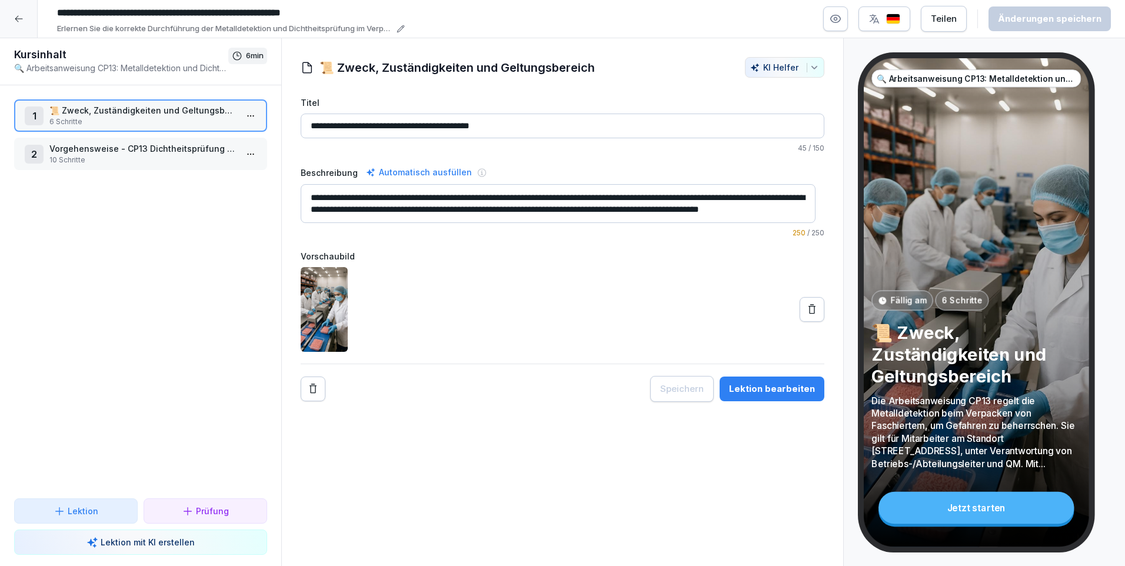
click at [242, 17] on input "**********" at bounding box center [228, 13] width 353 height 20
click at [239, 12] on input "**********" at bounding box center [228, 13] width 353 height 20
click at [186, 12] on input "**********" at bounding box center [228, 13] width 353 height 20
drag, startPoint x: 181, startPoint y: 12, endPoint x: 279, endPoint y: 15, distance: 98.3
click at [279, 15] on input "**********" at bounding box center [228, 13] width 353 height 20
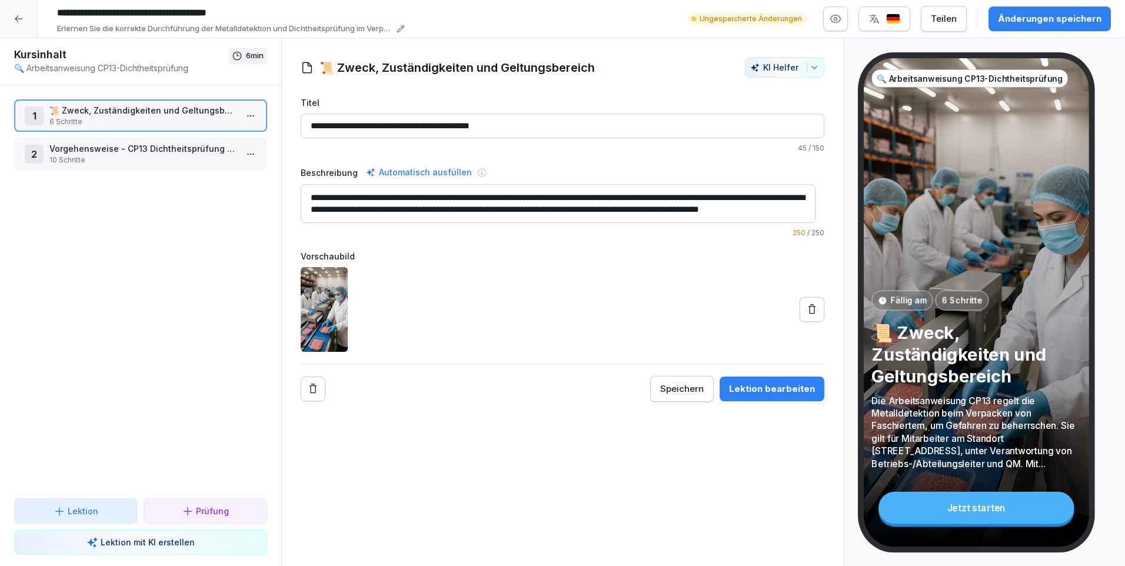
type input "**********"
drag, startPoint x: 369, startPoint y: 209, endPoint x: 591, endPoint y: 239, distance: 224.5
click at [591, 239] on div "**********" at bounding box center [563, 248] width 524 height 305
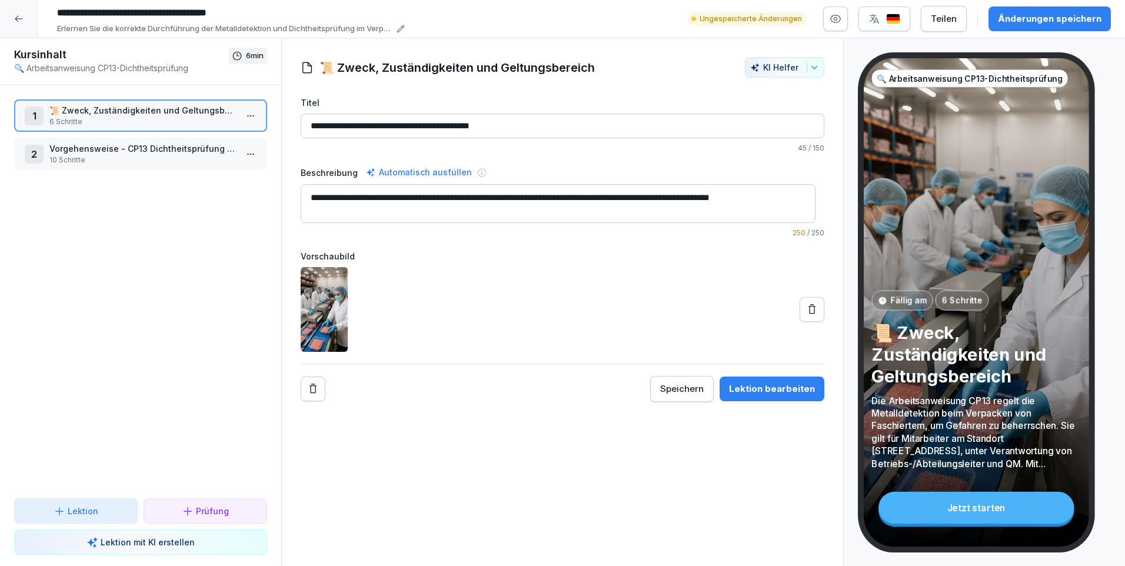
scroll to position [0, 0]
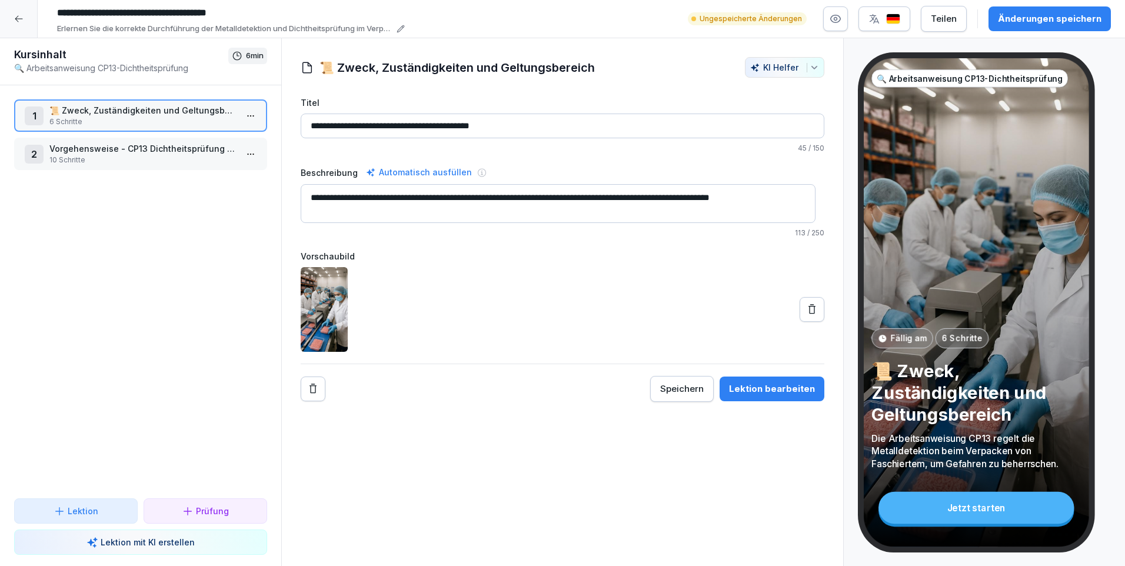
drag, startPoint x: 801, startPoint y: 196, endPoint x: 676, endPoint y: 197, distance: 125.3
click at [676, 197] on textarea "**********" at bounding box center [558, 203] width 515 height 39
type textarea "**********"
click at [122, 106] on p "📜 Zweck, Zuständigkeiten und Geltungsbereich" at bounding box center [142, 110] width 187 height 12
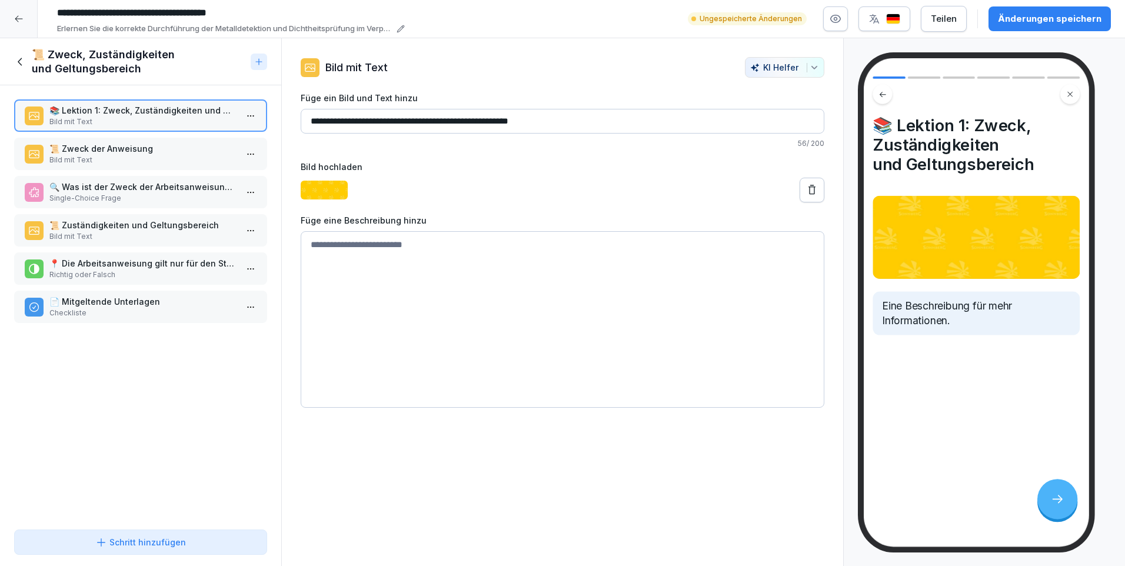
click at [243, 112] on html "**********" at bounding box center [562, 283] width 1125 height 566
click at [188, 181] on div "Löschen" at bounding box center [177, 182] width 48 height 12
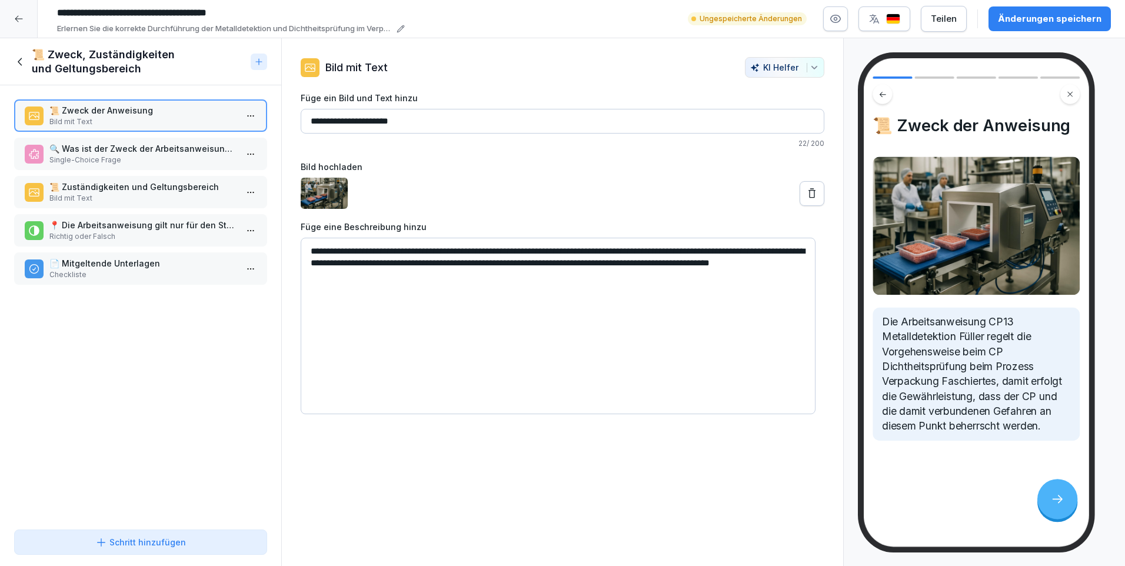
drag, startPoint x: 429, startPoint y: 248, endPoint x: 518, endPoint y: 249, distance: 88.8
click at [518, 249] on textarea "**********" at bounding box center [558, 326] width 515 height 176
drag, startPoint x: 656, startPoint y: 249, endPoint x: 731, endPoint y: 251, distance: 75.3
click at [731, 251] on textarea "**********" at bounding box center [558, 326] width 515 height 176
type textarea "**********"
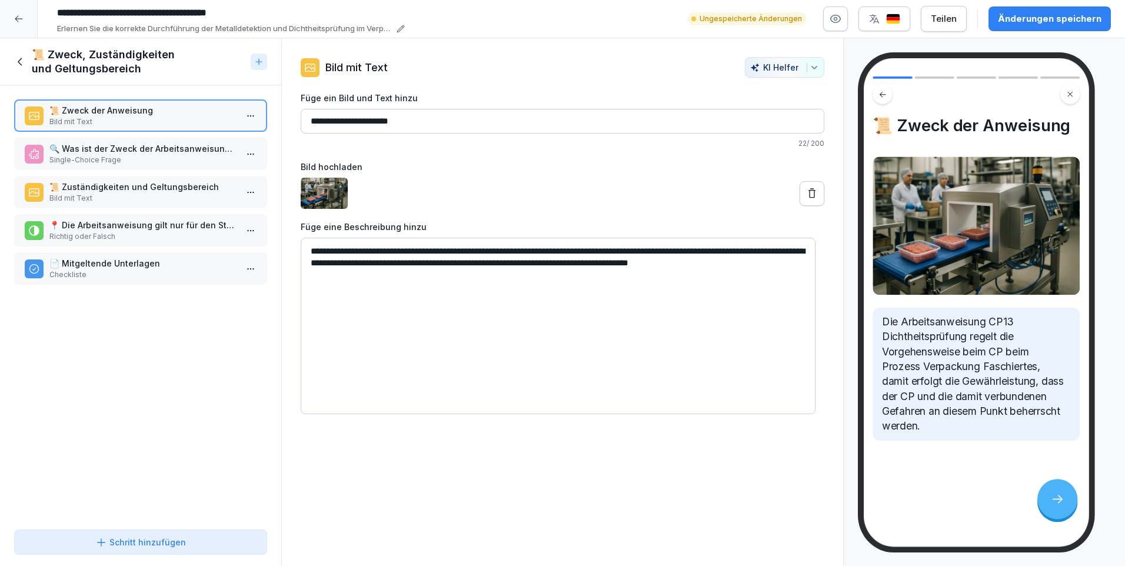
click at [165, 146] on p "🔍 Was ist der Zweck der Arbeitsanweisung CP13 Metalldetektion Füller?" at bounding box center [142, 148] width 187 height 12
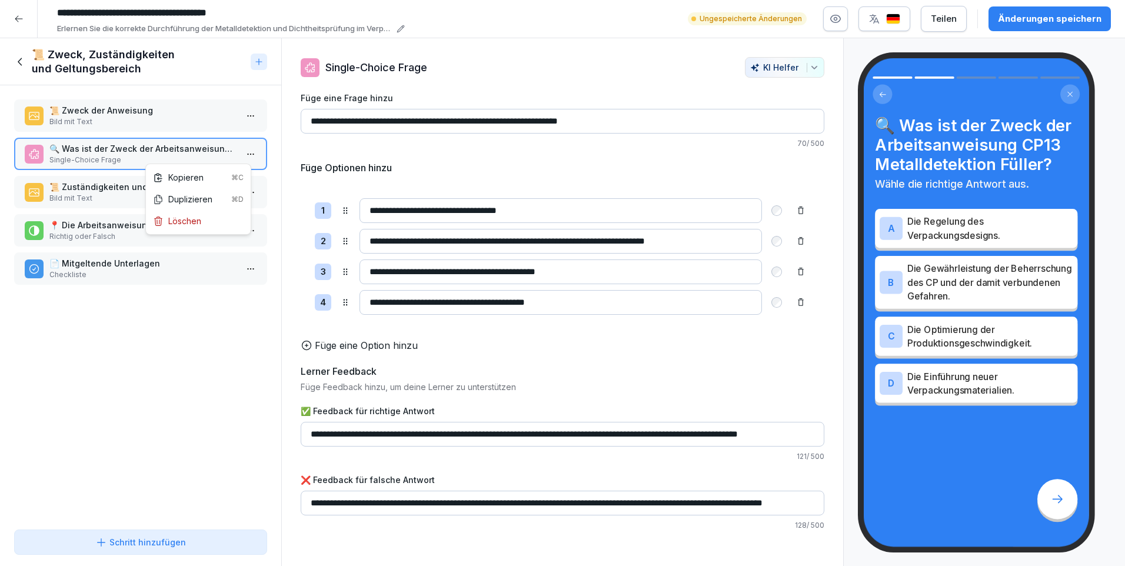
click at [246, 157] on html "**********" at bounding box center [562, 283] width 1125 height 566
click at [198, 226] on div "Löschen" at bounding box center [177, 221] width 48 height 12
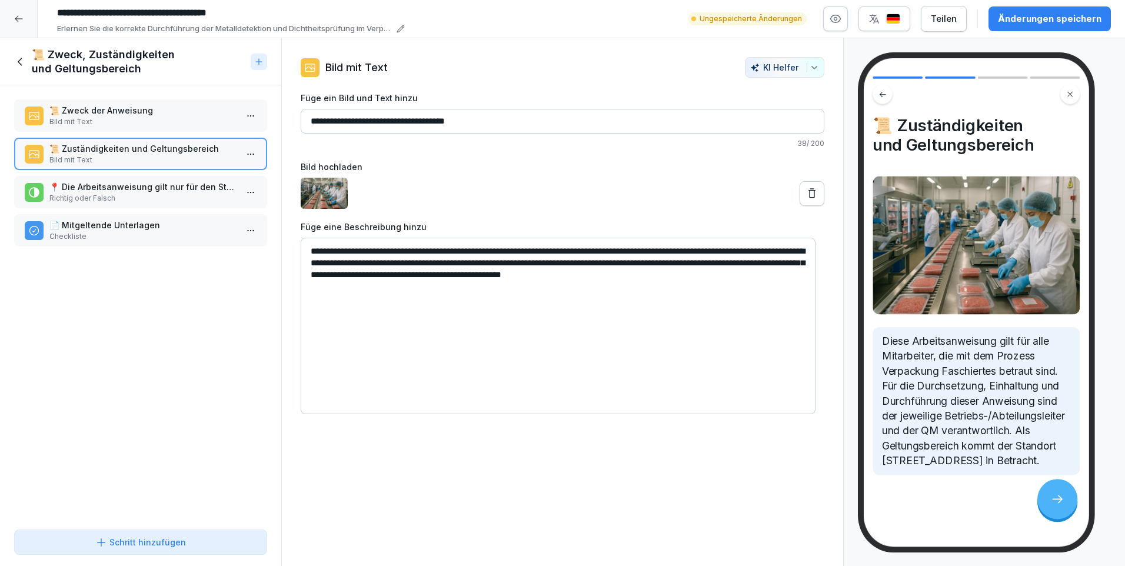
click at [165, 117] on p "Bild mit Text" at bounding box center [142, 121] width 187 height 11
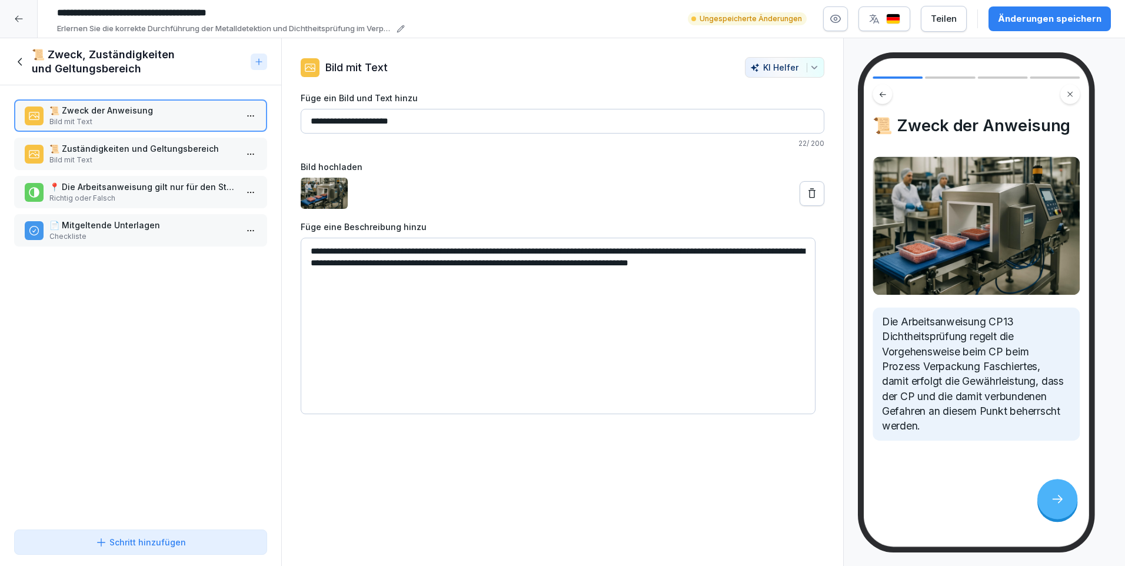
click at [159, 148] on p "📜 Zuständigkeiten und Geltungsbereich" at bounding box center [142, 148] width 187 height 12
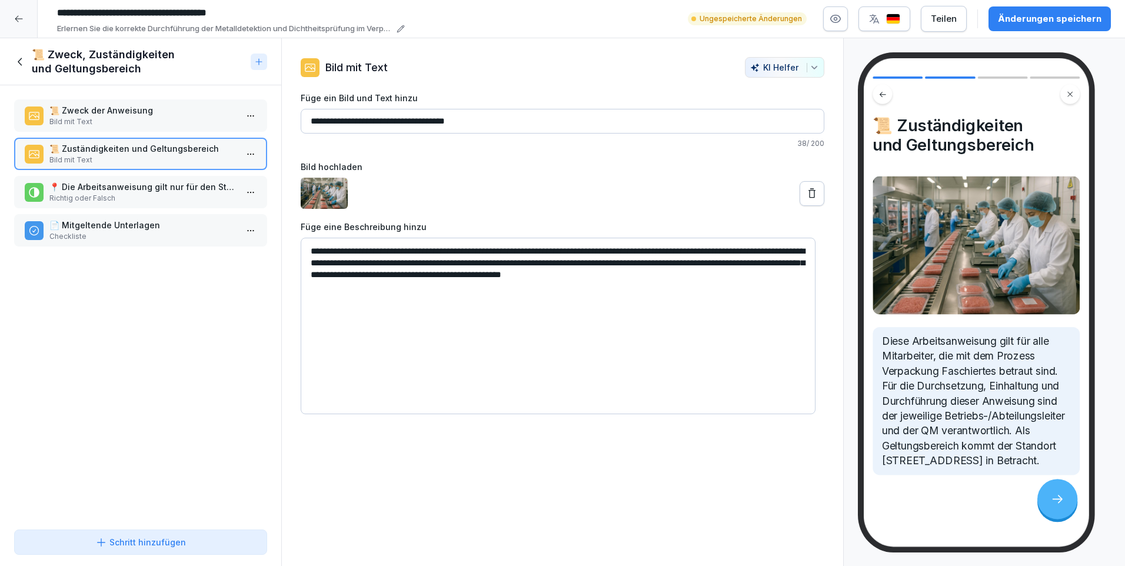
click at [806, 192] on icon at bounding box center [812, 194] width 12 height 12
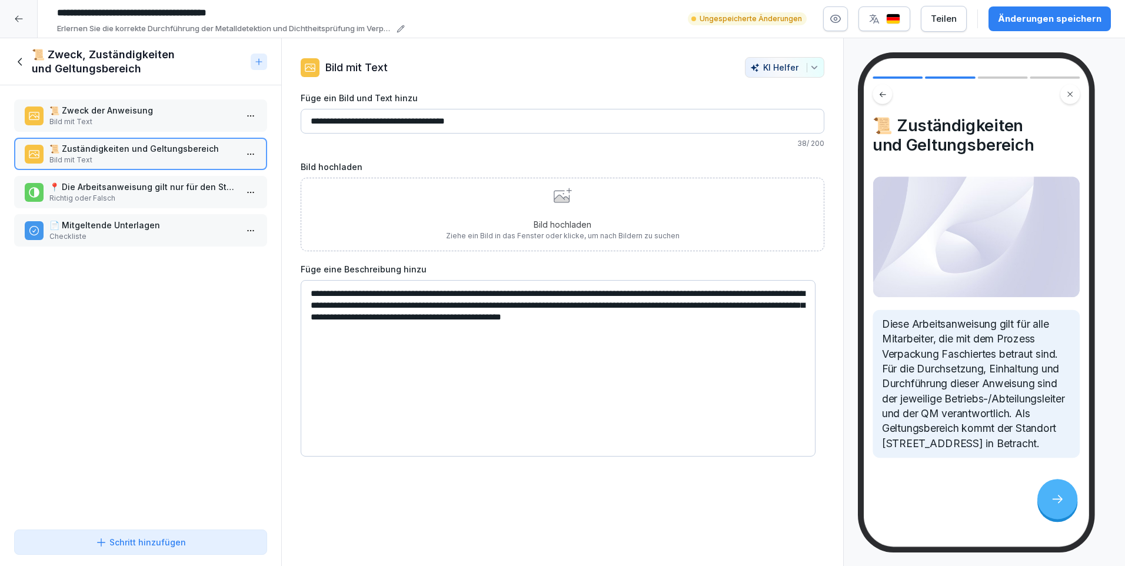
click at [467, 207] on div "Bild hochladen Ziehe ein Bild in das Fenster oder klicke, um nach Bildern zu su…" at bounding box center [563, 215] width 234 height 54
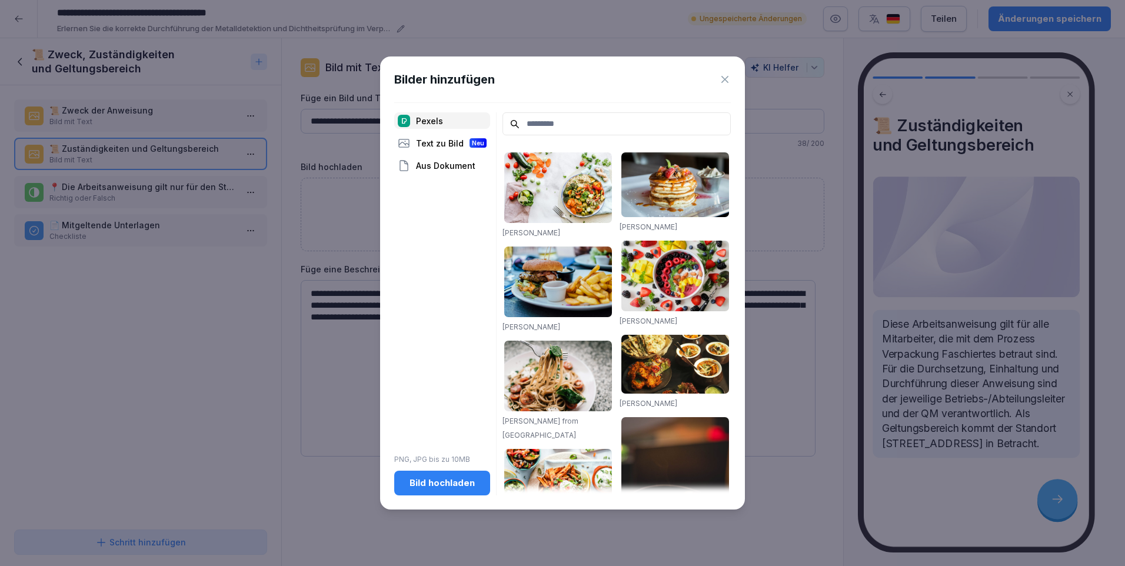
click at [433, 488] on div "Bild hochladen" at bounding box center [442, 483] width 77 height 13
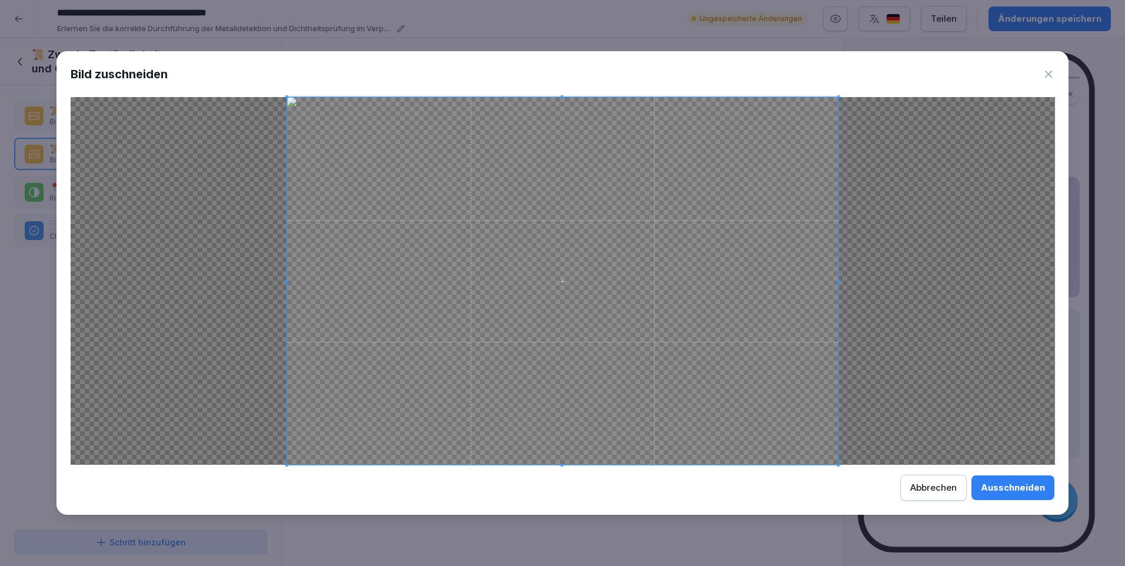
click at [1024, 490] on div "Ausschneiden" at bounding box center [1013, 487] width 64 height 13
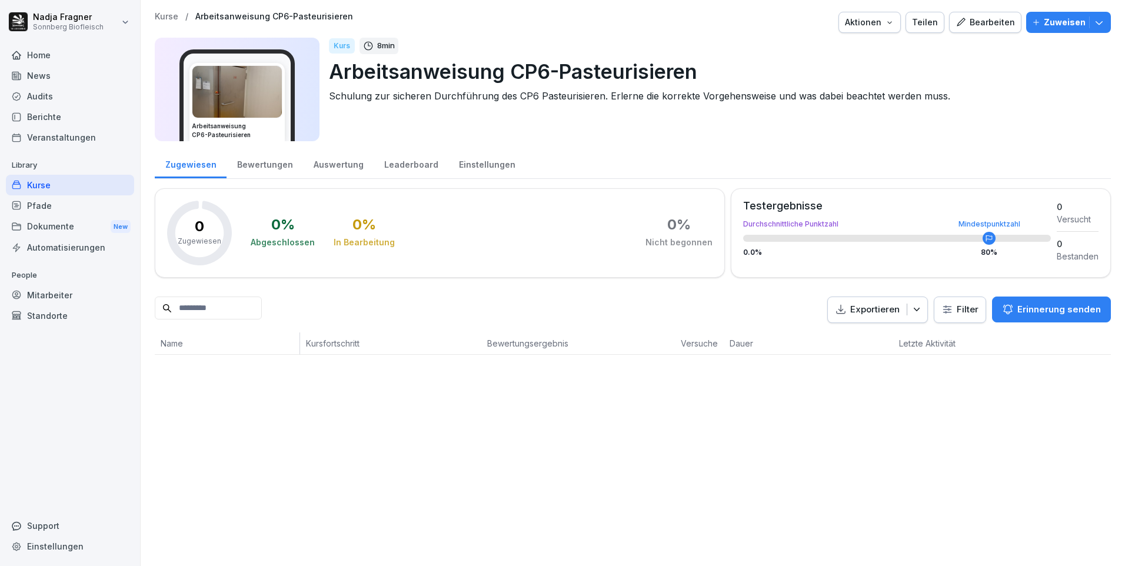
click at [1093, 16] on icon "button" at bounding box center [1099, 22] width 12 height 12
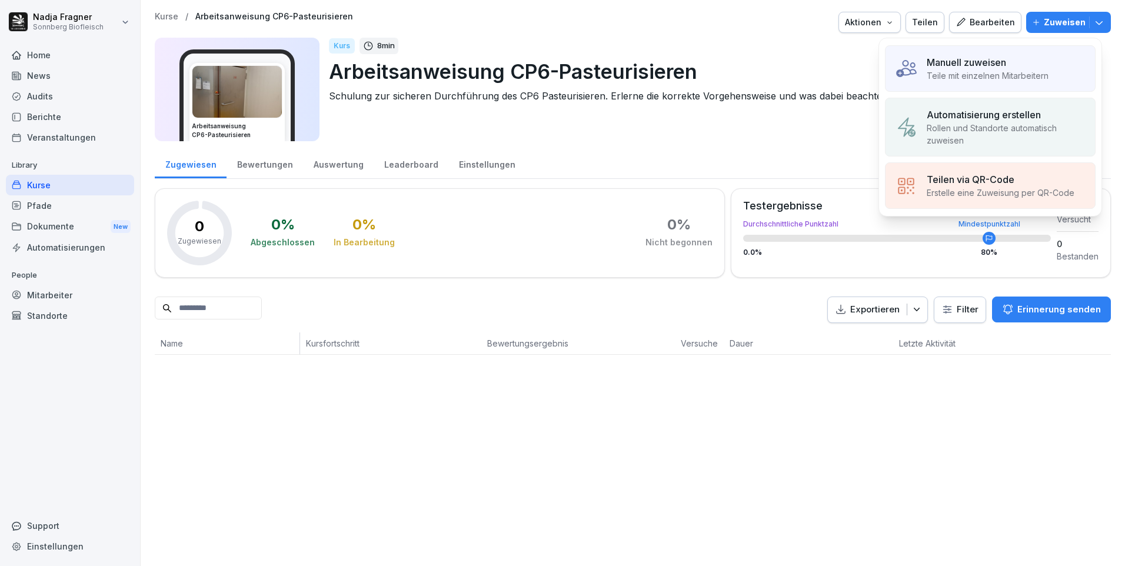
click at [1020, 54] on div "Manuell zuweisen Teile mit einzelnen Mitarbeitern" at bounding box center [990, 68] width 211 height 46
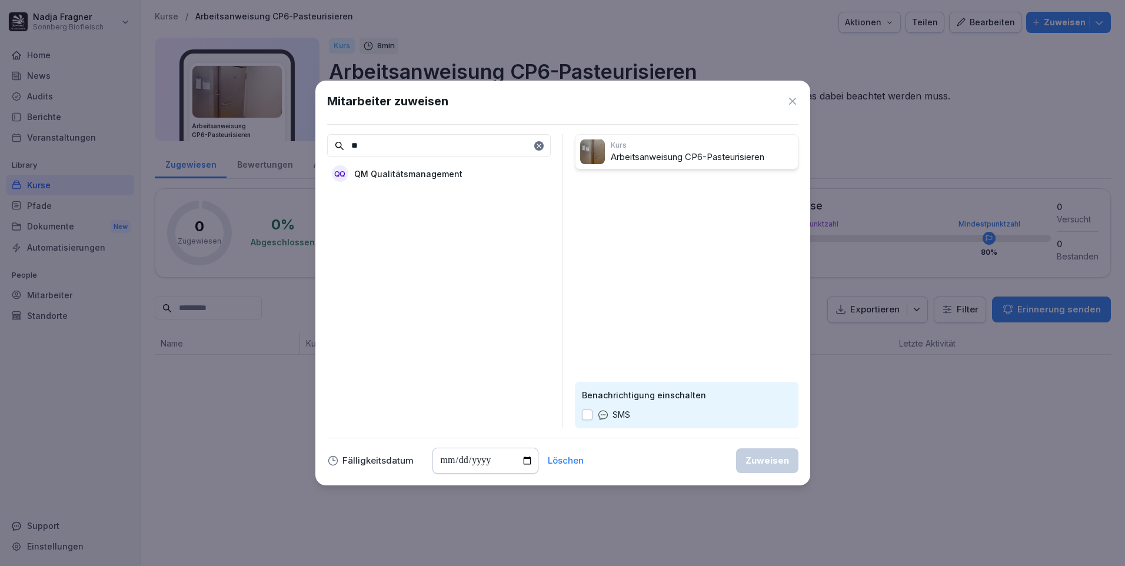
type input "**"
click at [454, 169] on p "QM Qualitätsmanagement" at bounding box center [408, 174] width 108 height 12
click at [767, 463] on div "Zuweisen" at bounding box center [767, 460] width 44 height 13
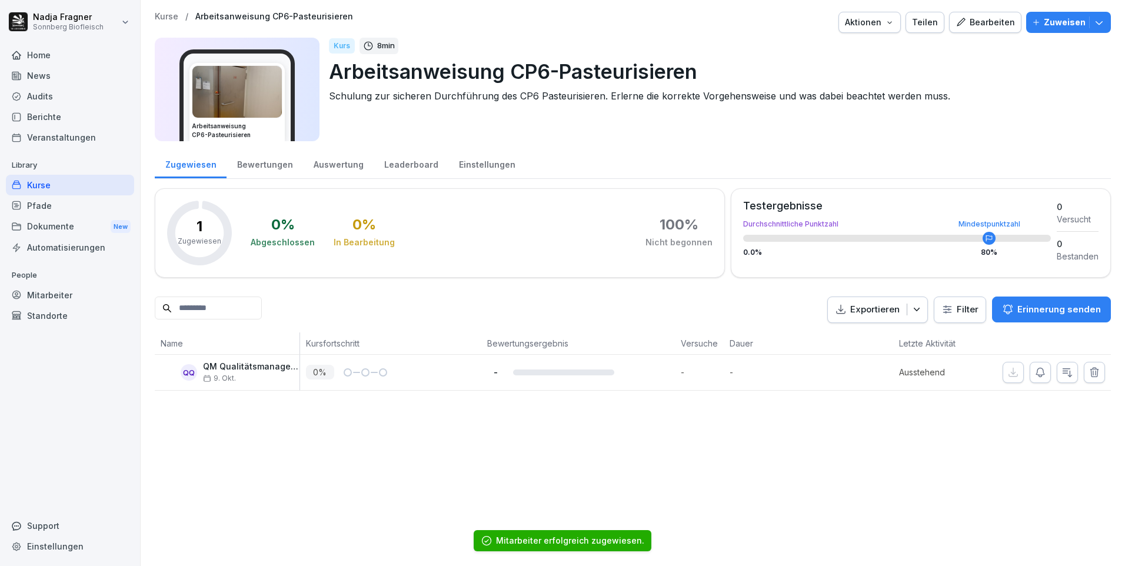
click at [68, 188] on div "Kurse" at bounding box center [70, 185] width 128 height 21
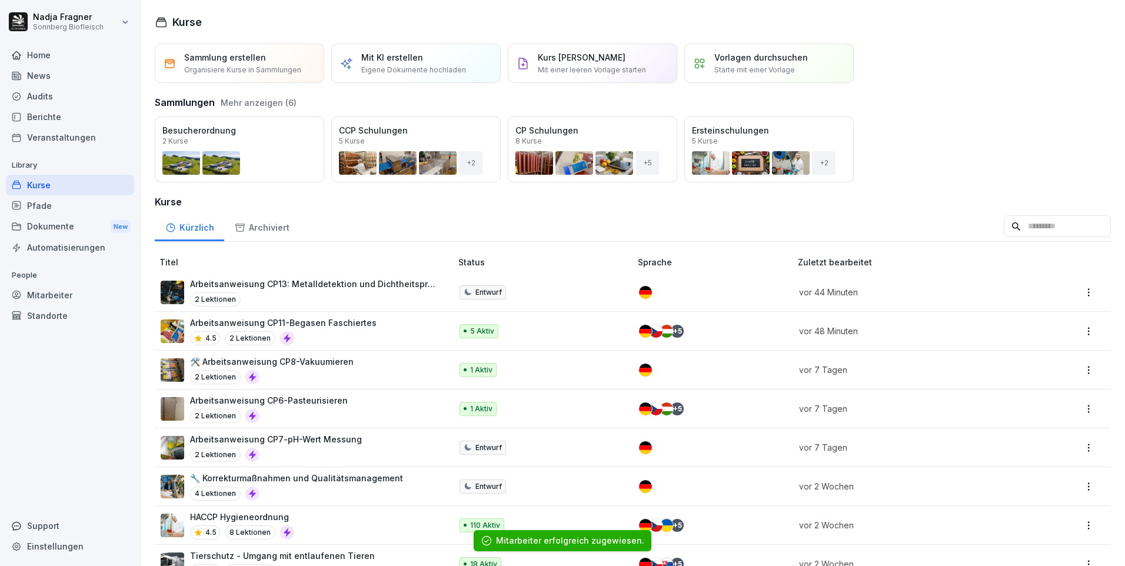
click at [309, 436] on p "Arbeitsanweisung CP7-pH-Wert Messung" at bounding box center [276, 439] width 172 height 12
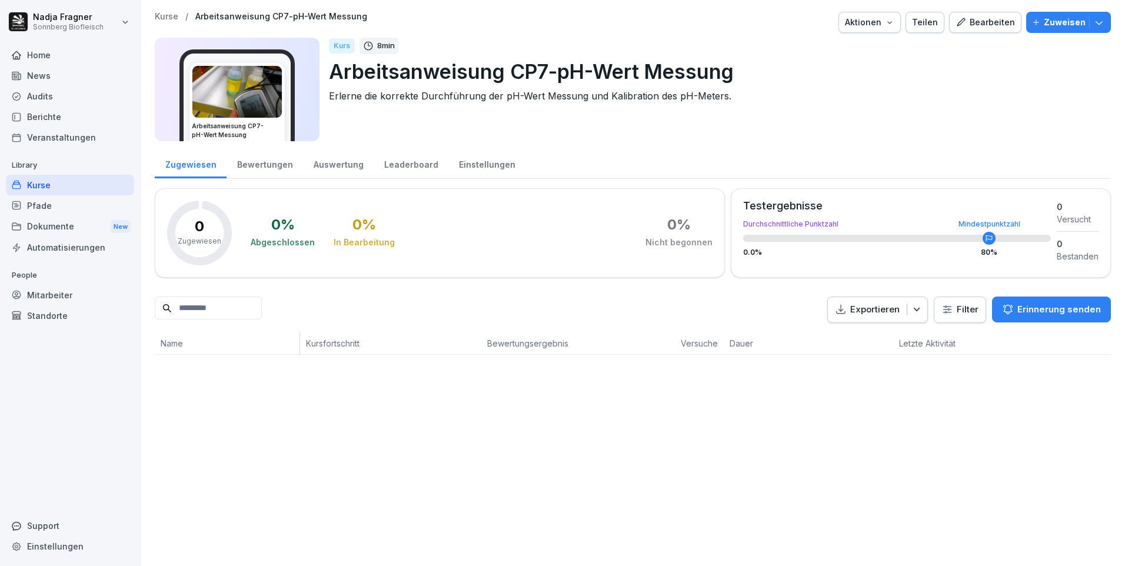
click at [1063, 20] on p "Zuweisen" at bounding box center [1065, 22] width 42 height 13
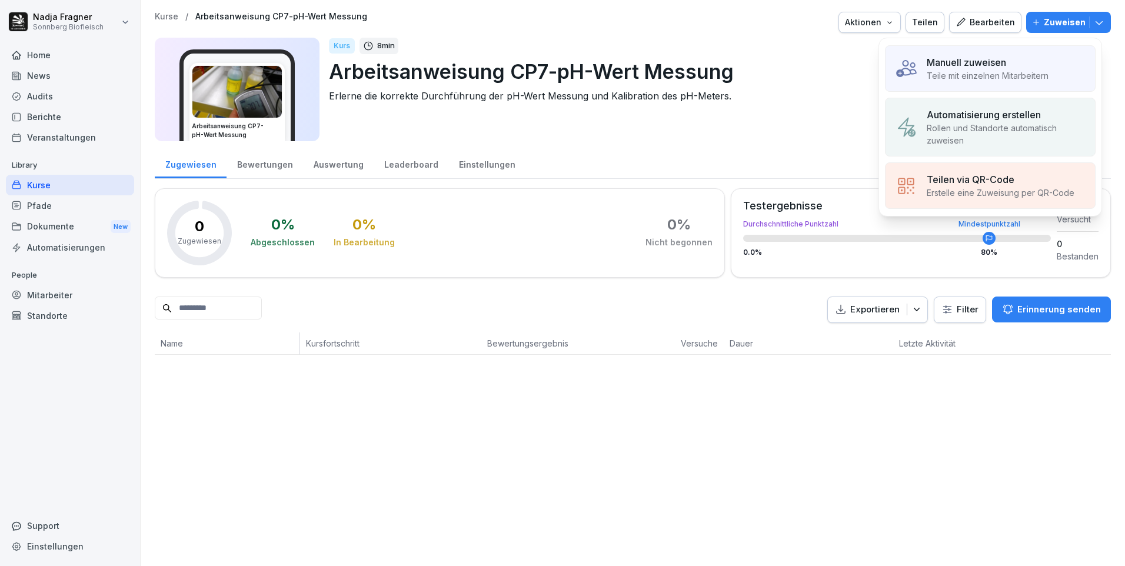
click at [1003, 79] on p "Teile mit einzelnen Mitarbeitern" at bounding box center [988, 75] width 122 height 12
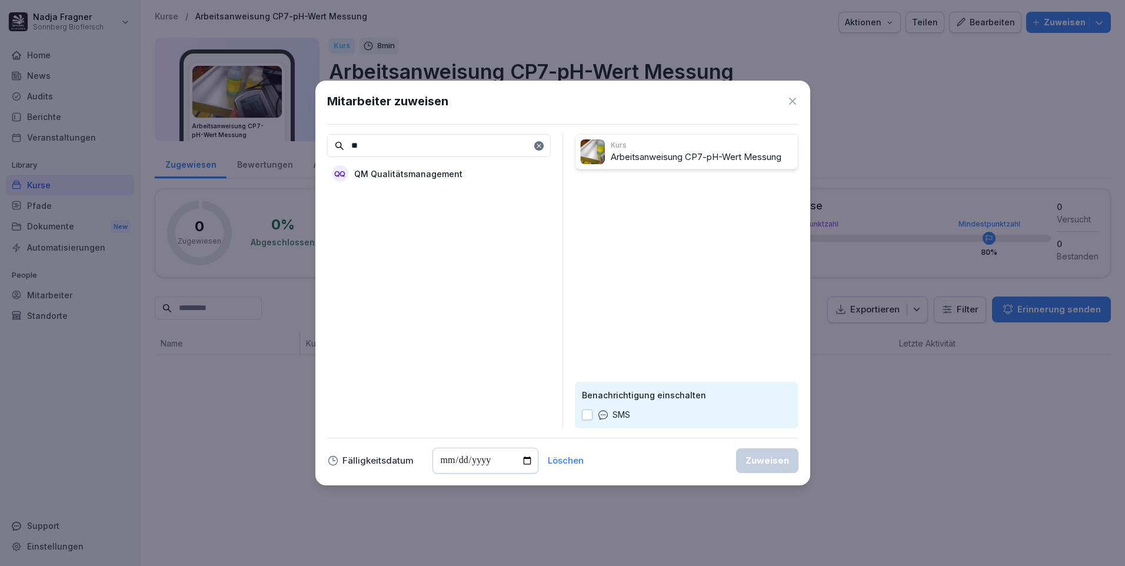
type input "**"
click at [472, 176] on div "QQ QM Qualitätsmanagement" at bounding box center [439, 173] width 224 height 21
click at [764, 464] on div "Zuweisen" at bounding box center [767, 460] width 44 height 13
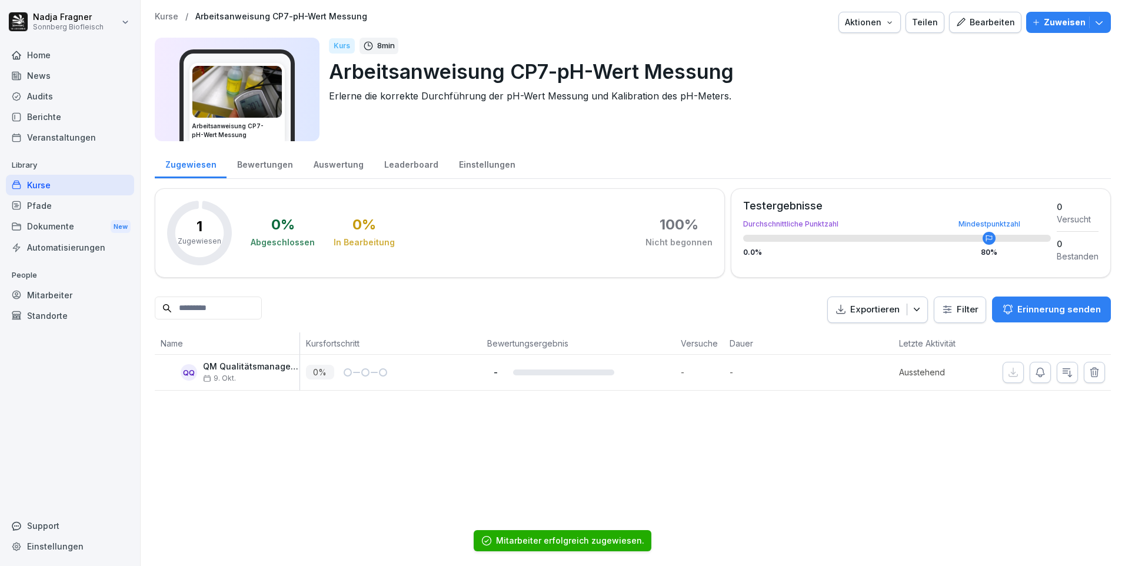
click at [62, 187] on div "Kurse" at bounding box center [70, 185] width 128 height 21
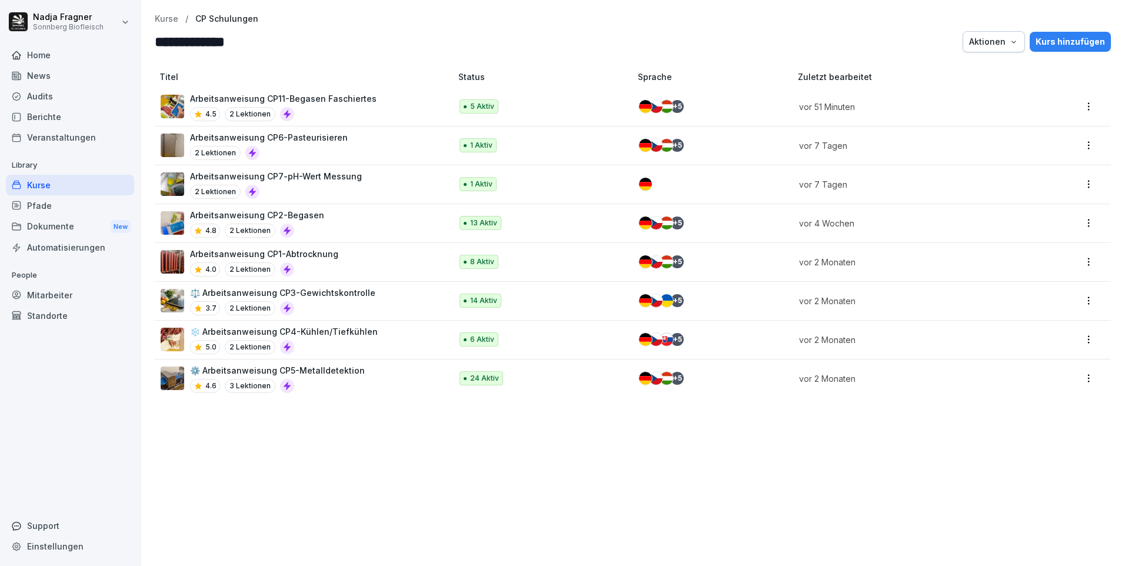
click at [314, 146] on div "2 Lektionen" at bounding box center [269, 153] width 158 height 14
click at [342, 99] on p "Arbeitsanweisung CP11-Begasen Faschiertes" at bounding box center [283, 98] width 187 height 12
click at [1082, 44] on div "Kurs hinzufügen" at bounding box center [1069, 41] width 69 height 13
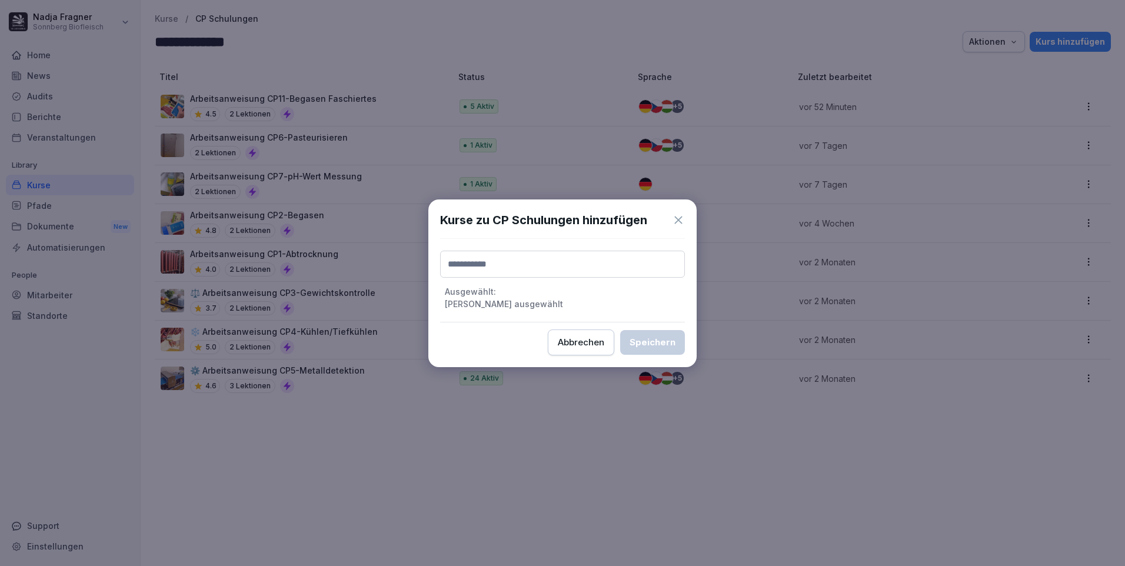
click at [537, 264] on input at bounding box center [562, 264] width 245 height 27
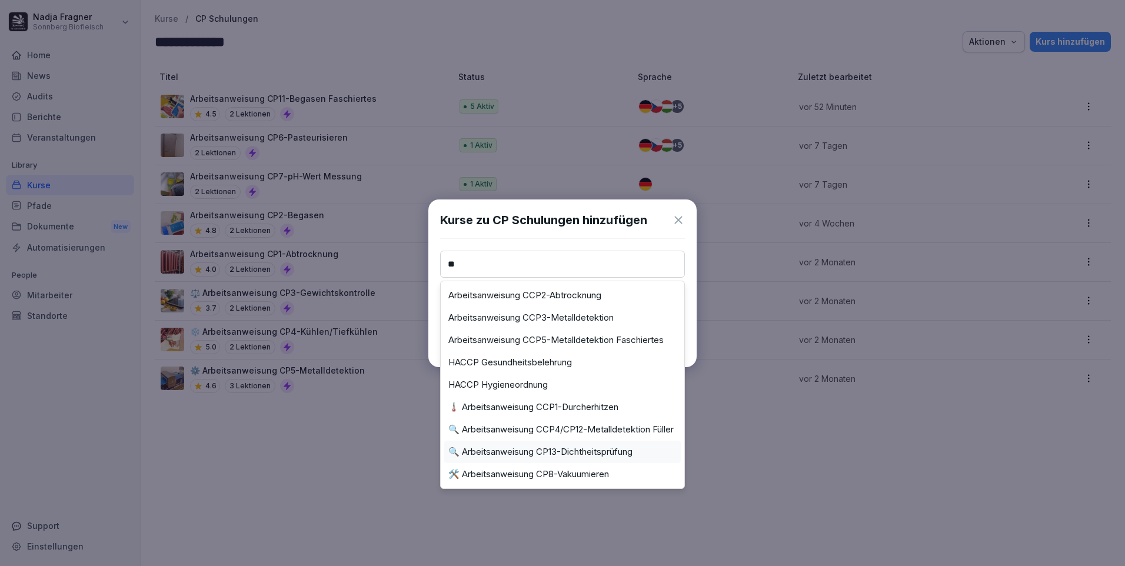
type input "**"
click at [607, 448] on label "🔍 Arbeitsanweisung CP13-Dichtheitsprüfung" at bounding box center [540, 452] width 184 height 11
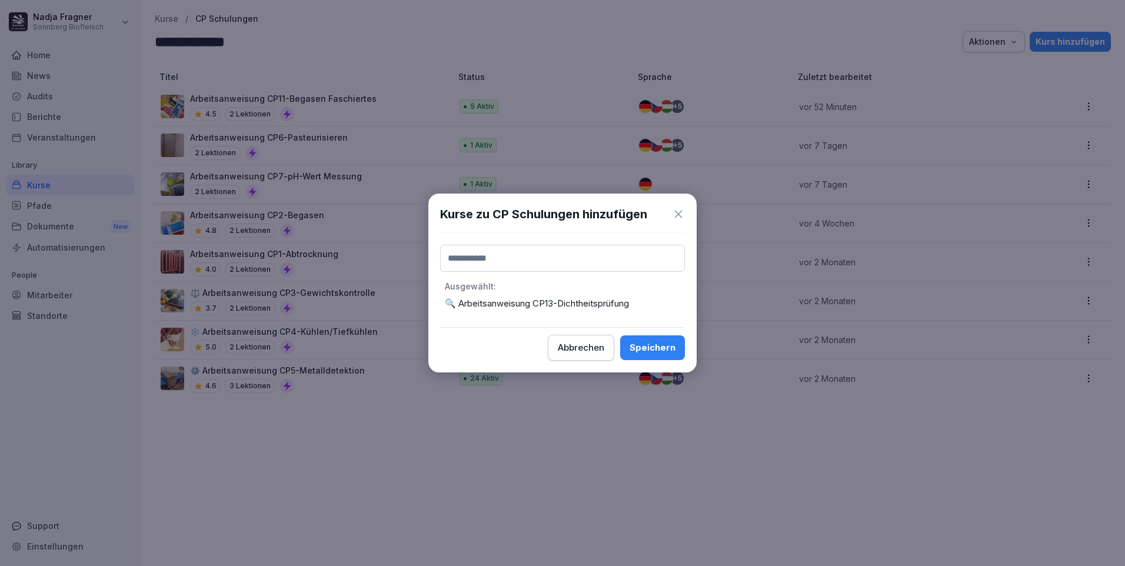
click at [610, 255] on input at bounding box center [562, 258] width 245 height 27
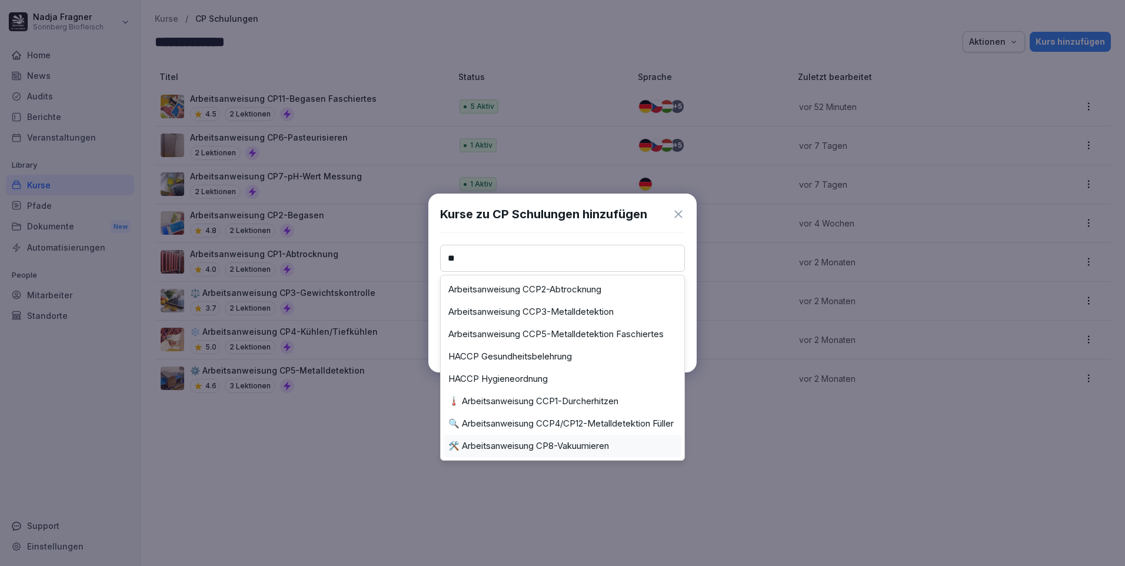
type input "**"
click at [604, 441] on label "🛠️ Arbeitsanweisung CP8-Vakuumieren" at bounding box center [528, 446] width 161 height 11
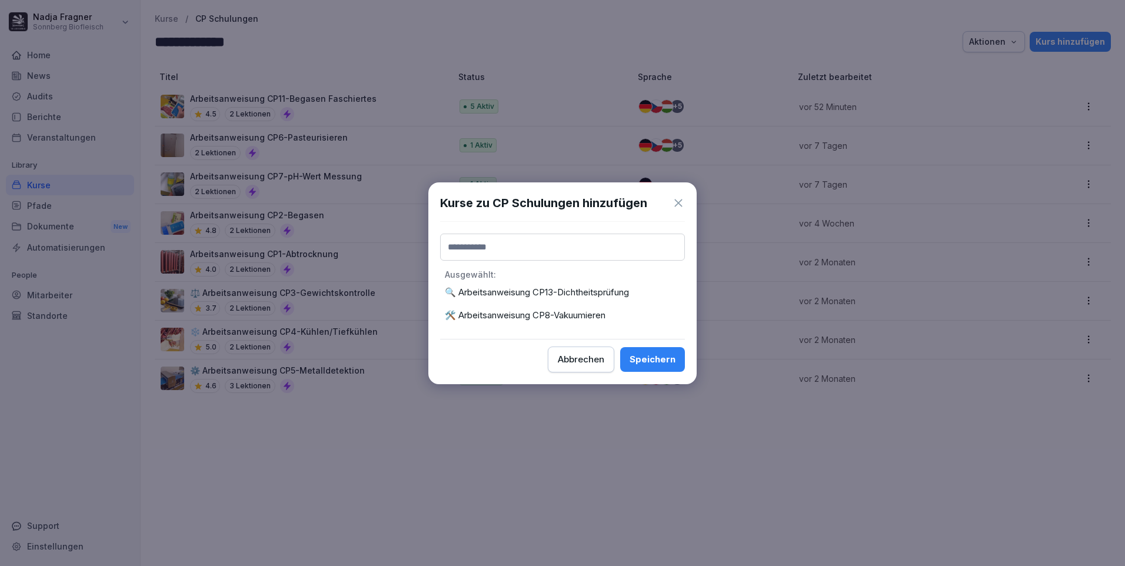
click at [652, 357] on div "Speichern" at bounding box center [653, 359] width 46 height 13
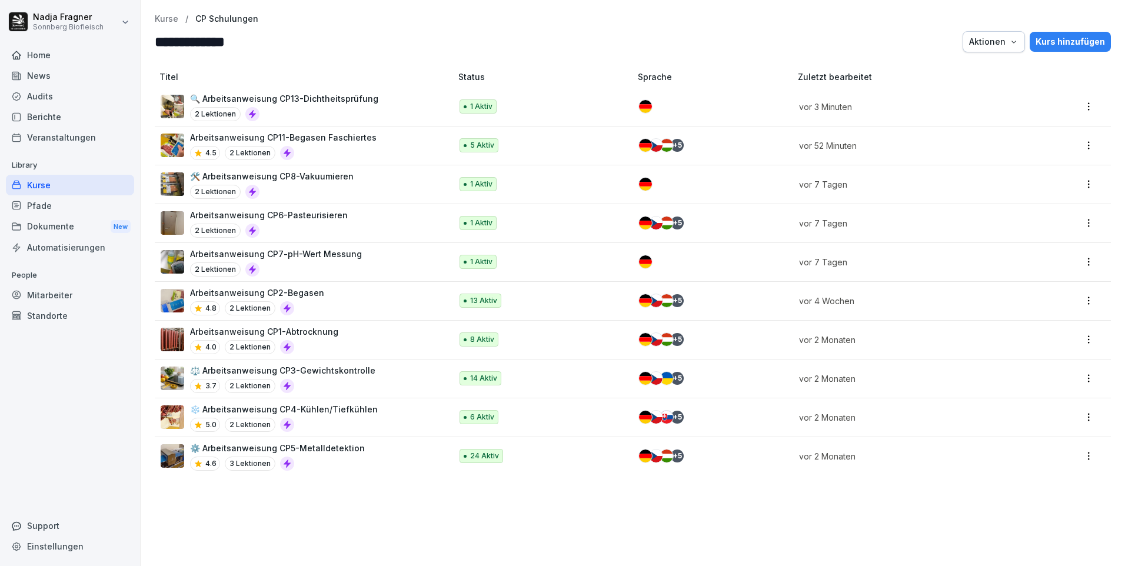
click at [328, 172] on p "🛠️ Arbeitsanweisung CP8-Vakuumieren" at bounding box center [272, 176] width 164 height 12
click at [324, 101] on p "🔍 Arbeitsanweisung CP13-Dichtheitsprüfung" at bounding box center [284, 98] width 188 height 12
click at [1076, 42] on div "Kurs hinzufügen" at bounding box center [1069, 41] width 69 height 13
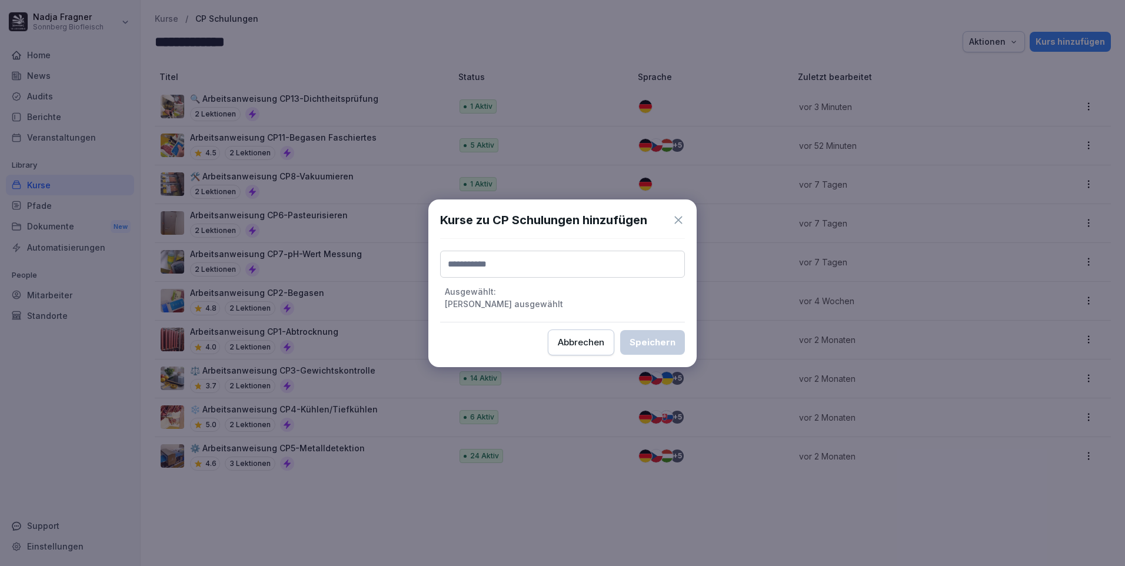
click at [636, 268] on input at bounding box center [562, 264] width 245 height 27
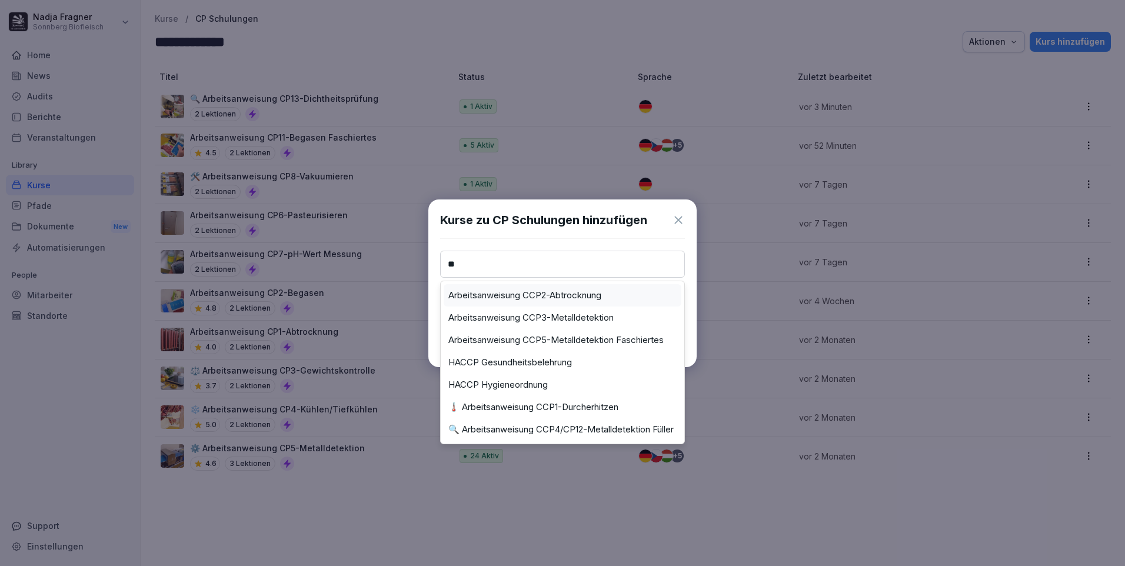
type input "**"
click at [680, 221] on icon at bounding box center [678, 220] width 8 height 8
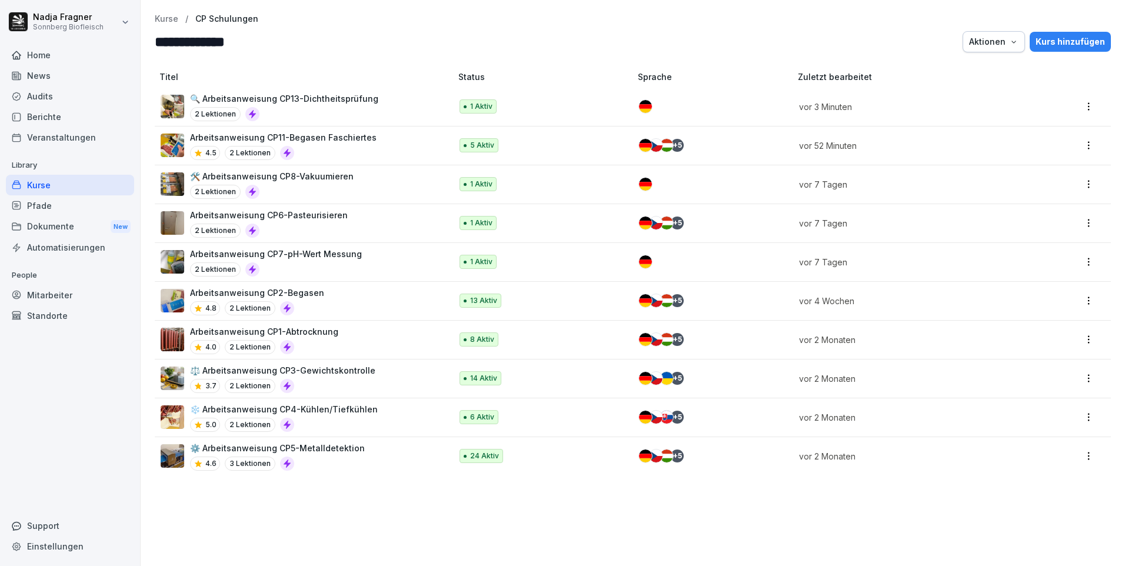
click at [43, 184] on div "Kurse" at bounding box center [70, 185] width 128 height 21
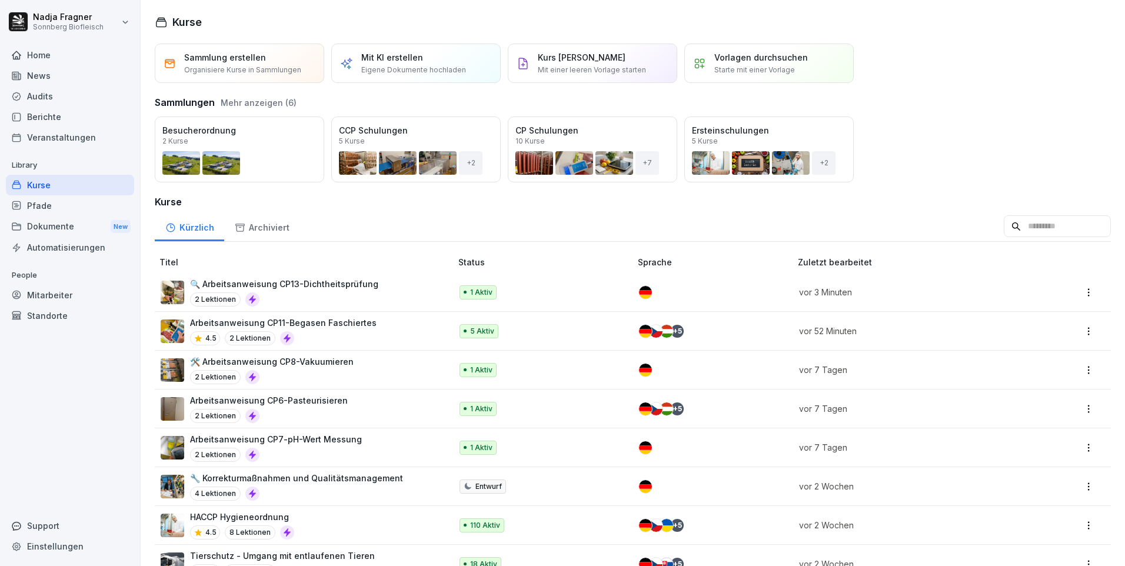
click at [51, 62] on div "Home" at bounding box center [70, 55] width 128 height 21
